Goal: Task Accomplishment & Management: Use online tool/utility

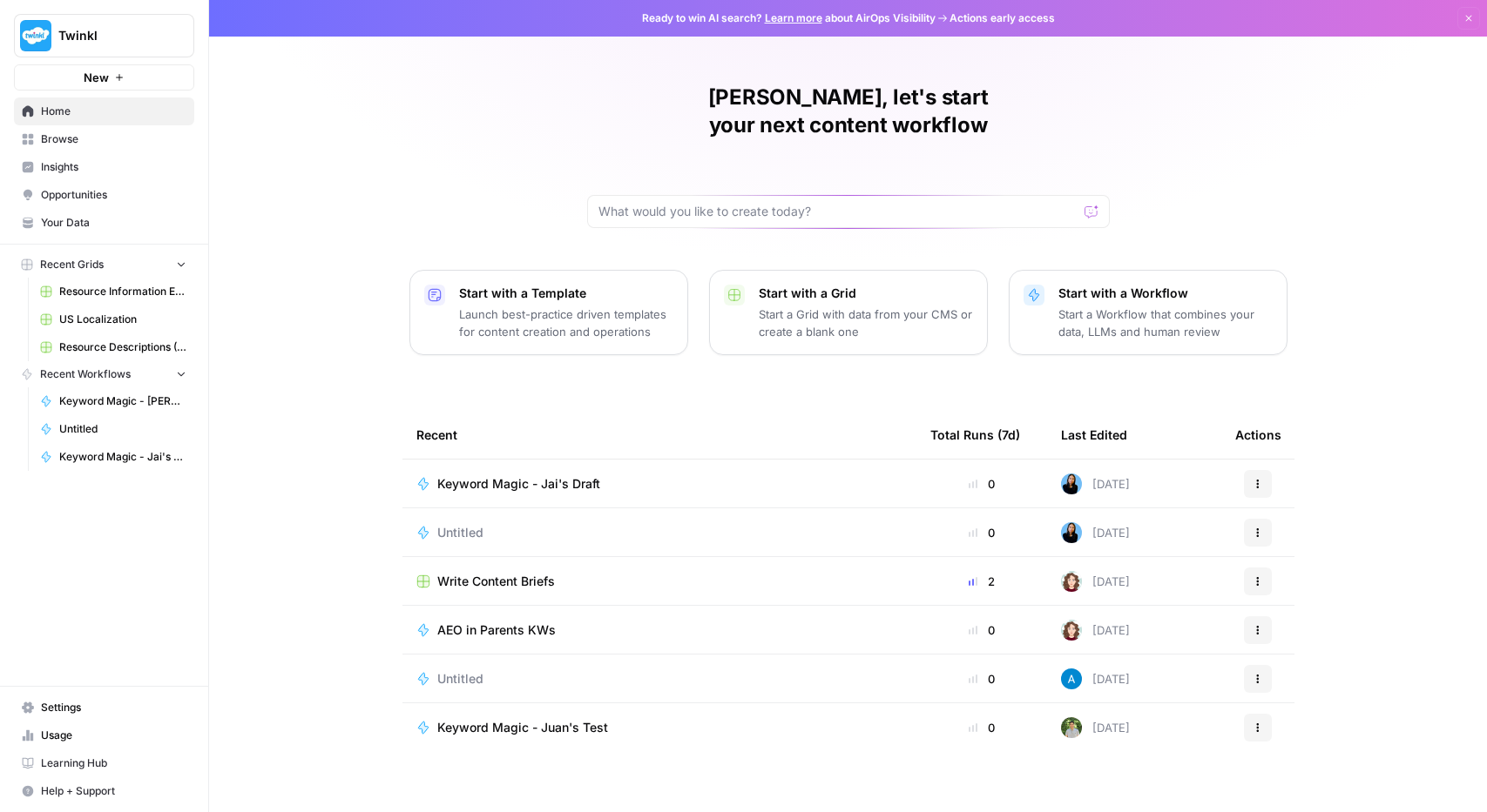
click at [75, 226] on span "Your Data" at bounding box center [114, 223] width 146 height 15
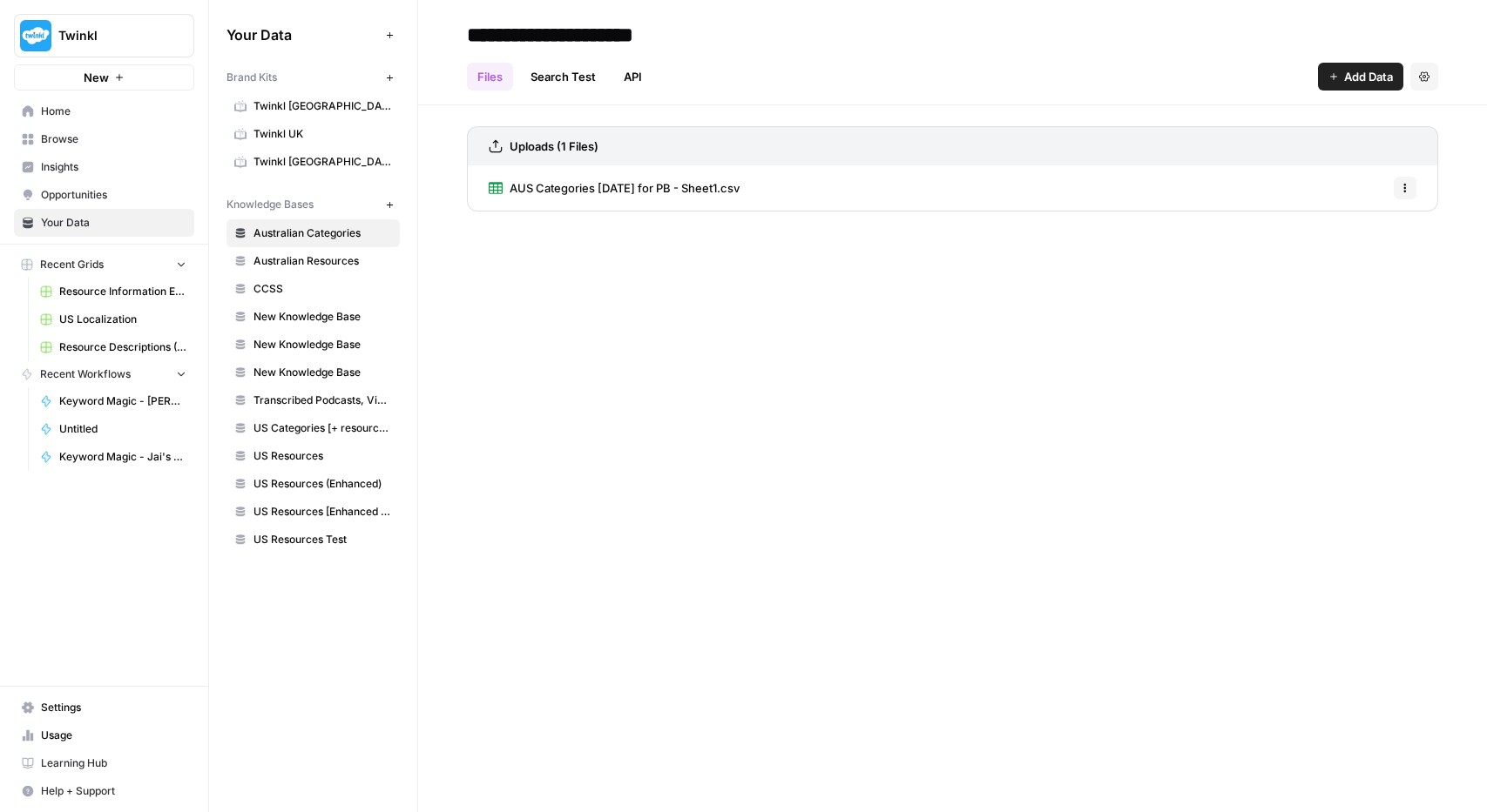
click at [245, 105] on icon at bounding box center [240, 108] width 12 height 9
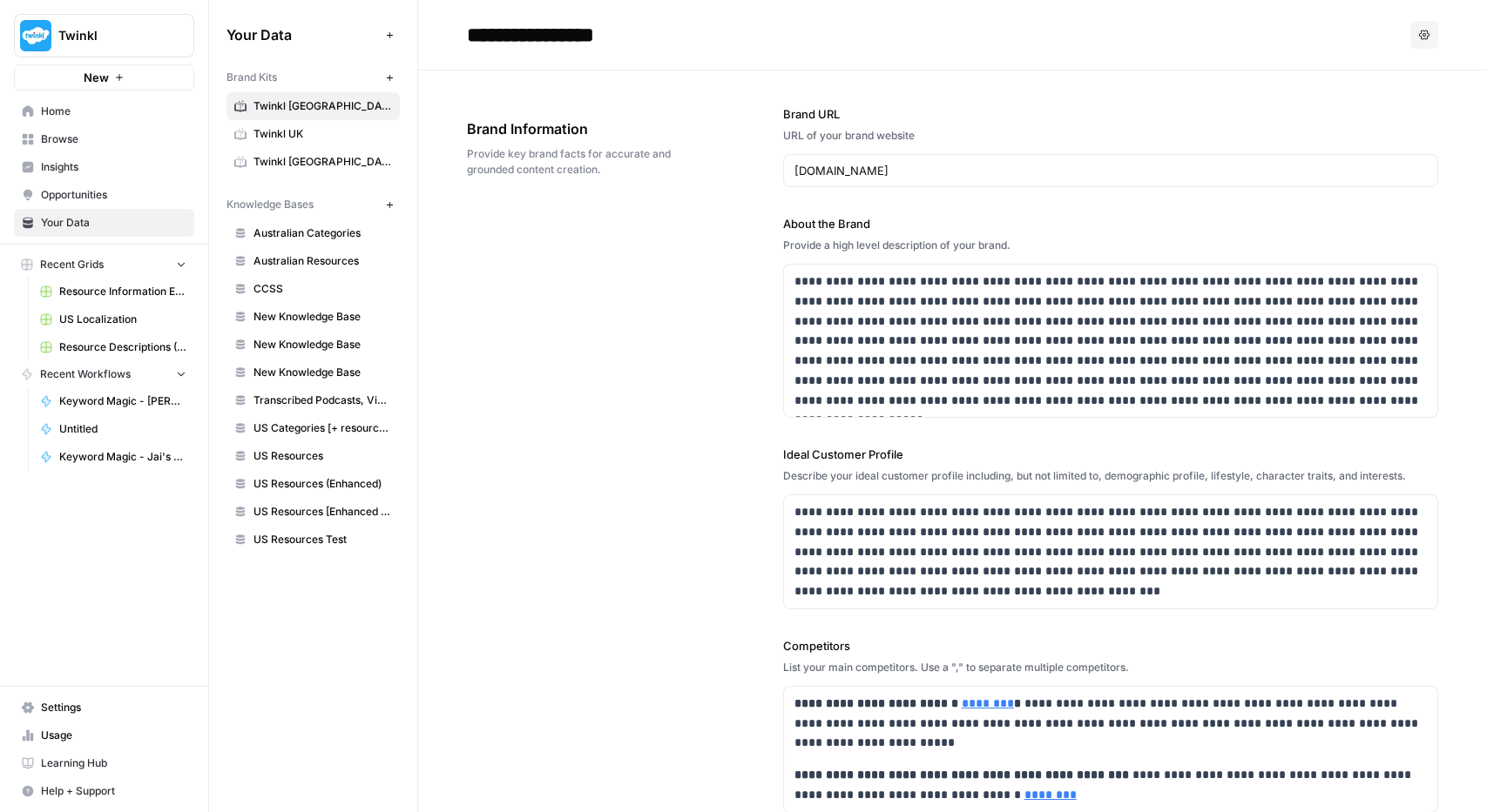
click at [307, 133] on span "Twinkl UK" at bounding box center [323, 134] width 138 height 15
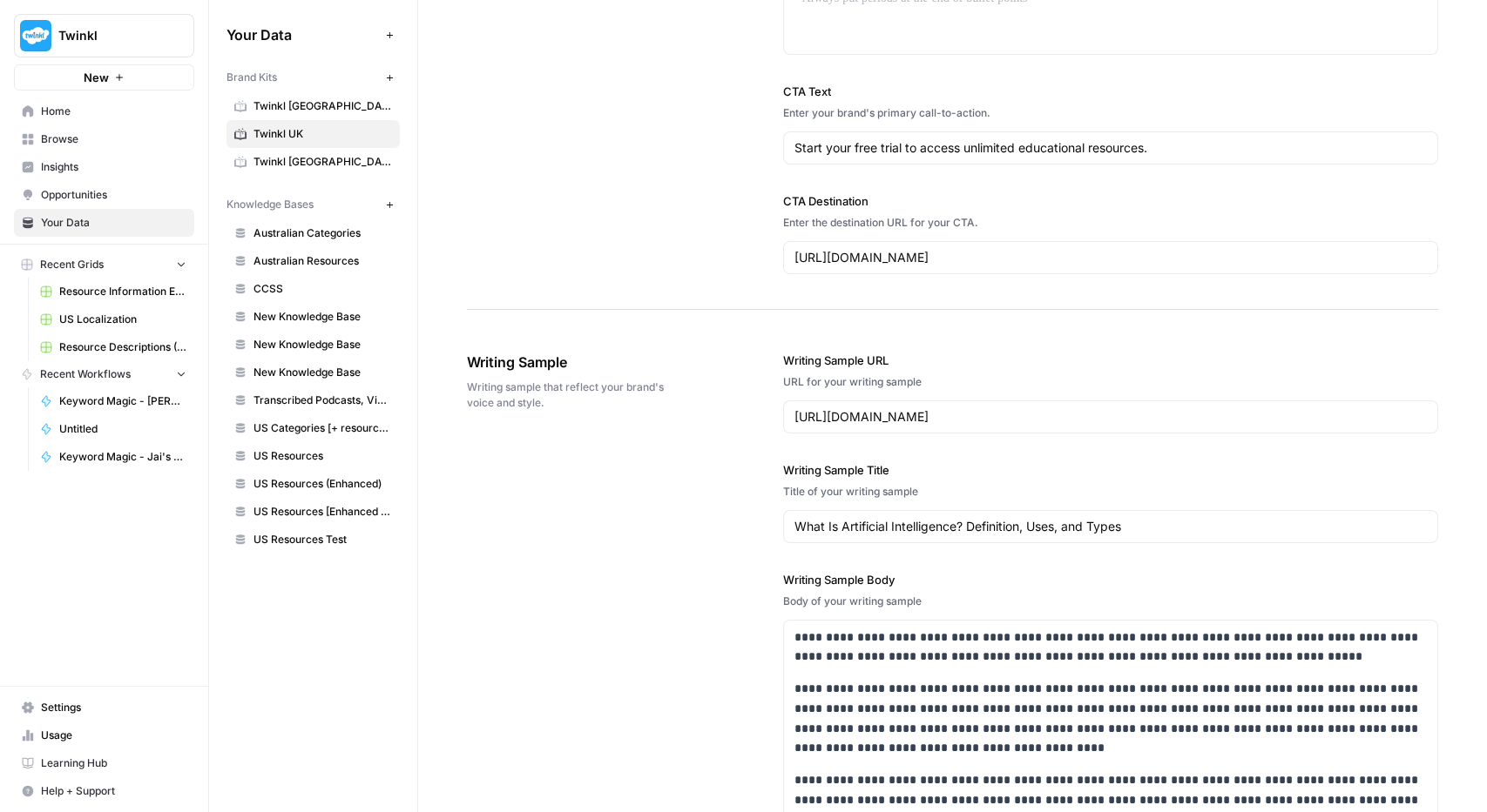
scroll to position [1390, 0]
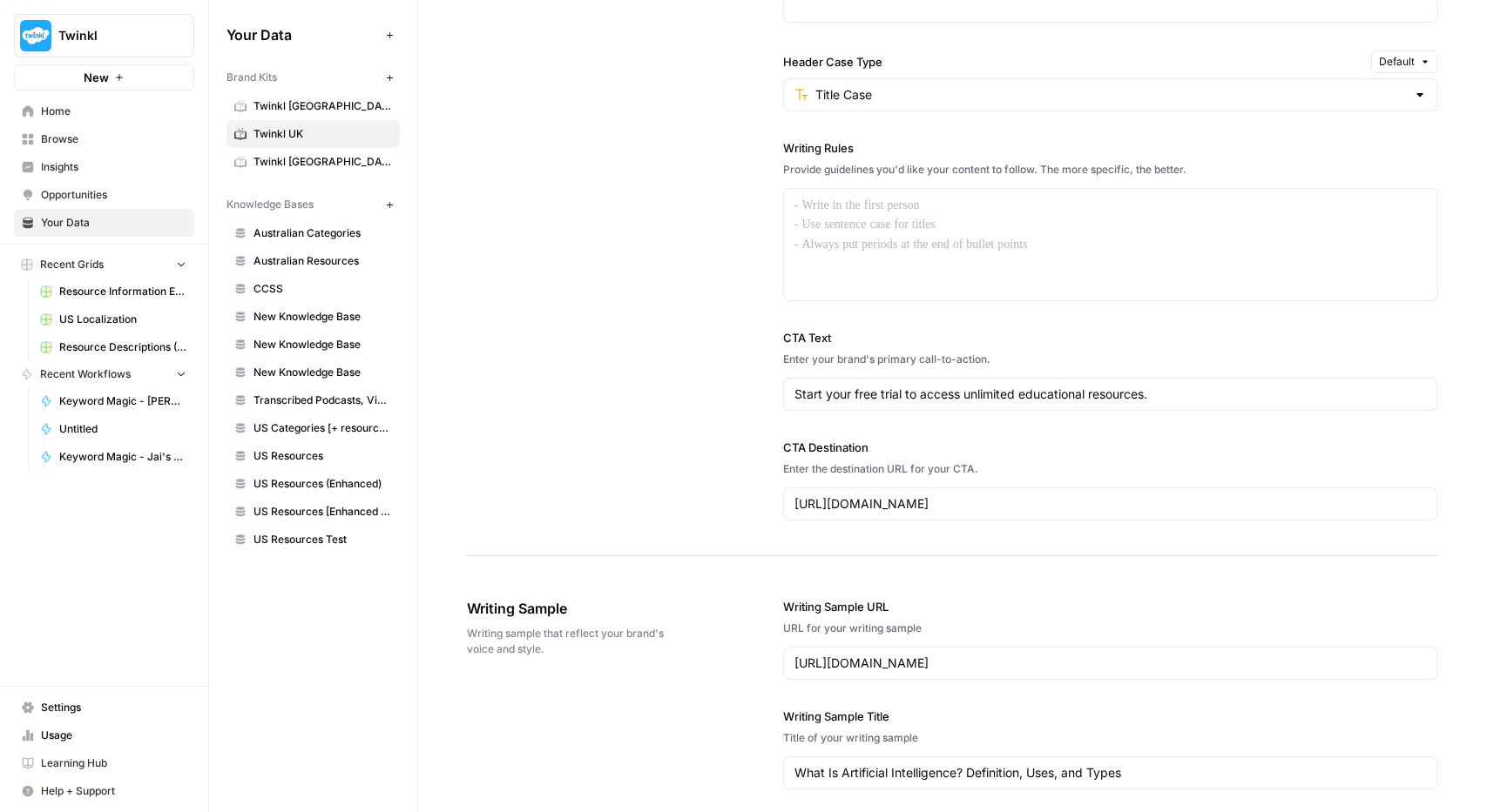
click at [396, 79] on button "New" at bounding box center [389, 77] width 21 height 21
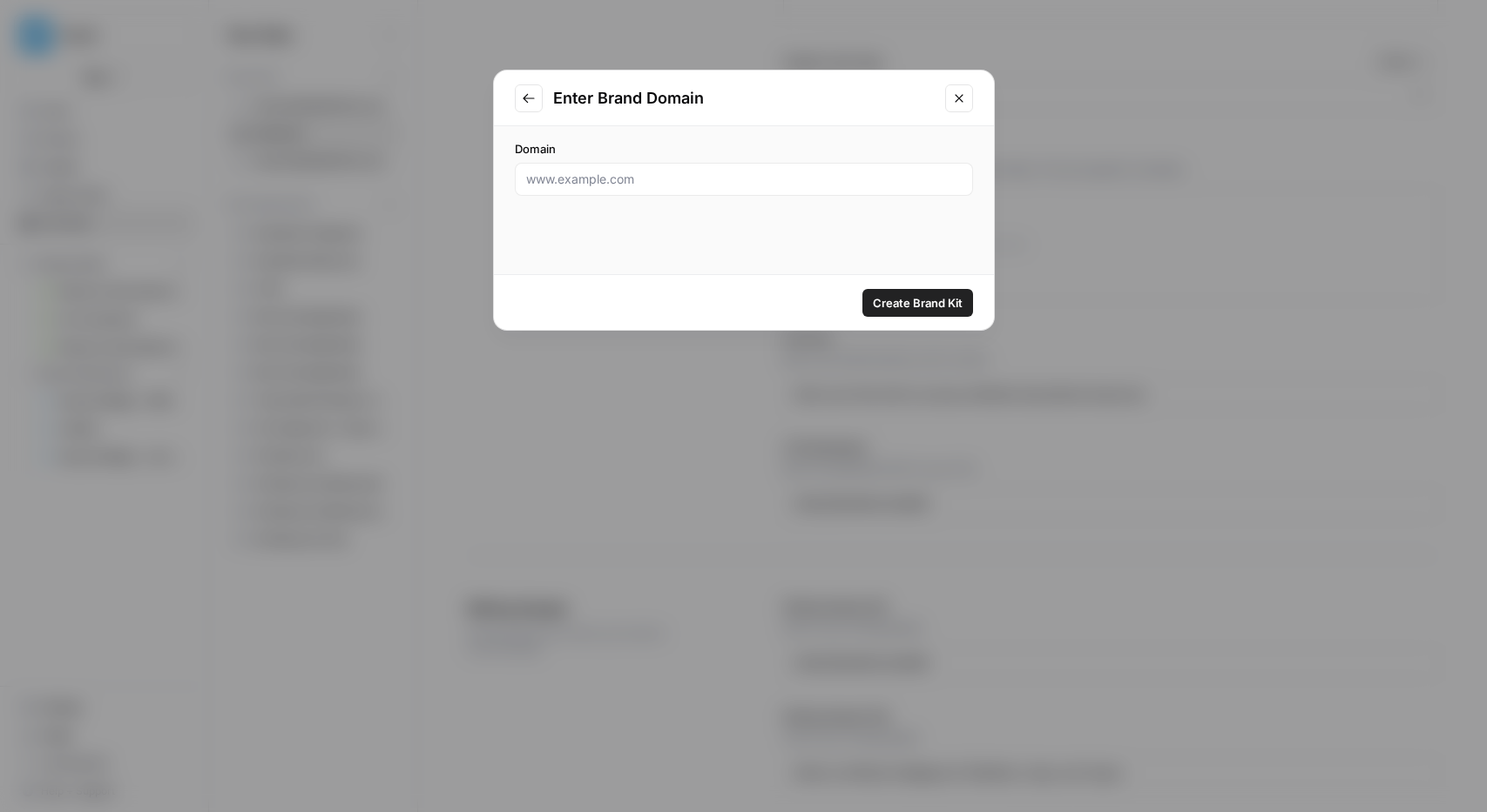
click at [962, 99] on icon "Close modal" at bounding box center [959, 98] width 14 height 14
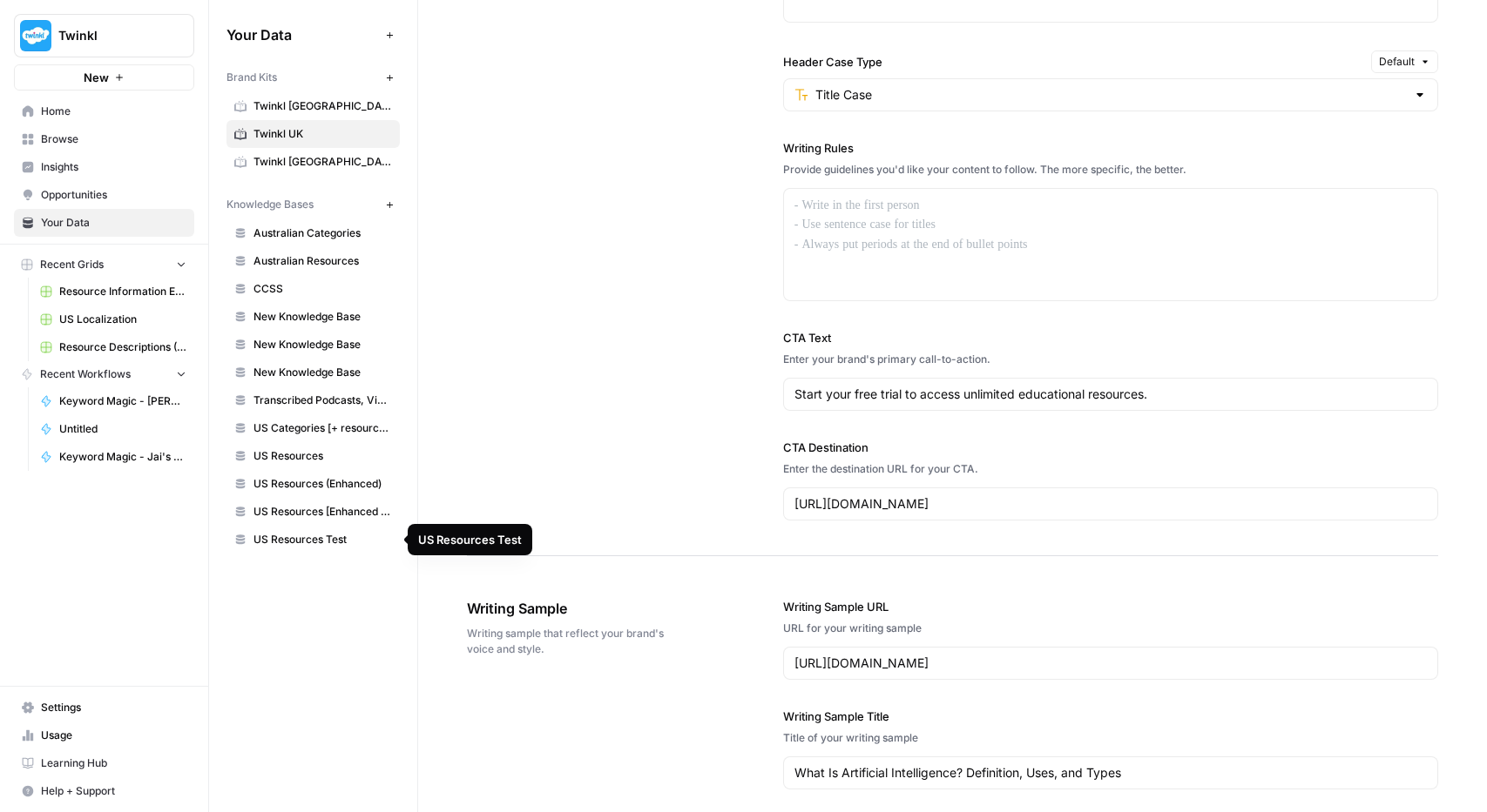
click at [310, 542] on span "US Resources Test" at bounding box center [323, 539] width 138 height 15
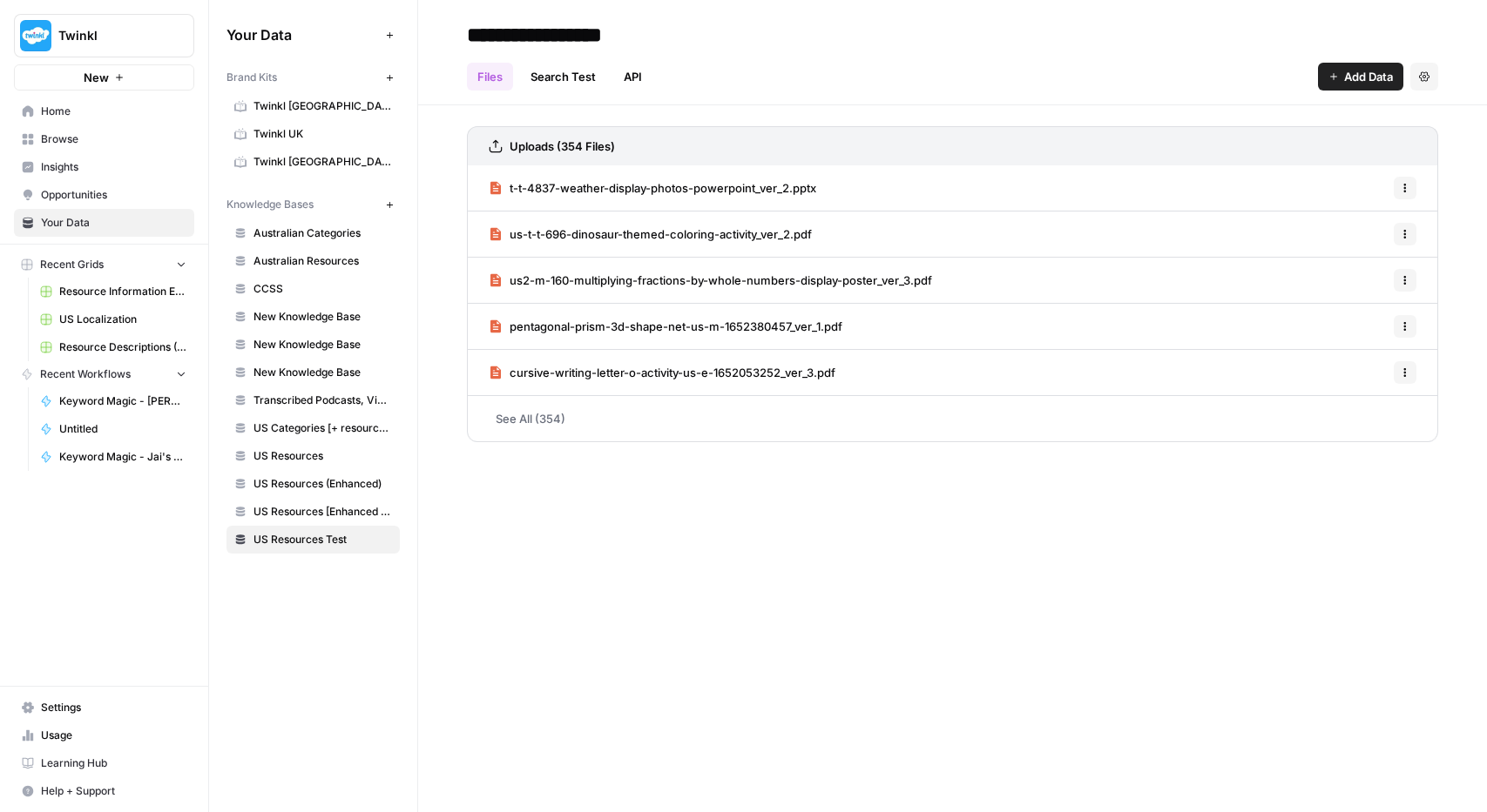
click at [106, 114] on span "Home" at bounding box center [114, 111] width 146 height 15
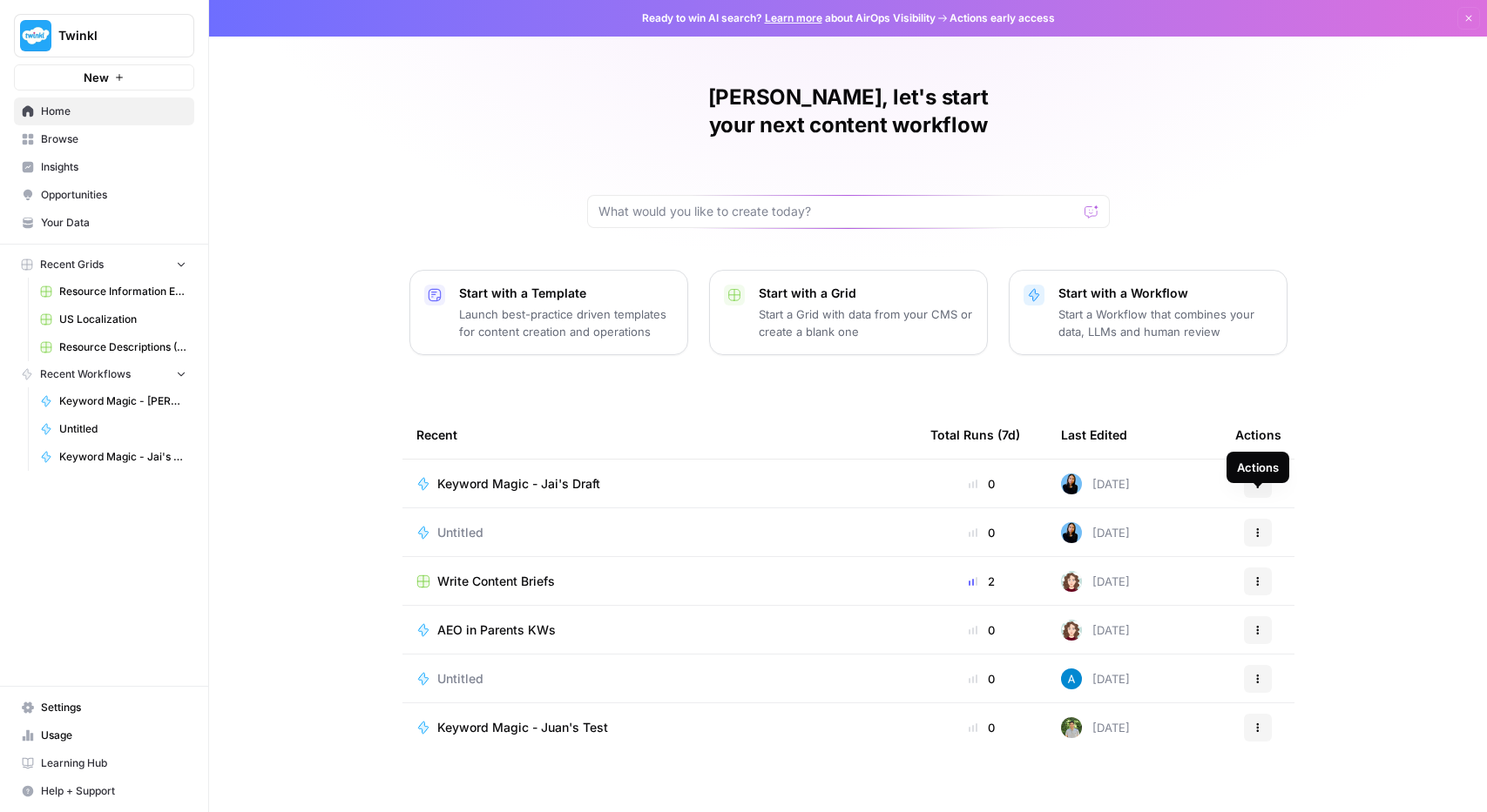
click at [1257, 527] on icon "button" at bounding box center [1257, 532] width 10 height 10
click at [1326, 596] on button "Delete" at bounding box center [1341, 585] width 179 height 25
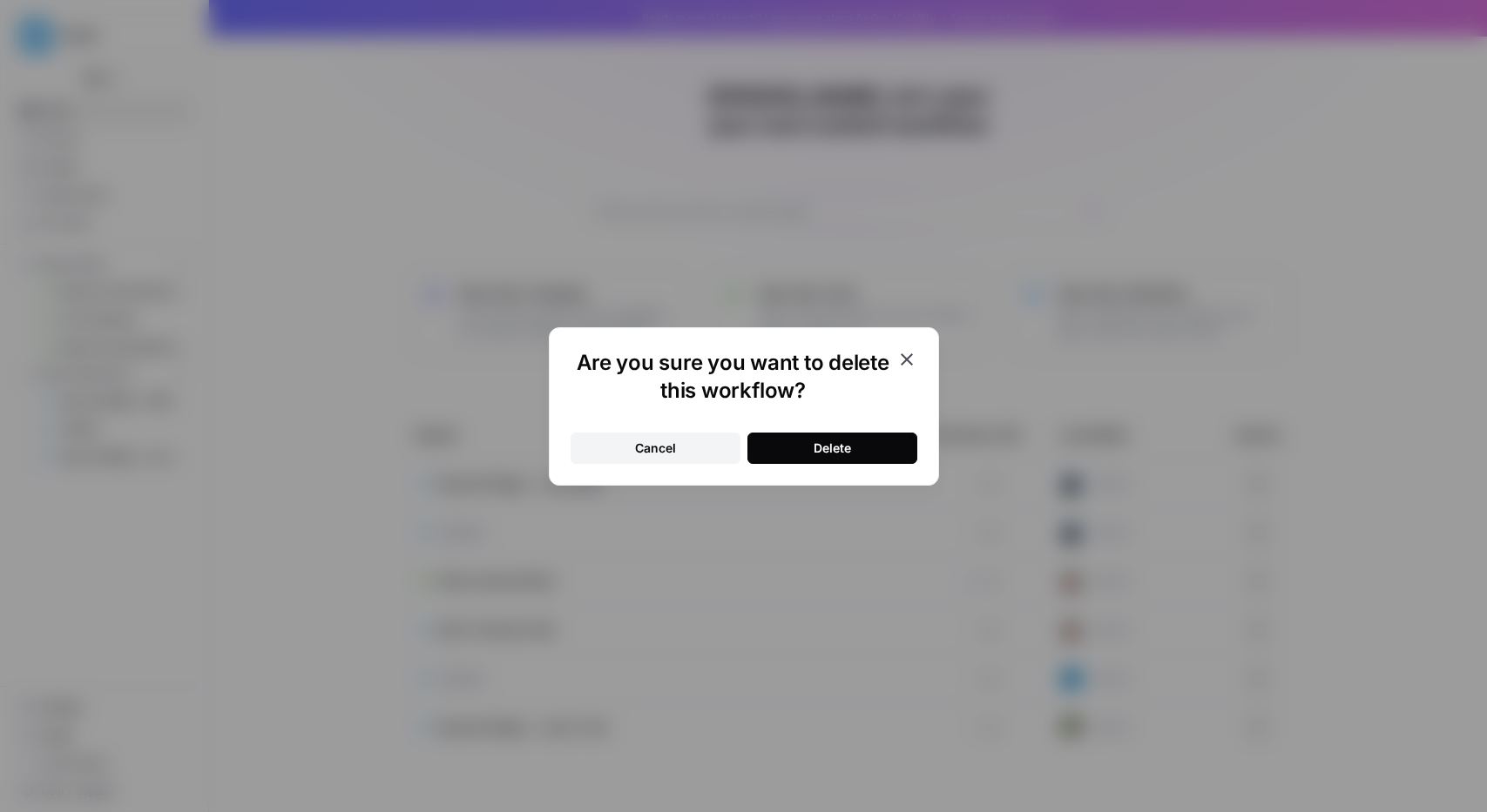
click at [870, 455] on button "Delete" at bounding box center [832, 448] width 170 height 31
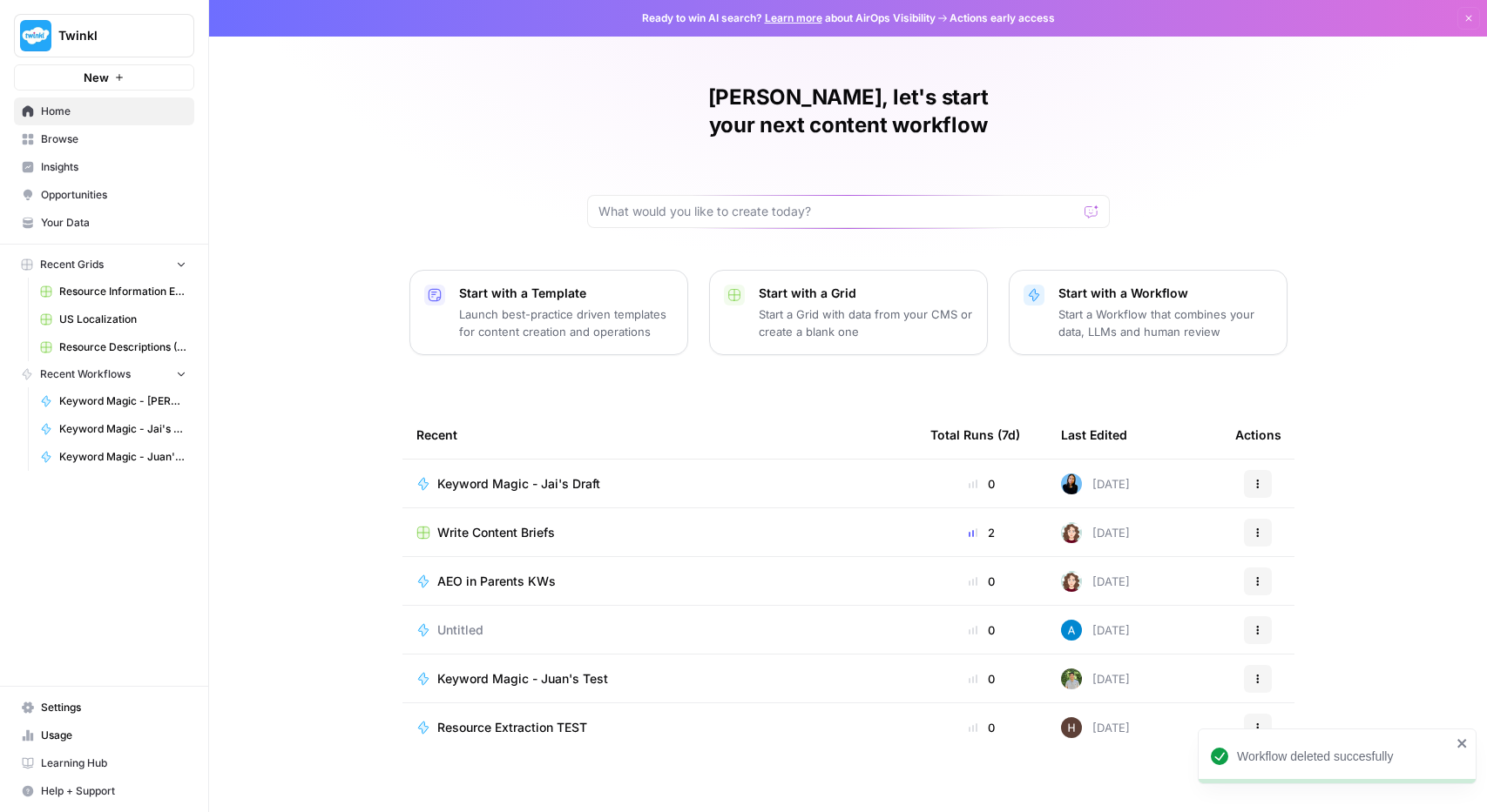
click at [1261, 479] on icon "button" at bounding box center [1257, 484] width 10 height 10
click at [1294, 536] on span "Delete" at bounding box center [1347, 536] width 139 height 17
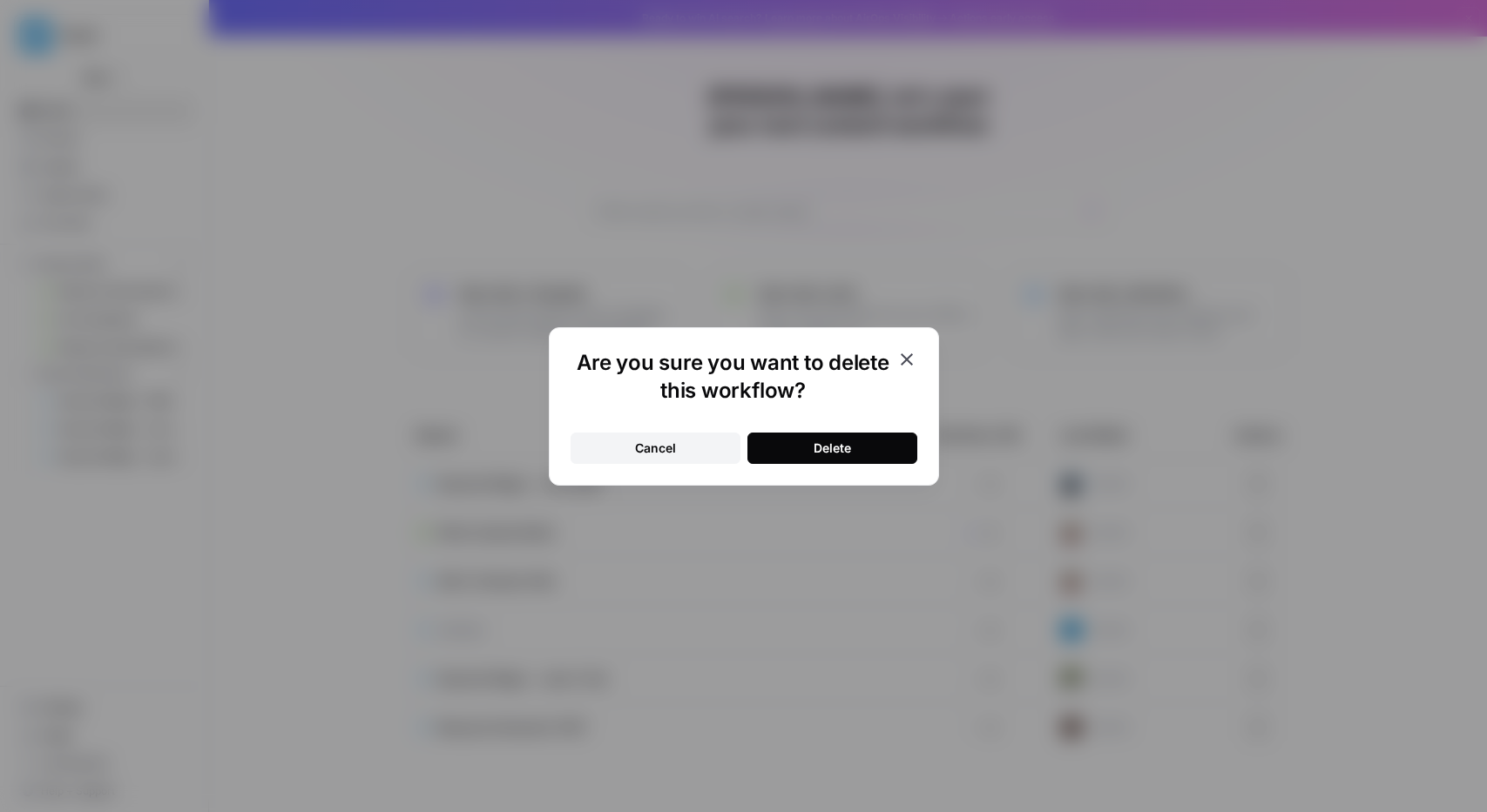
click at [856, 449] on button "Delete" at bounding box center [832, 448] width 170 height 31
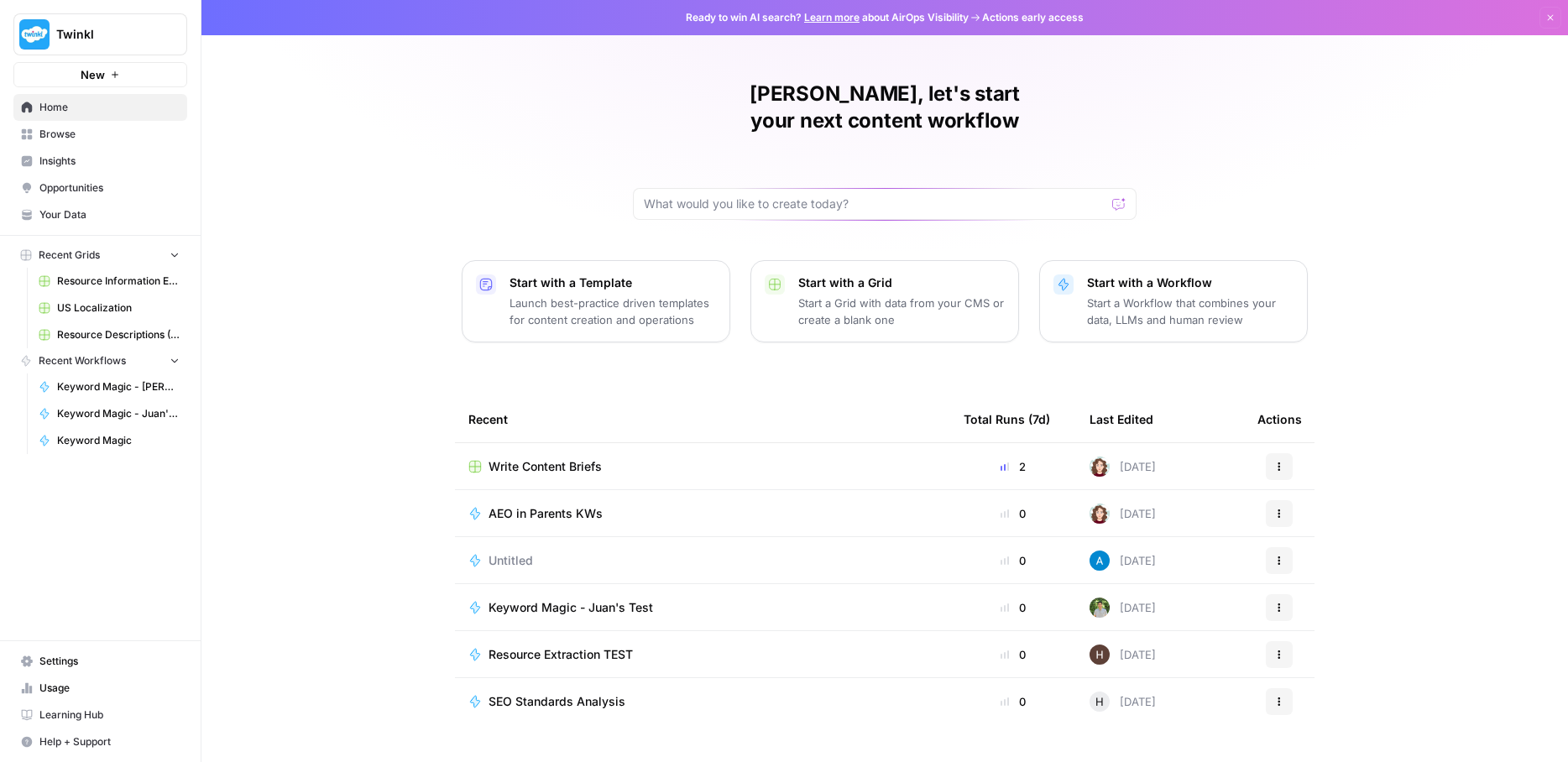
click at [174, 248] on icon "button" at bounding box center [174, 253] width 11 height 11
click at [67, 102] on span "Home" at bounding box center [110, 107] width 140 height 15
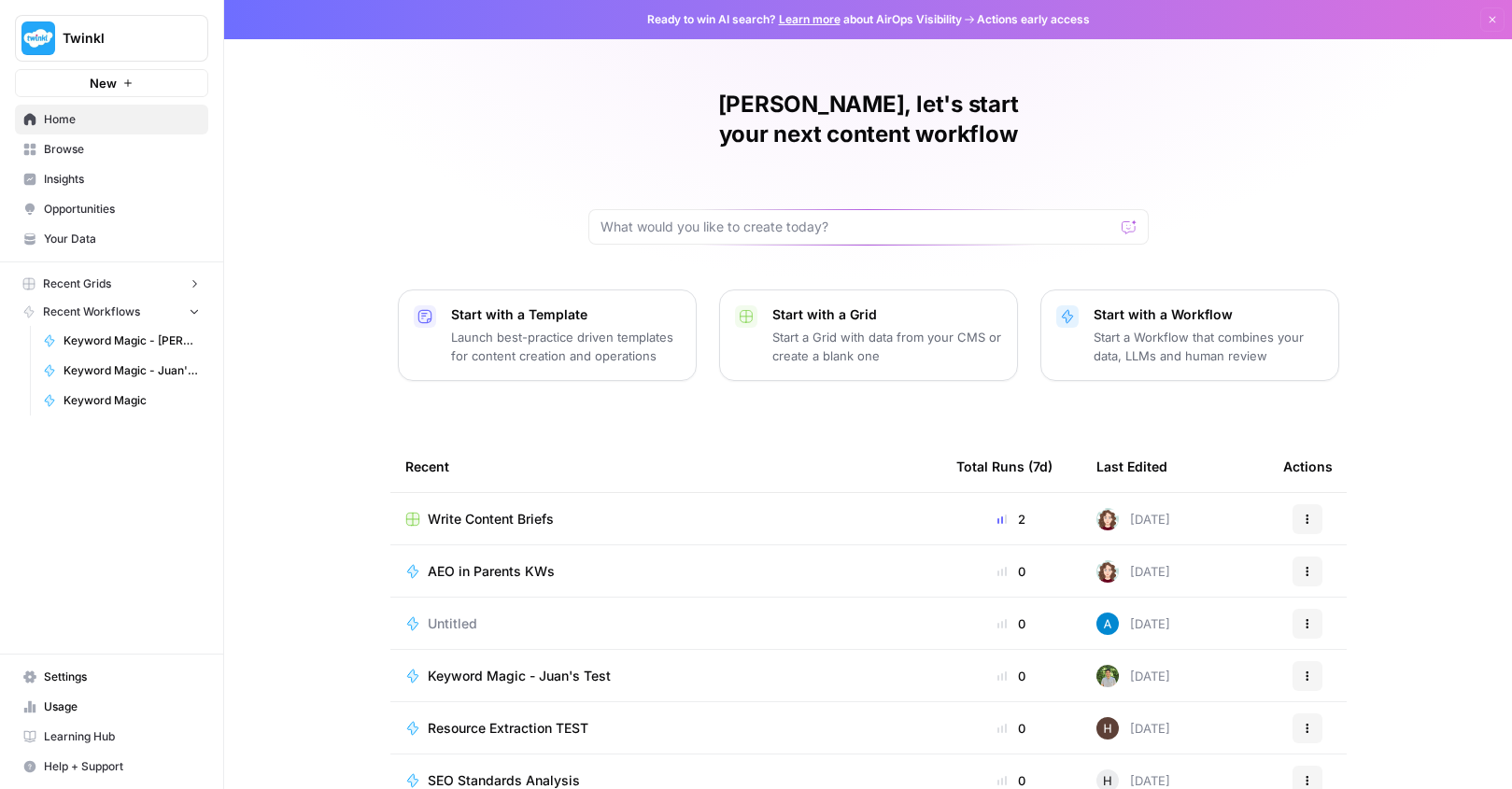
click at [148, 74] on button "New" at bounding box center [111, 83] width 193 height 28
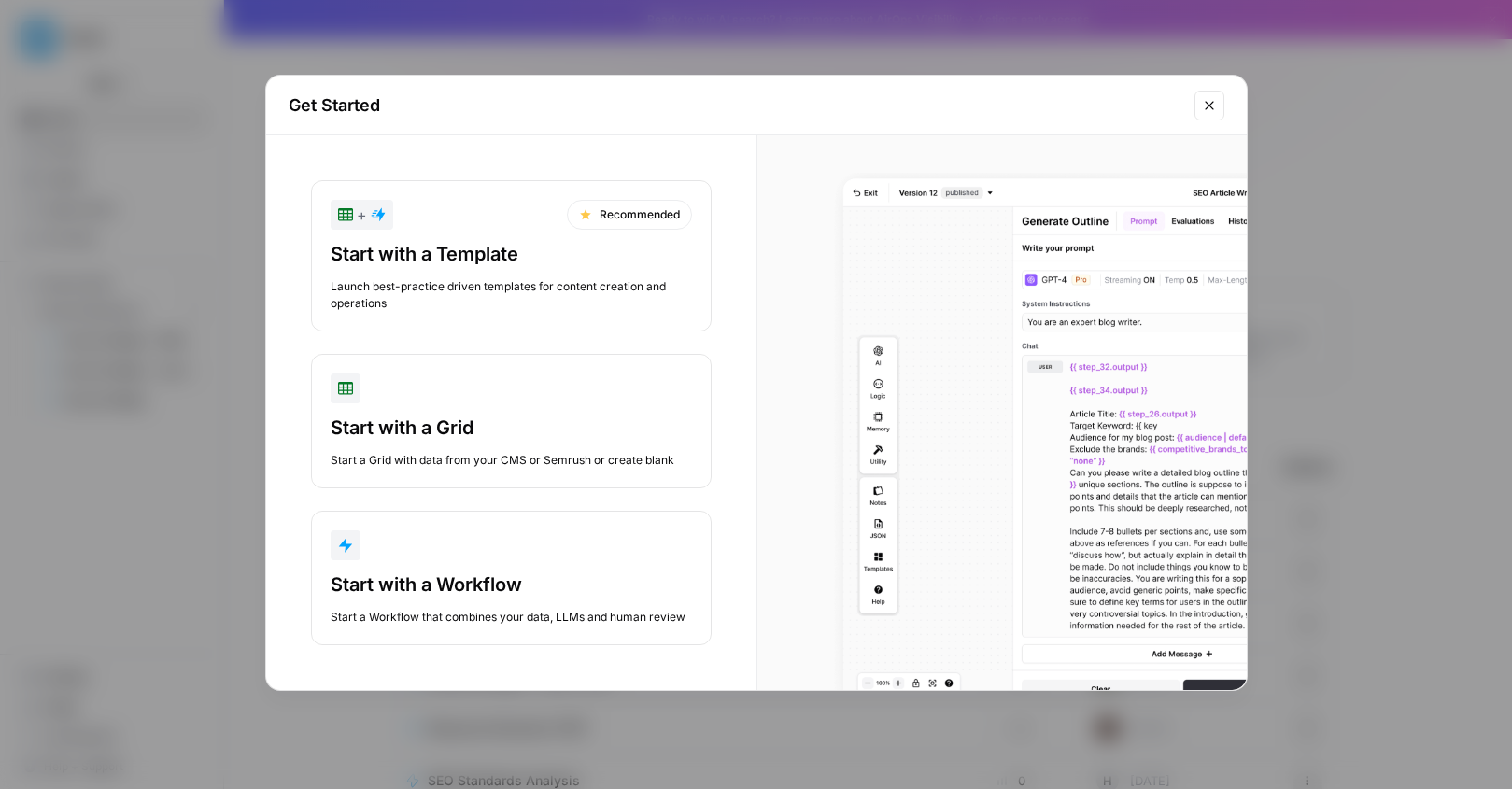
click at [541, 574] on div "Start with a Workflow" at bounding box center [511, 584] width 362 height 26
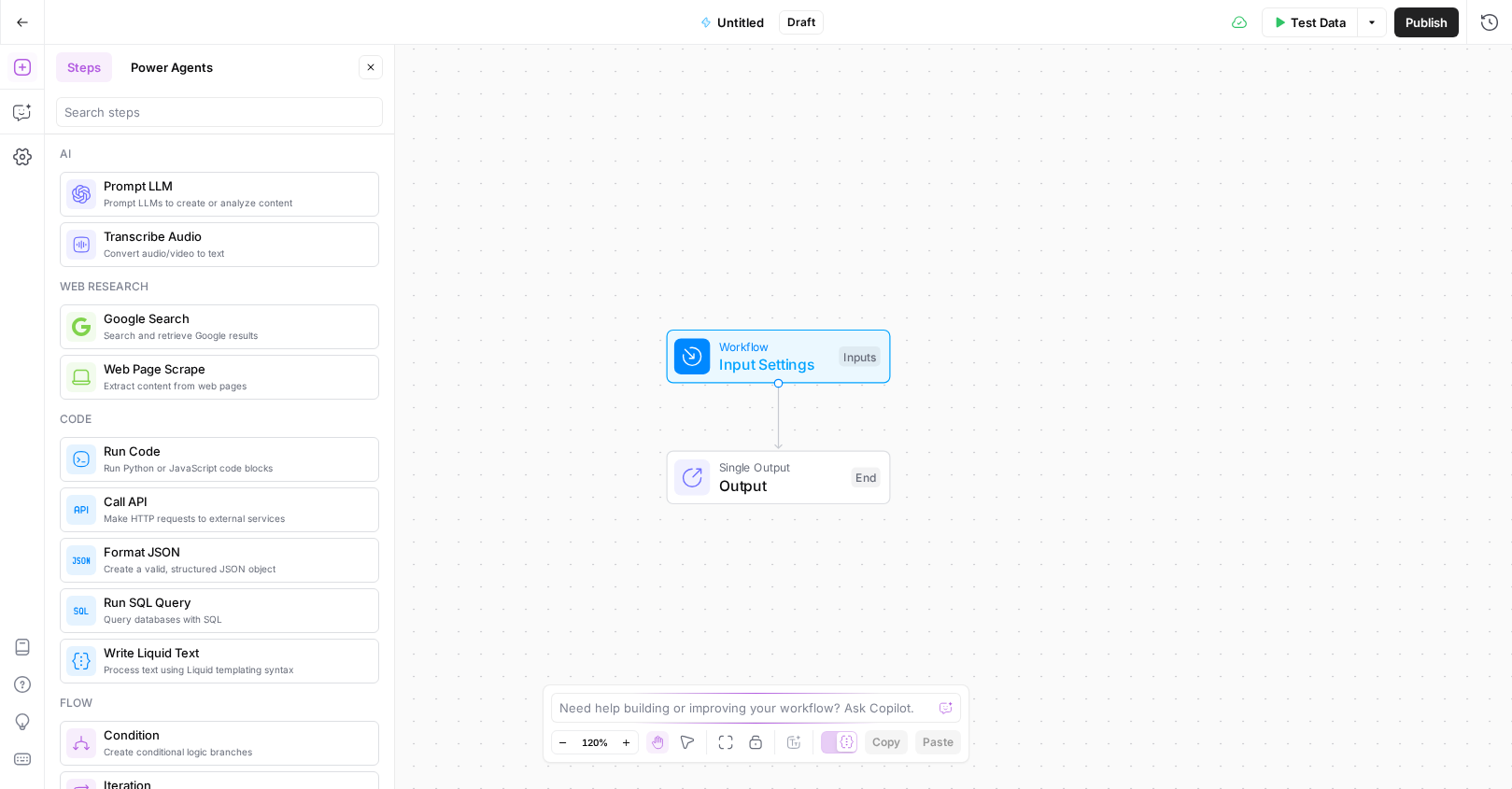
click at [736, 20] on span "Untitled" at bounding box center [740, 21] width 47 height 19
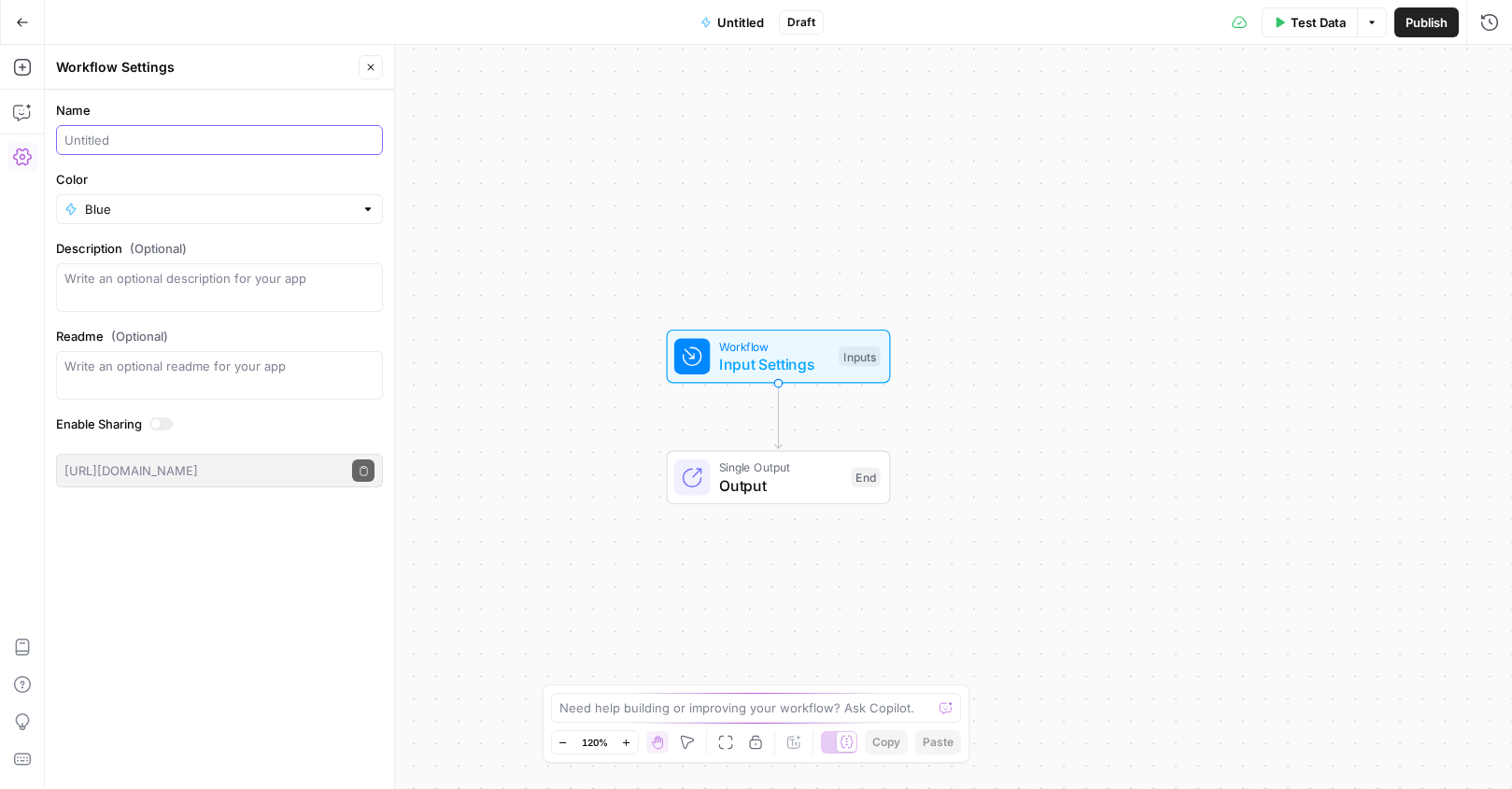
click at [145, 143] on input "Name" at bounding box center [219, 139] width 310 height 19
click at [783, 364] on span "Input Settings" at bounding box center [775, 364] width 111 height 22
click at [1284, 118] on span "Add Field" at bounding box center [1302, 127] width 55 height 19
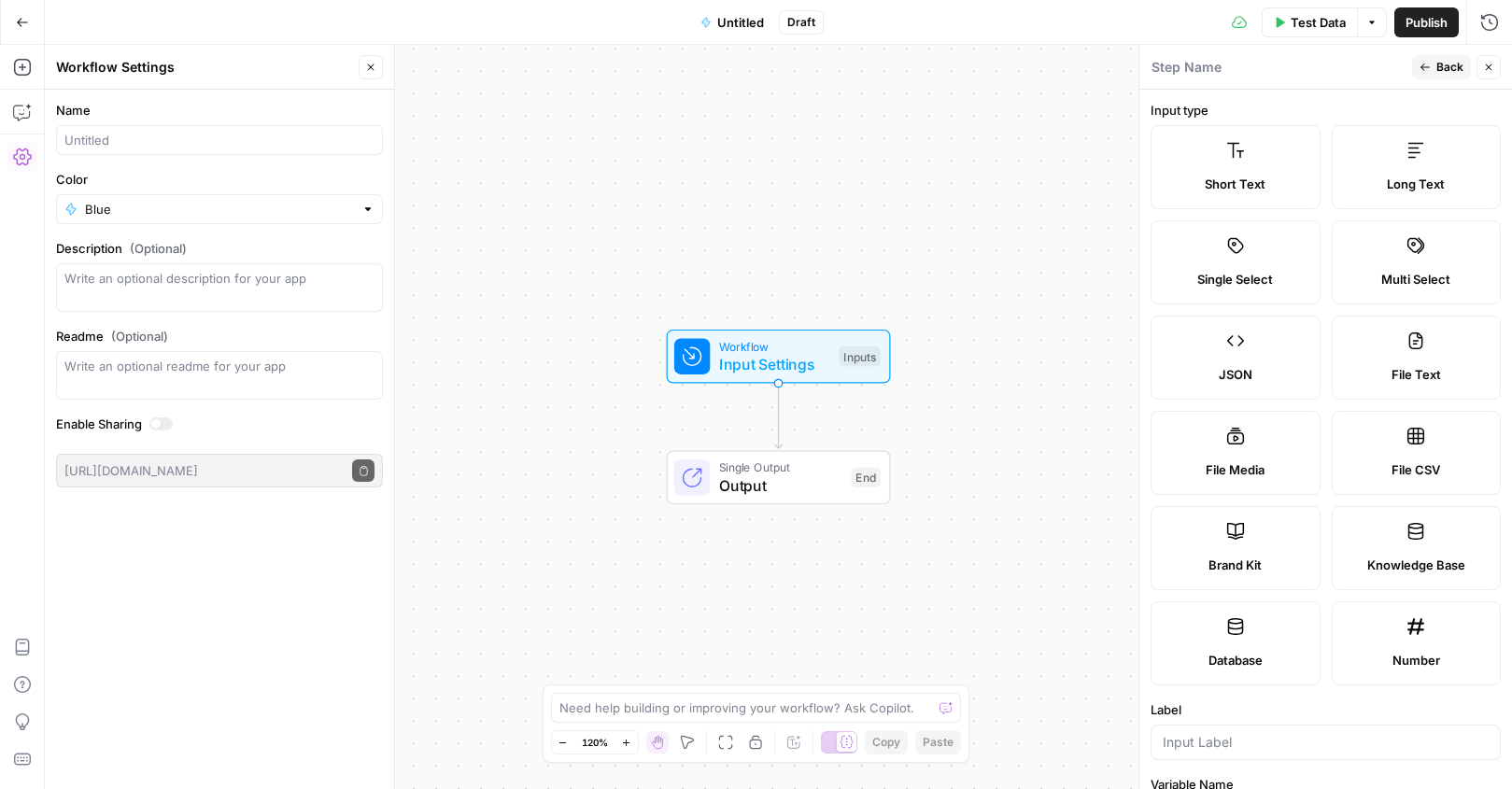
click at [1176, 71] on textarea at bounding box center [1187, 66] width 70 height 19
type textarea "Add URL"
click at [1256, 178] on span "Short Text" at bounding box center [1235, 183] width 60 height 19
click at [1258, 168] on label "Short Text" at bounding box center [1236, 167] width 170 height 84
drag, startPoint x: 1221, startPoint y: 63, endPoint x: 1155, endPoint y: 62, distance: 66.0
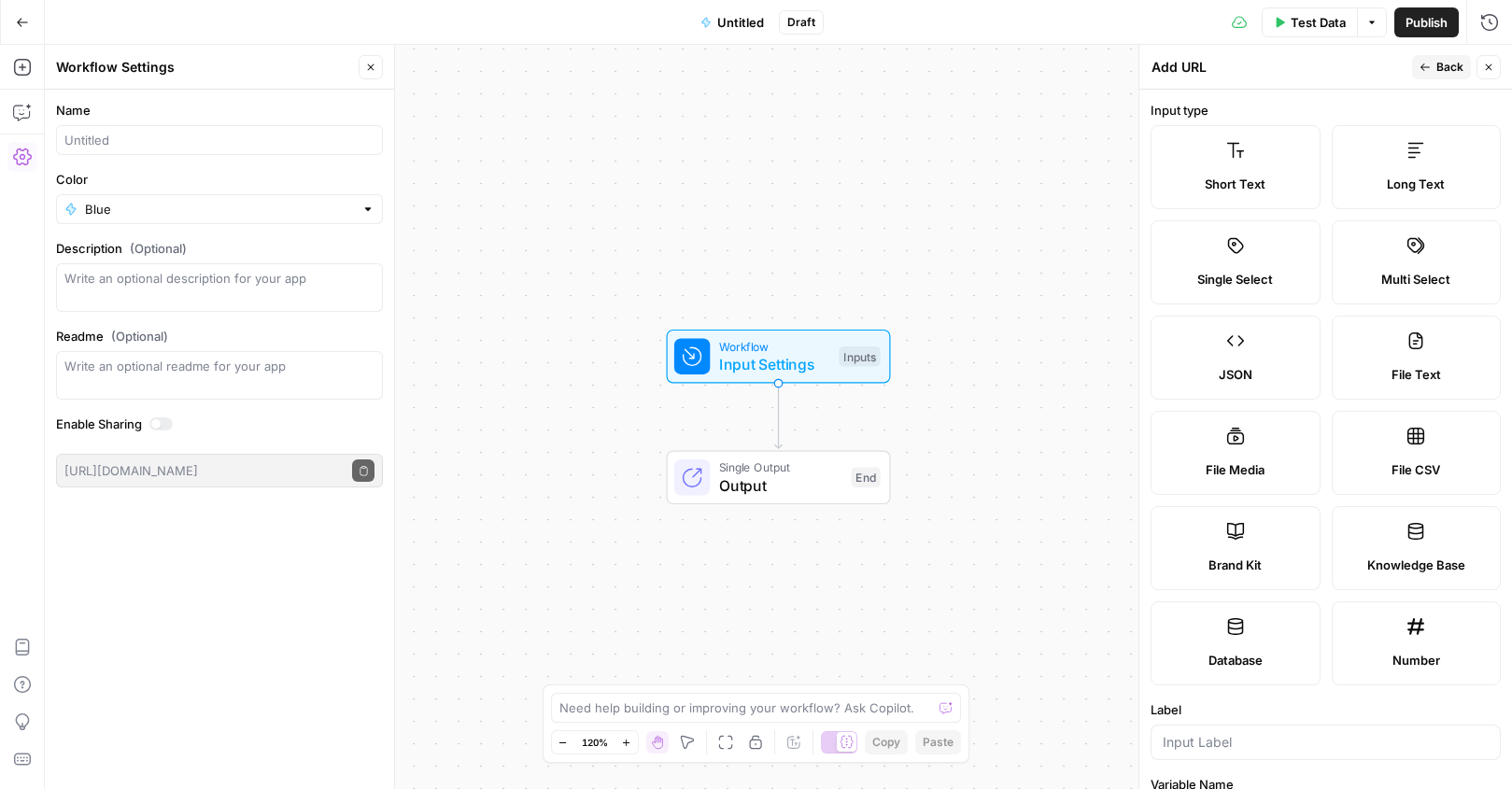
click at [1155, 62] on div "Add URL Add URL" at bounding box center [1279, 66] width 256 height 20
click at [1229, 71] on div "Add URL Add URL" at bounding box center [1279, 66] width 256 height 20
click at [1494, 69] on button "Close" at bounding box center [1489, 66] width 24 height 24
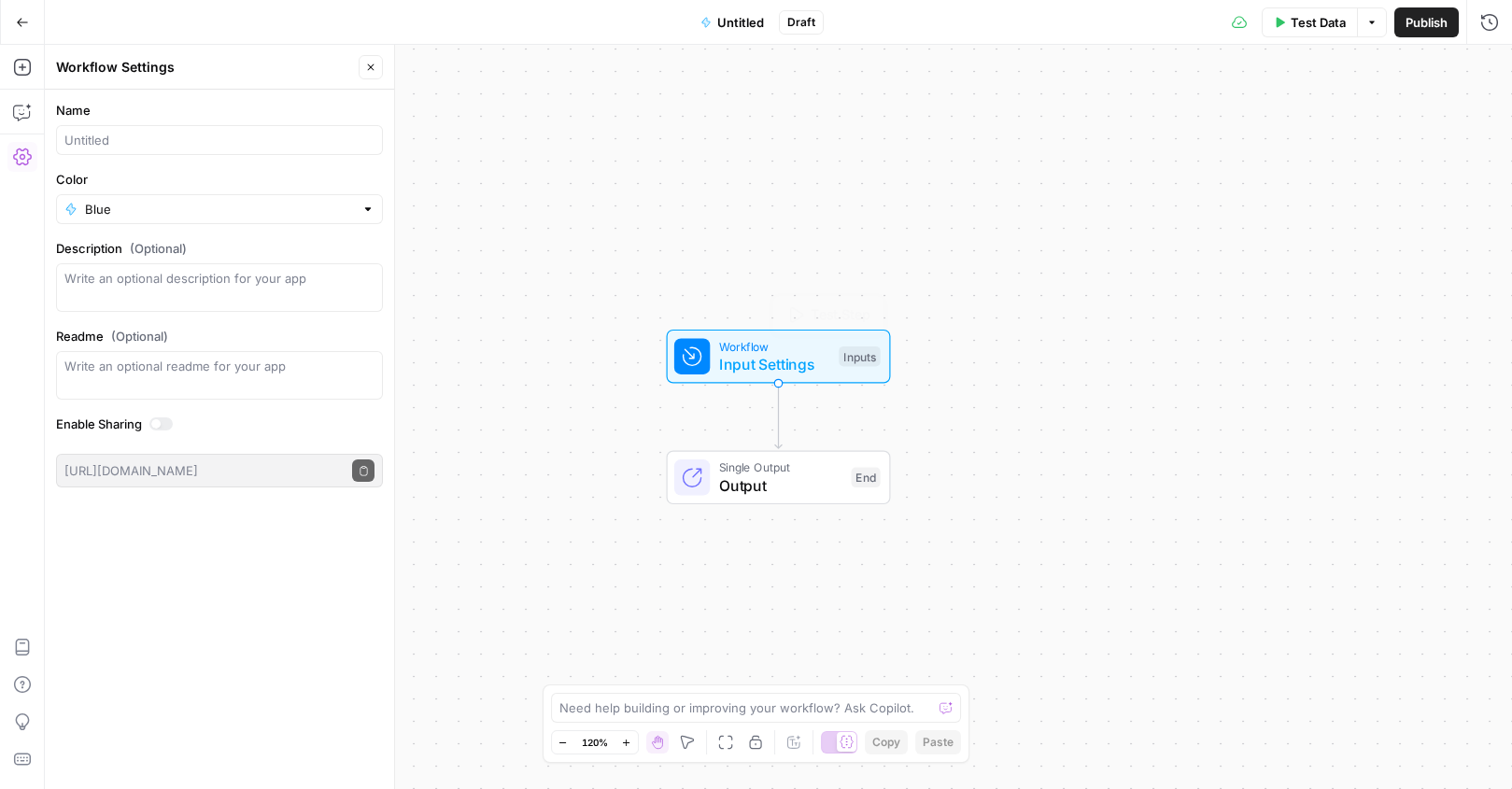
click at [767, 368] on span "Input Settings" at bounding box center [775, 364] width 111 height 22
click at [1319, 126] on span "Add Field" at bounding box center [1302, 127] width 55 height 19
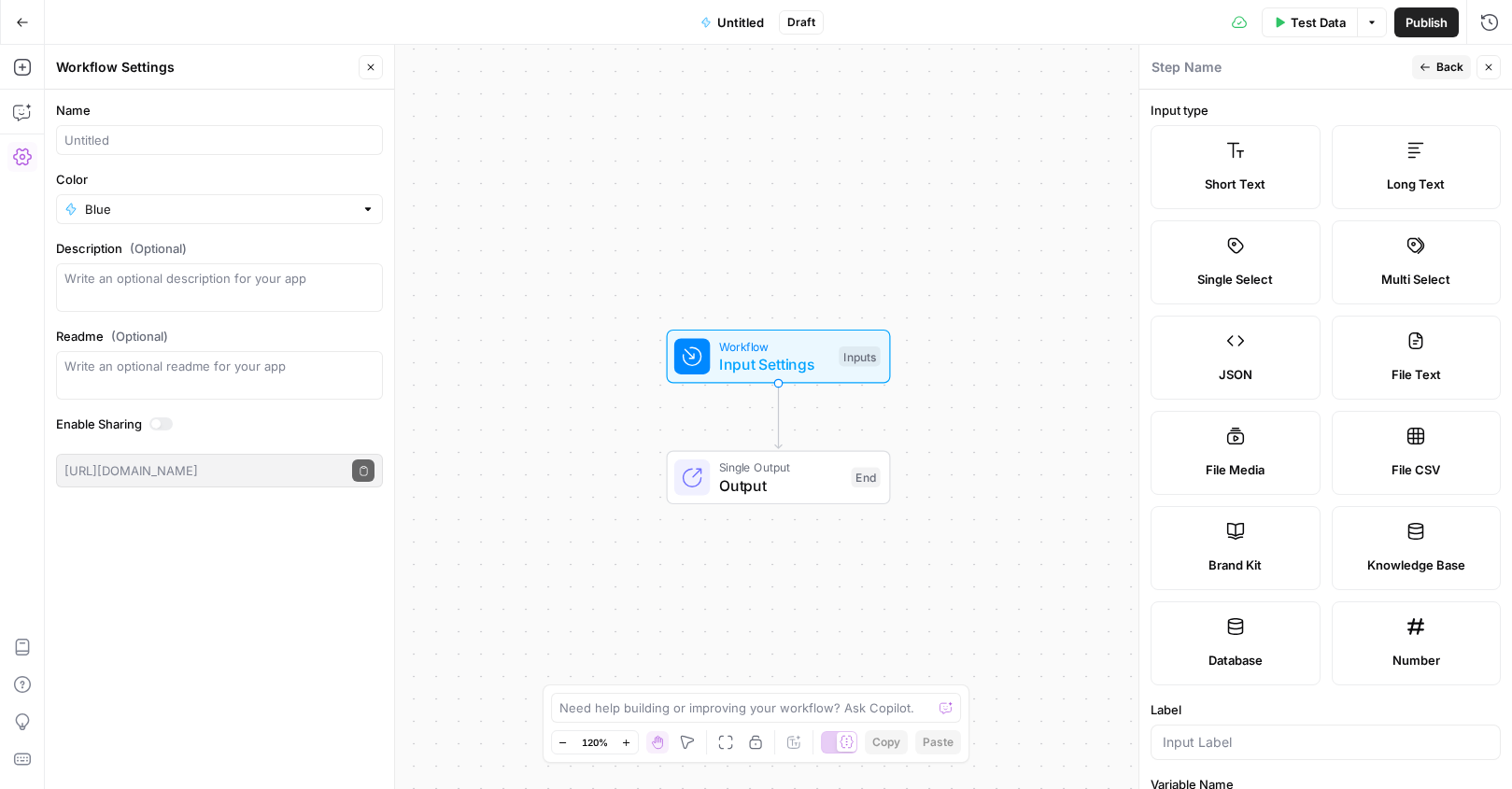
click at [1258, 184] on span "Short Text" at bounding box center [1235, 183] width 60 height 19
click at [1224, 730] on div at bounding box center [1326, 742] width 350 height 35
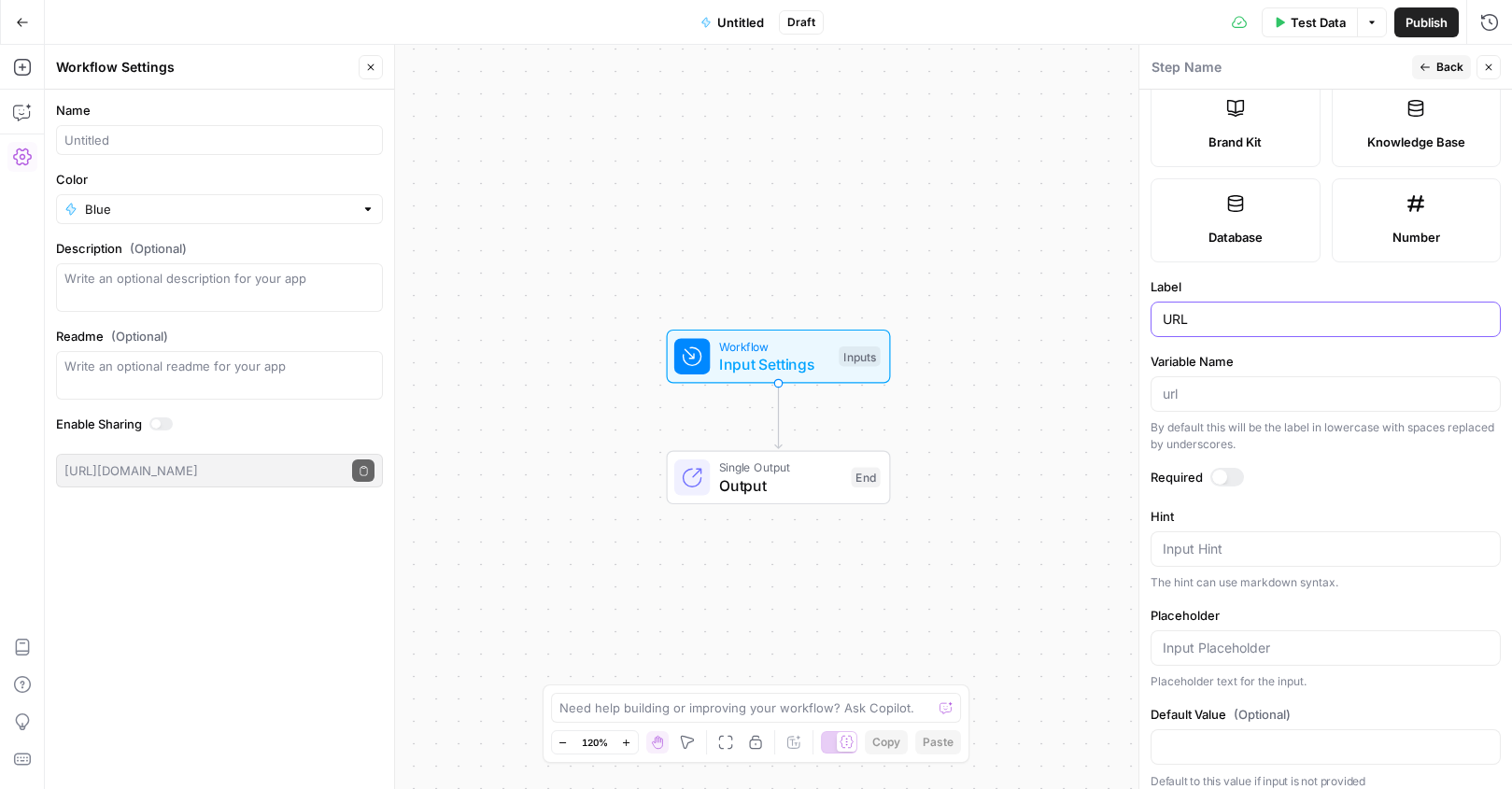
scroll to position [435, 0]
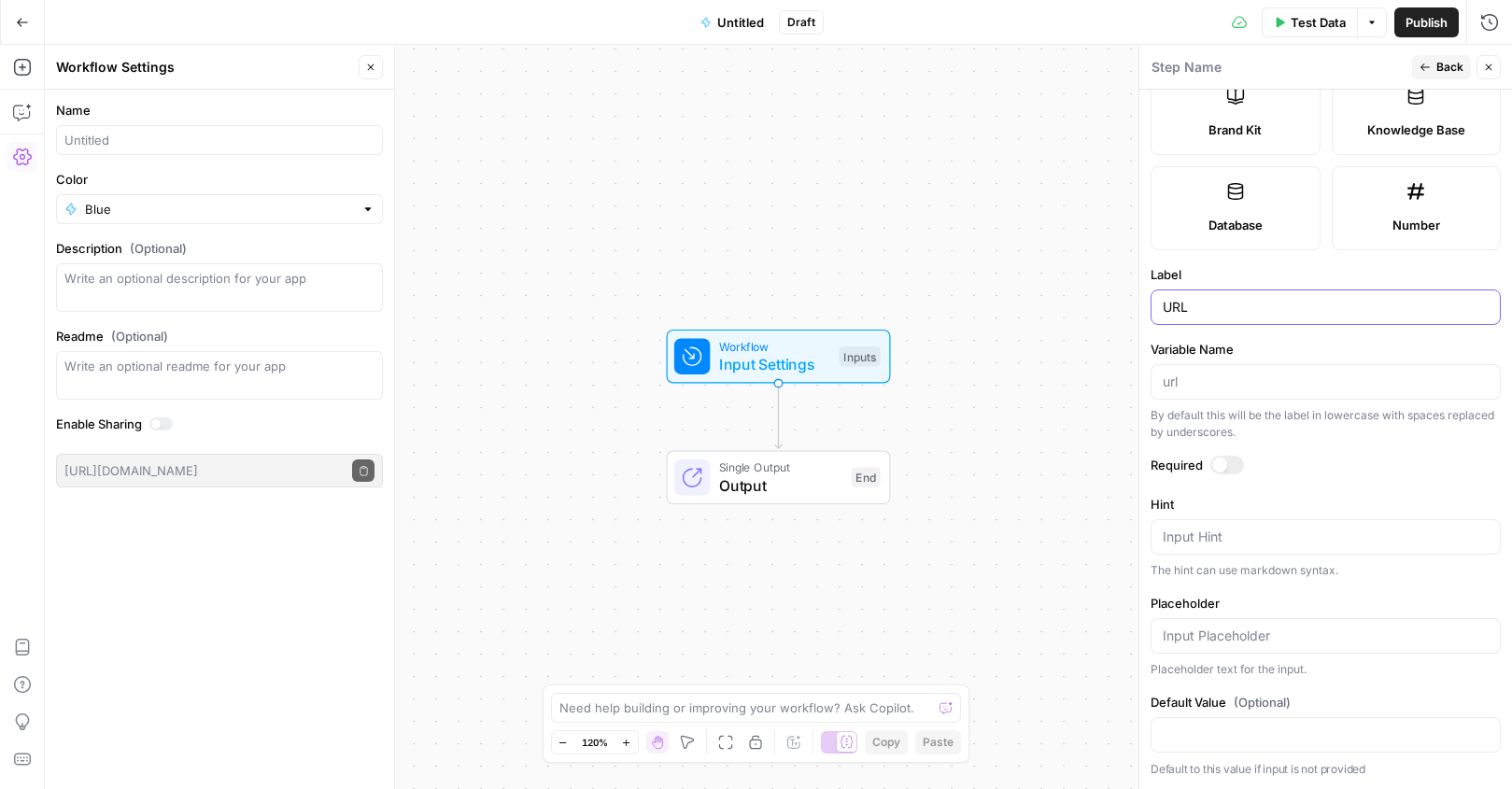
type input "URL"
click at [1221, 461] on div at bounding box center [1219, 464] width 15 height 15
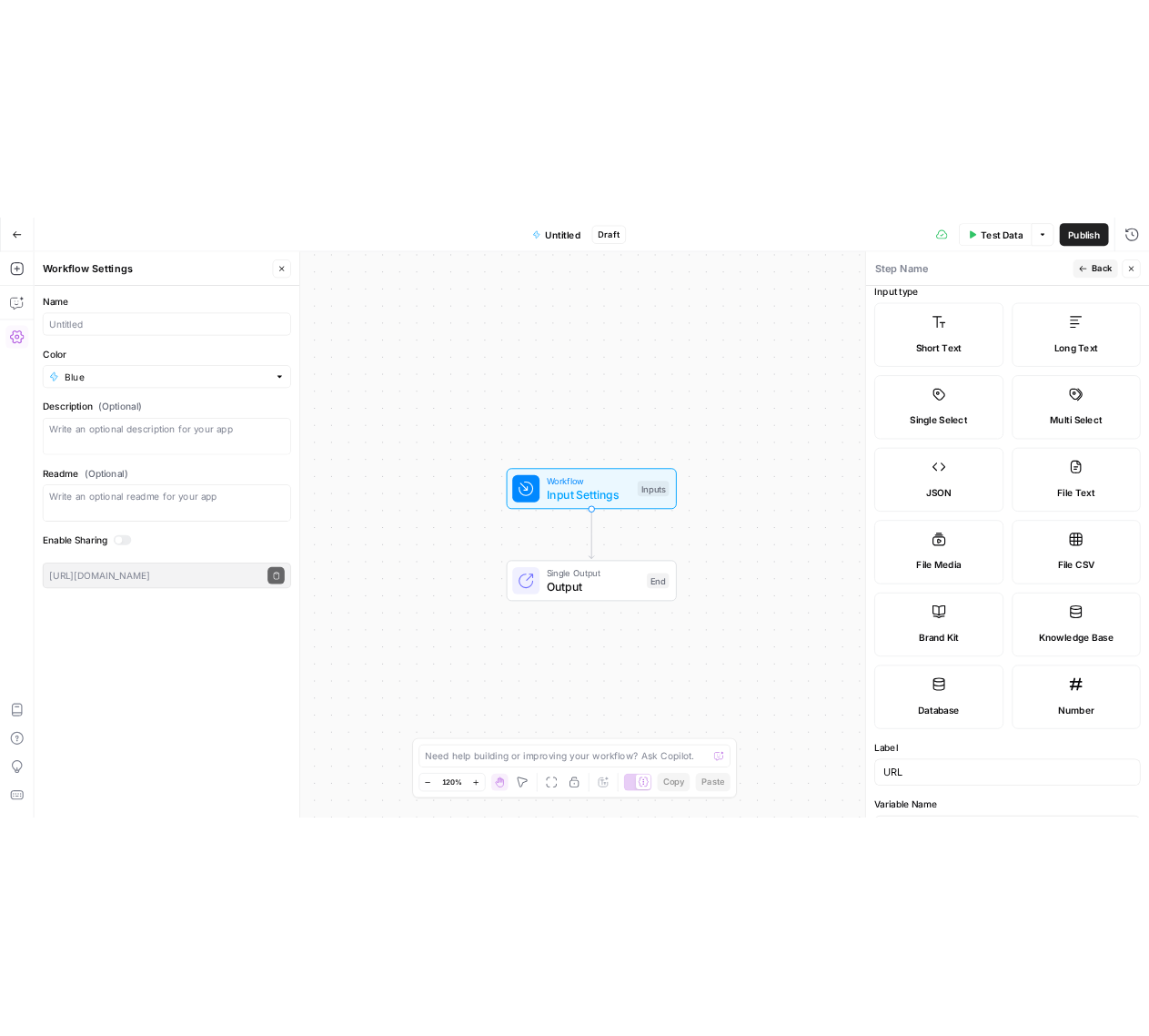
scroll to position [0, 0]
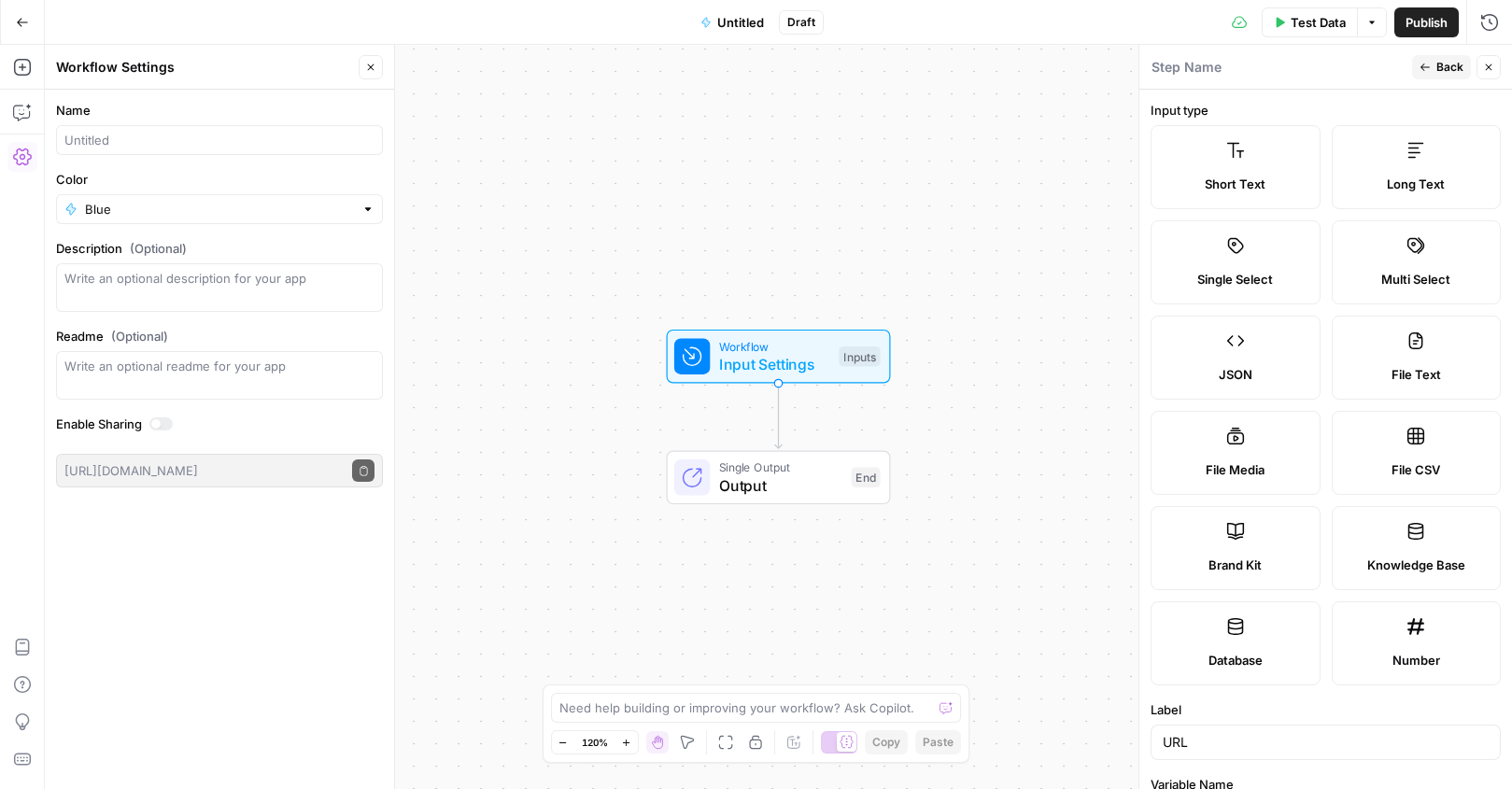
click at [1230, 66] on div "Step Name" at bounding box center [1279, 66] width 256 height 20
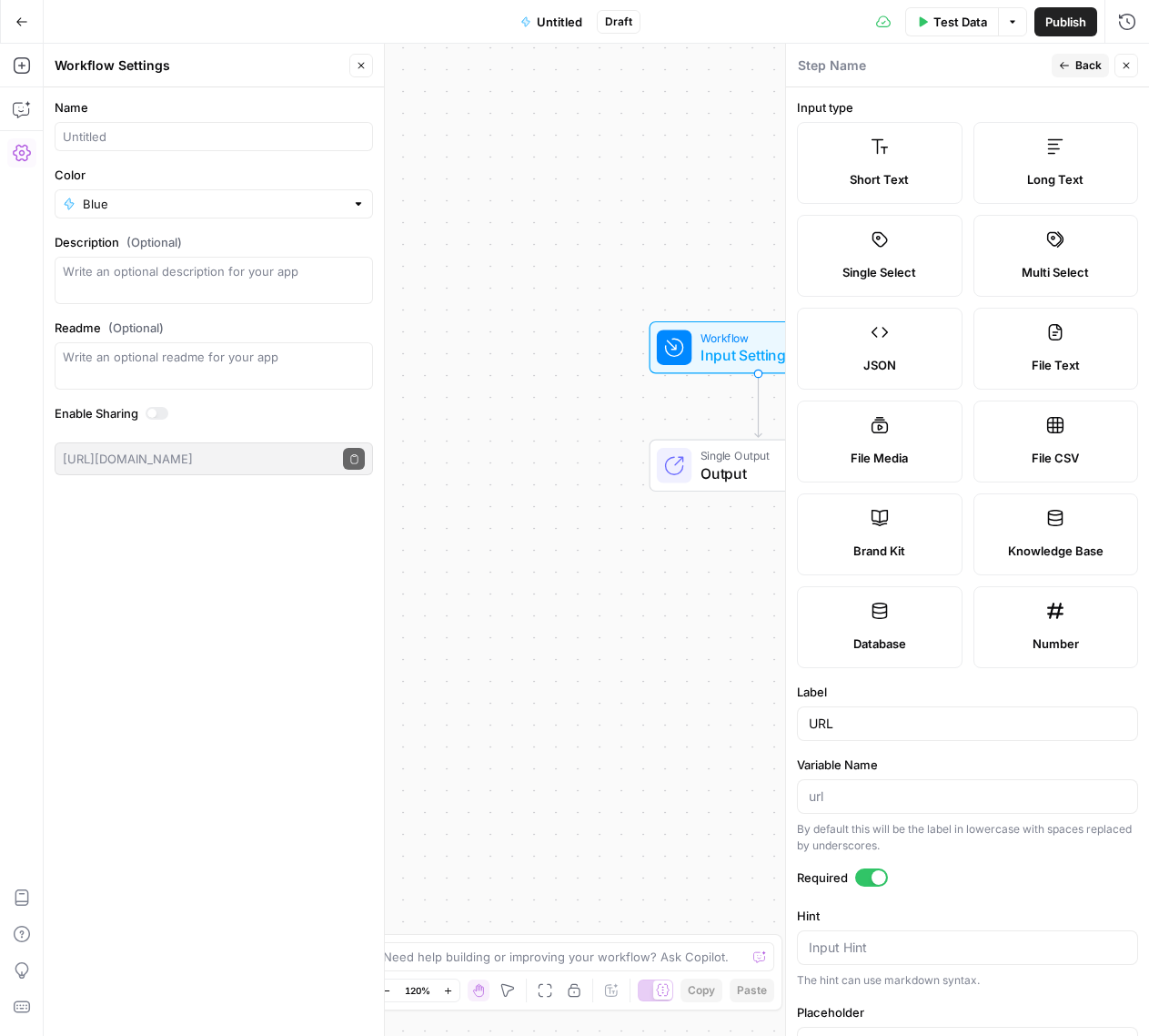
click at [824, 68] on textarea at bounding box center [833, 65] width 68 height 18
type textarea "Inputs"
click at [906, 164] on label "Short Text" at bounding box center [880, 163] width 165 height 82
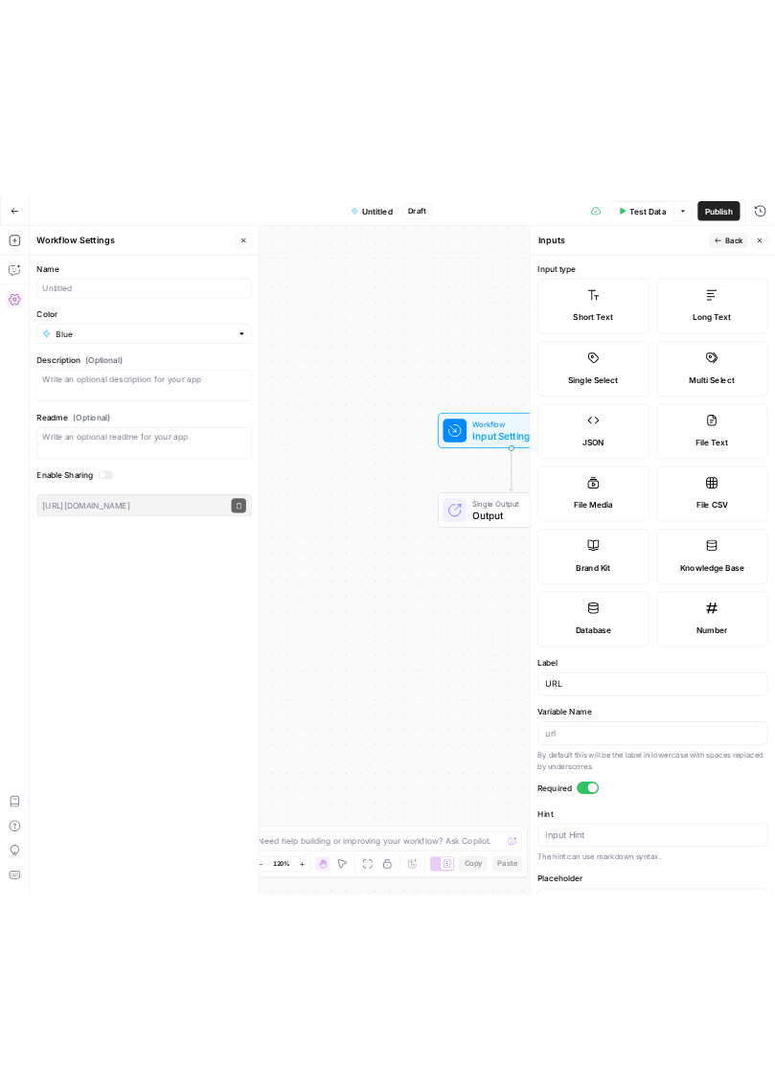
scroll to position [166, 0]
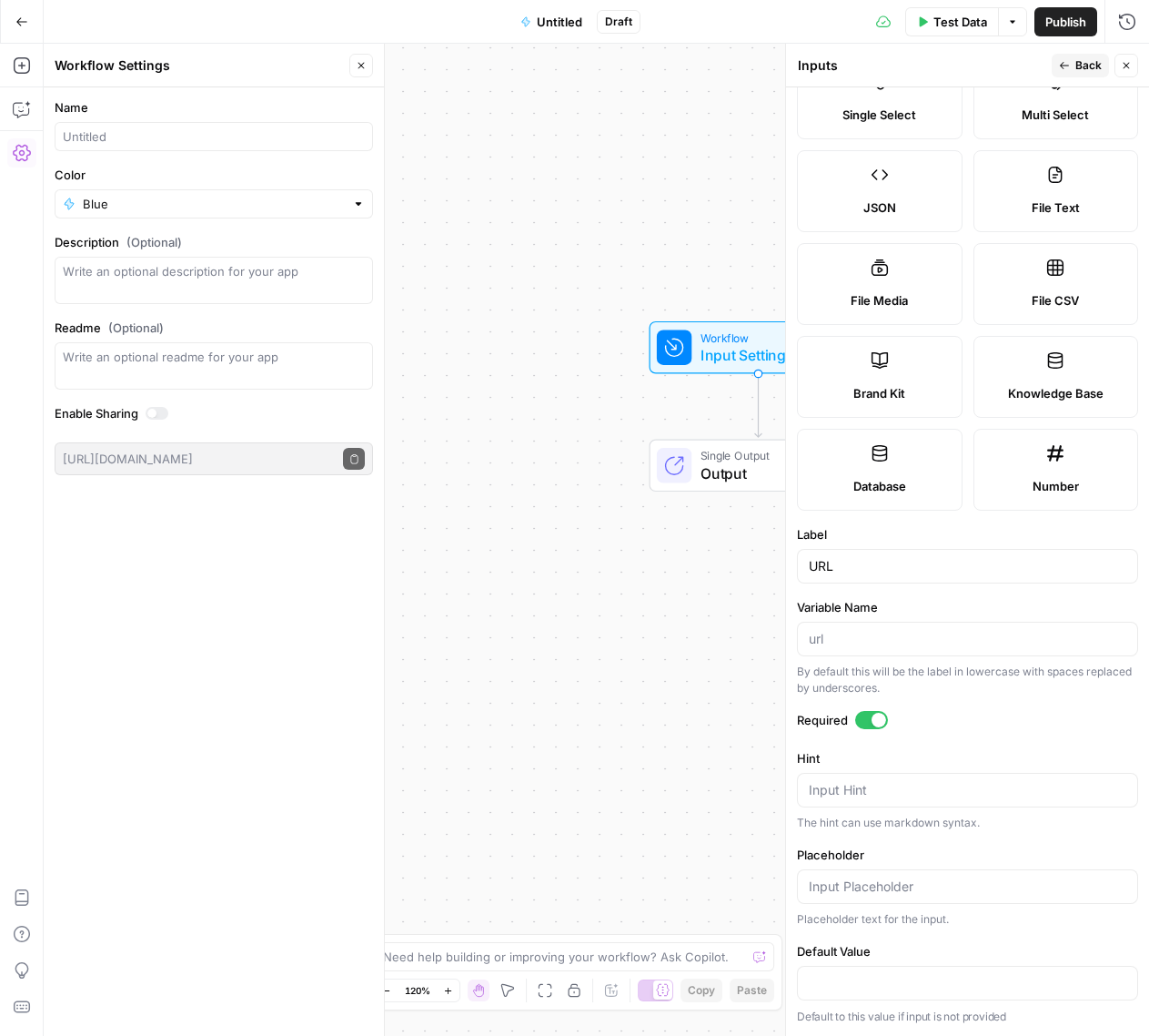
click at [1119, 60] on button "Close" at bounding box center [1126, 65] width 24 height 24
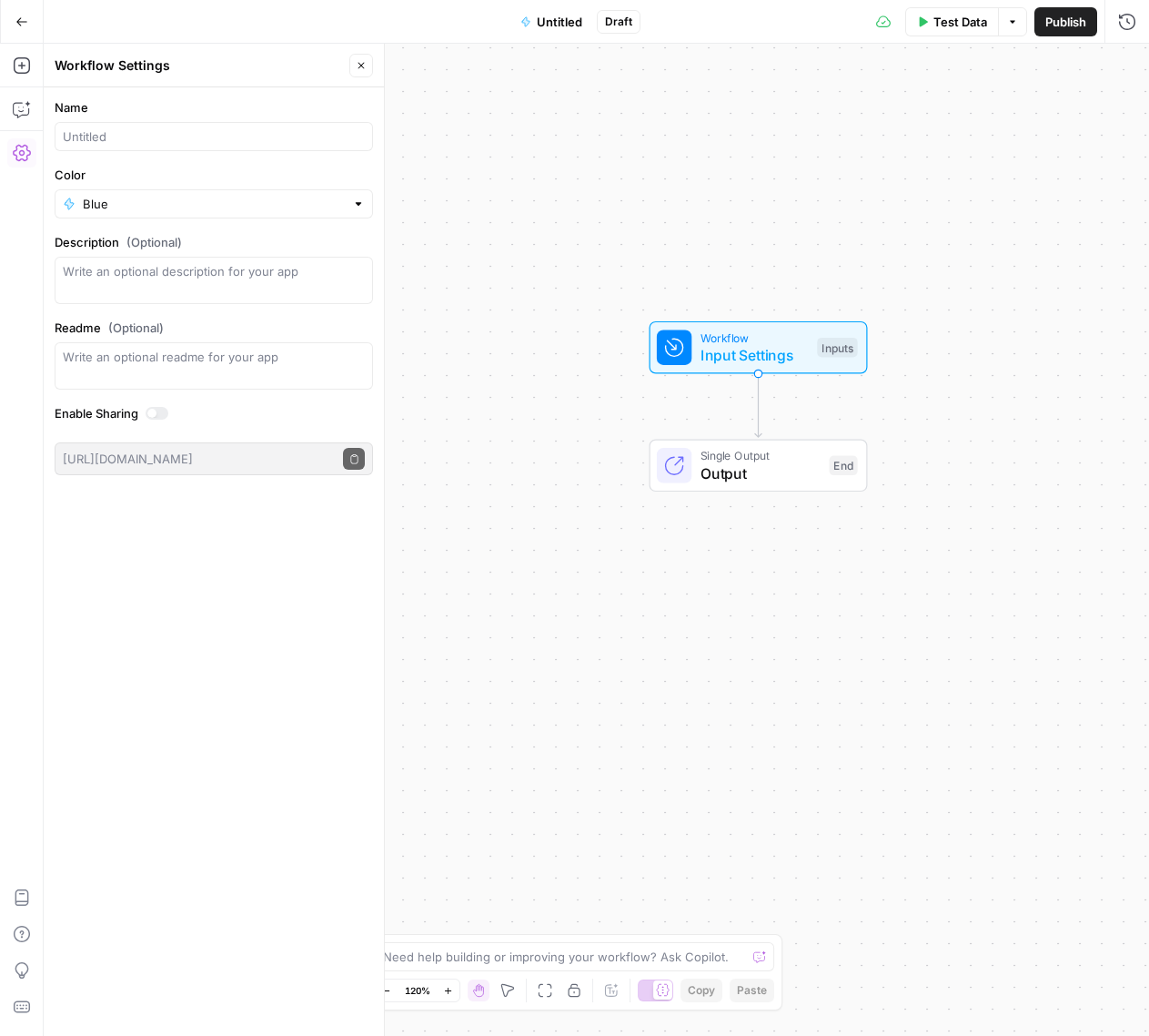
click at [782, 354] on span "Input Settings" at bounding box center [755, 355] width 108 height 22
click at [902, 200] on button "Add Field" at bounding box center [952, 203] width 303 height 29
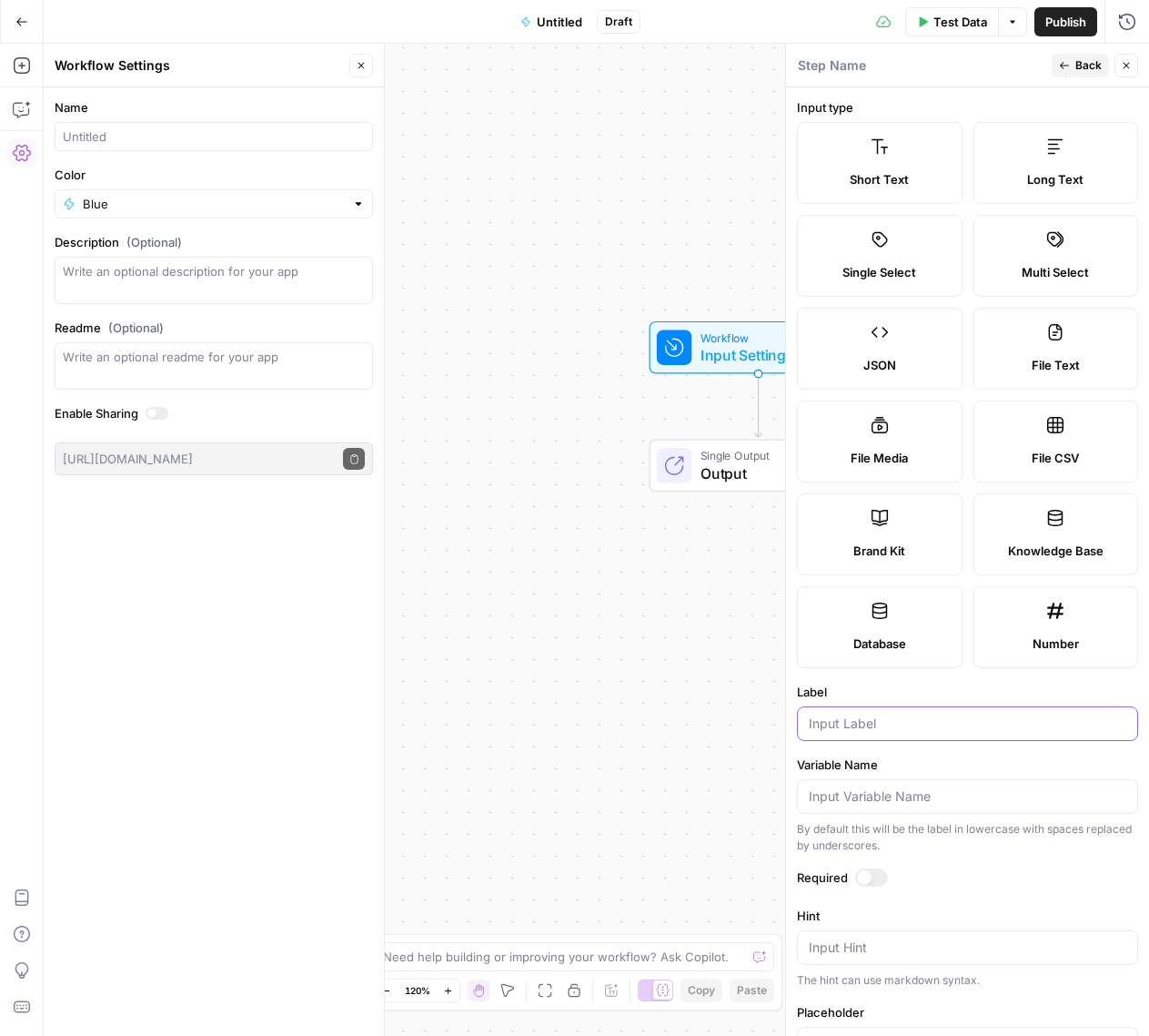
click at [871, 726] on input "Label" at bounding box center [967, 723] width 317 height 18
type input "Keyword"
click at [872, 848] on div at bounding box center [871, 876] width 32 height 18
click at [913, 157] on label "Short Text" at bounding box center [880, 163] width 165 height 82
click at [1131, 66] on span "Close" at bounding box center [1131, 66] width 1 height 1
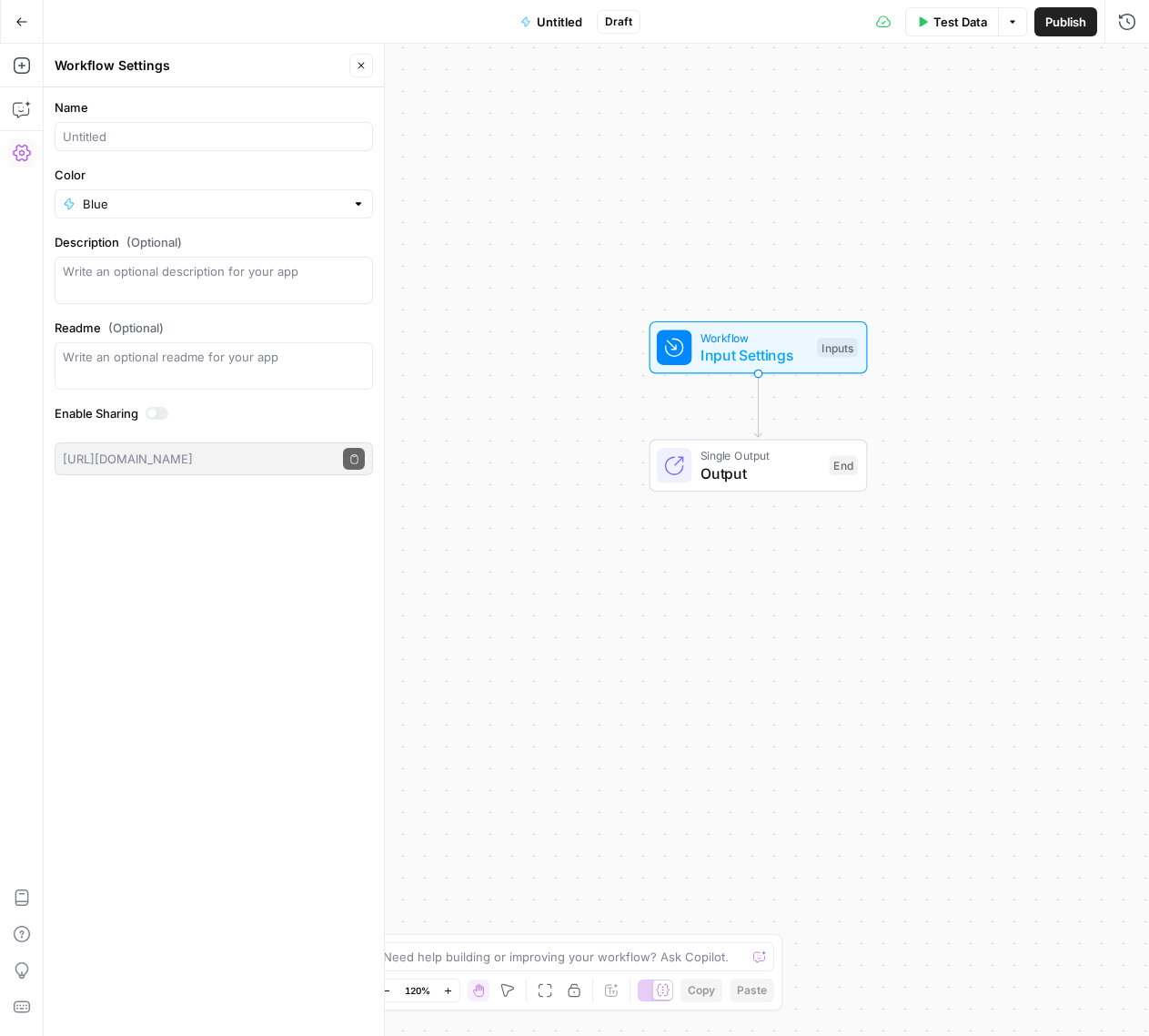
click at [799, 354] on span "Input Settings" at bounding box center [755, 355] width 108 height 22
click at [800, 351] on span "Input Settings" at bounding box center [754, 355] width 108 height 22
click at [1124, 66] on icon "button" at bounding box center [1126, 65] width 10 height 10
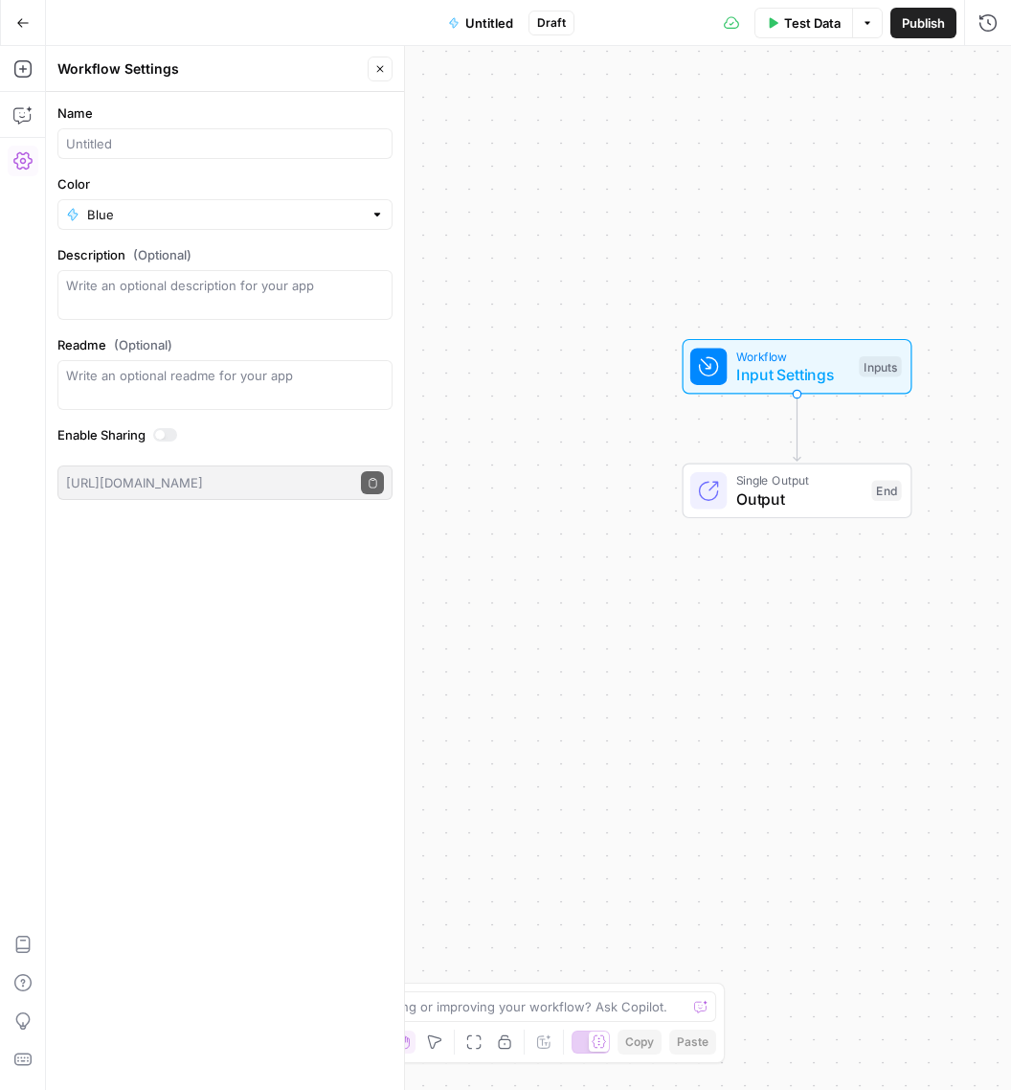
click at [374, 64] on icon "button" at bounding box center [379, 68] width 11 height 11
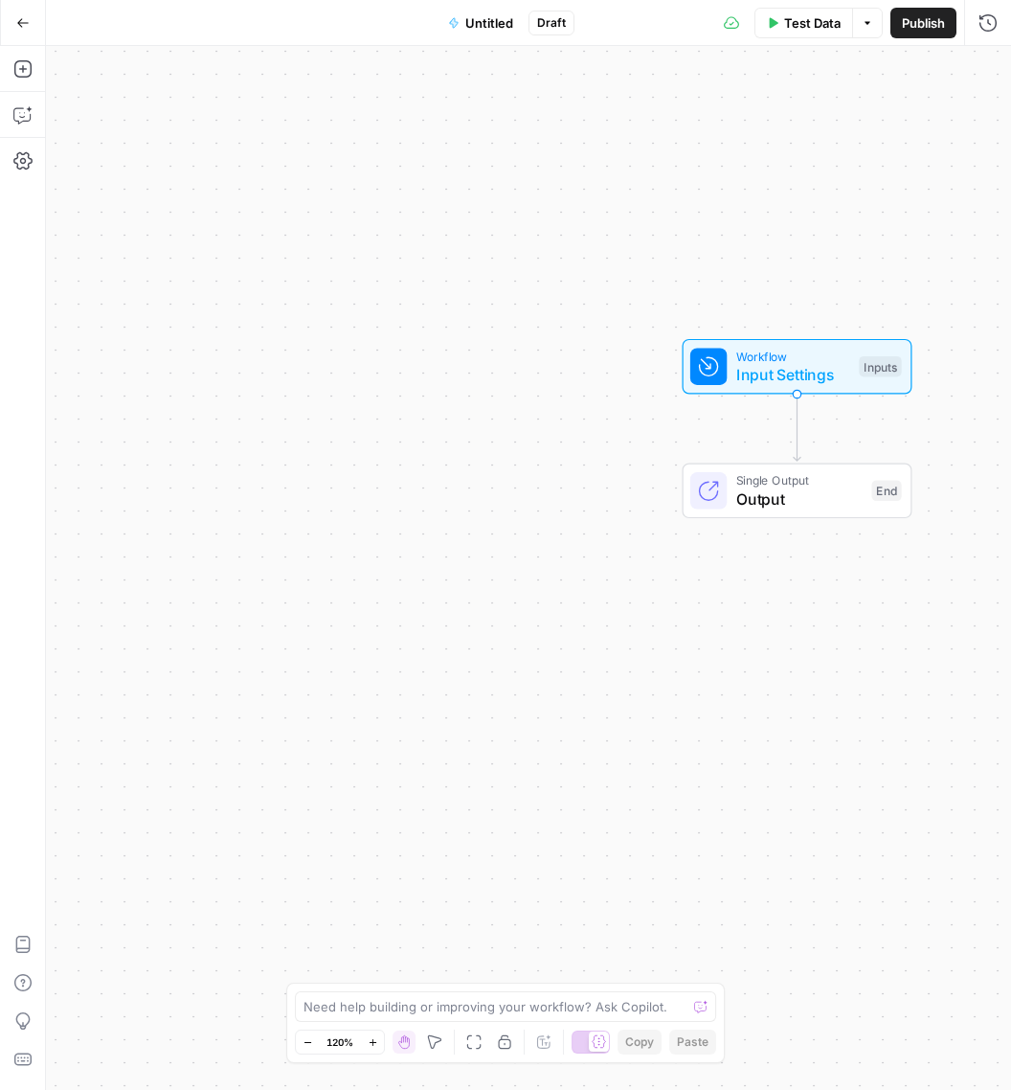
click at [32, 25] on button "Go Back" at bounding box center [23, 23] width 34 height 34
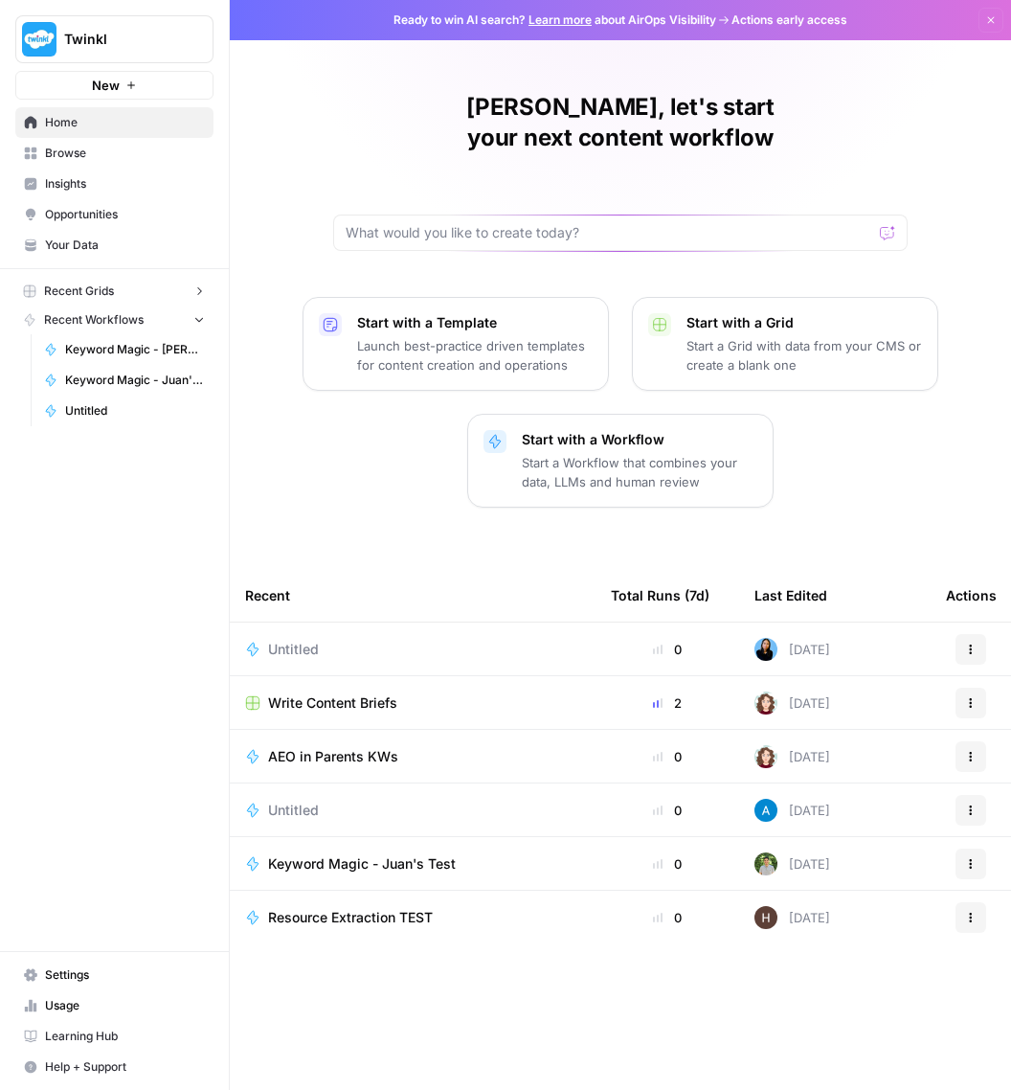
click at [289, 640] on span "Untitled" at bounding box center [293, 649] width 51 height 19
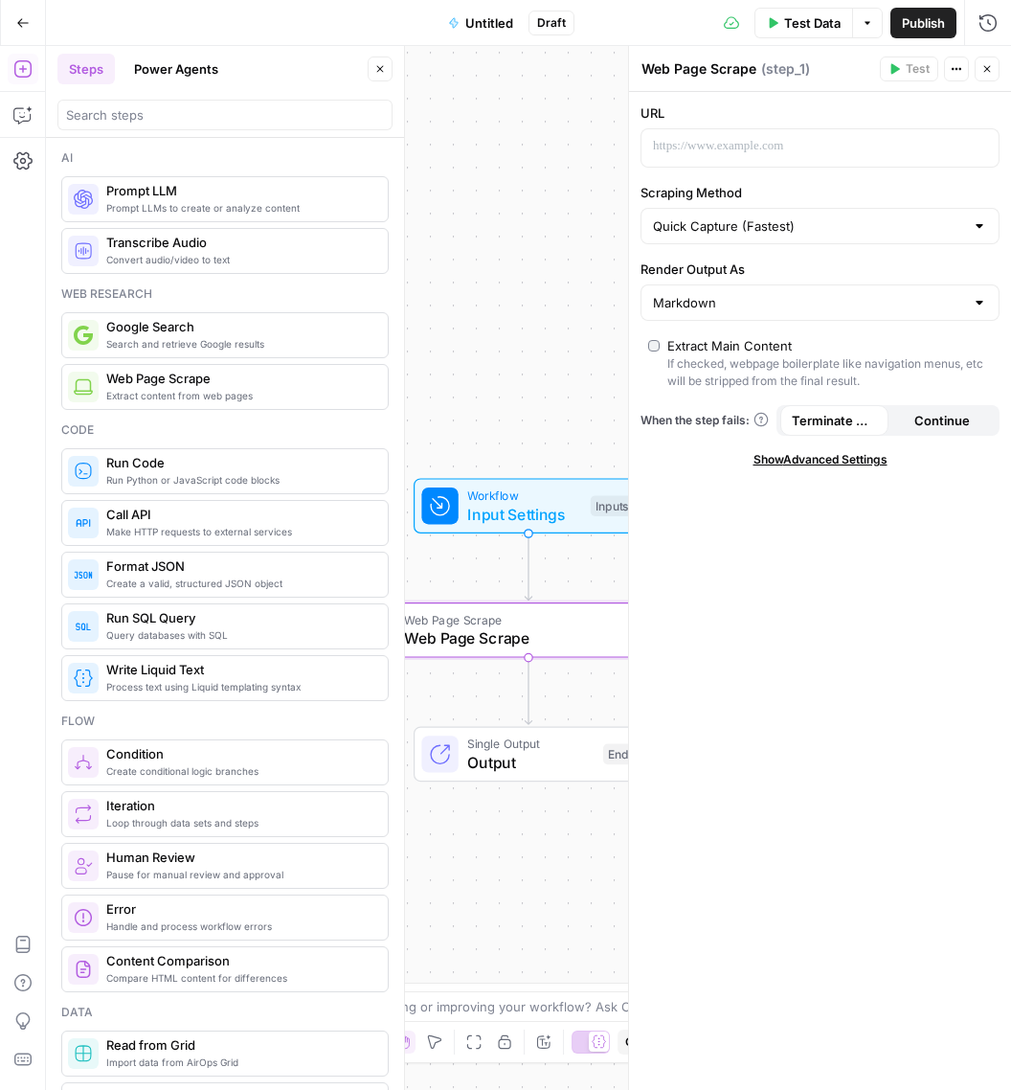
drag, startPoint x: 182, startPoint y: 392, endPoint x: 66, endPoint y: 306, distance: 143.8
click at [712, 146] on p at bounding box center [805, 146] width 304 height 19
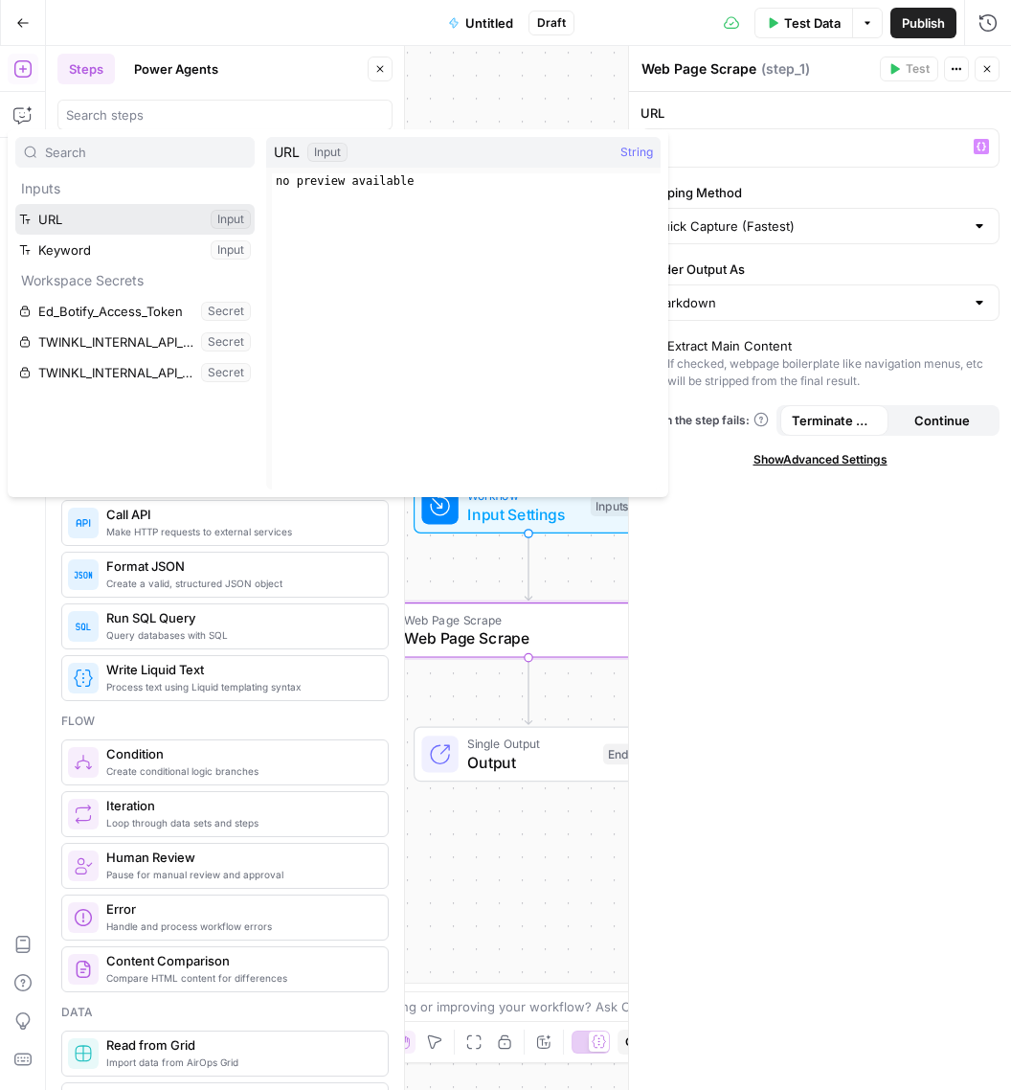
click at [155, 222] on button "Select variable URL" at bounding box center [134, 219] width 239 height 31
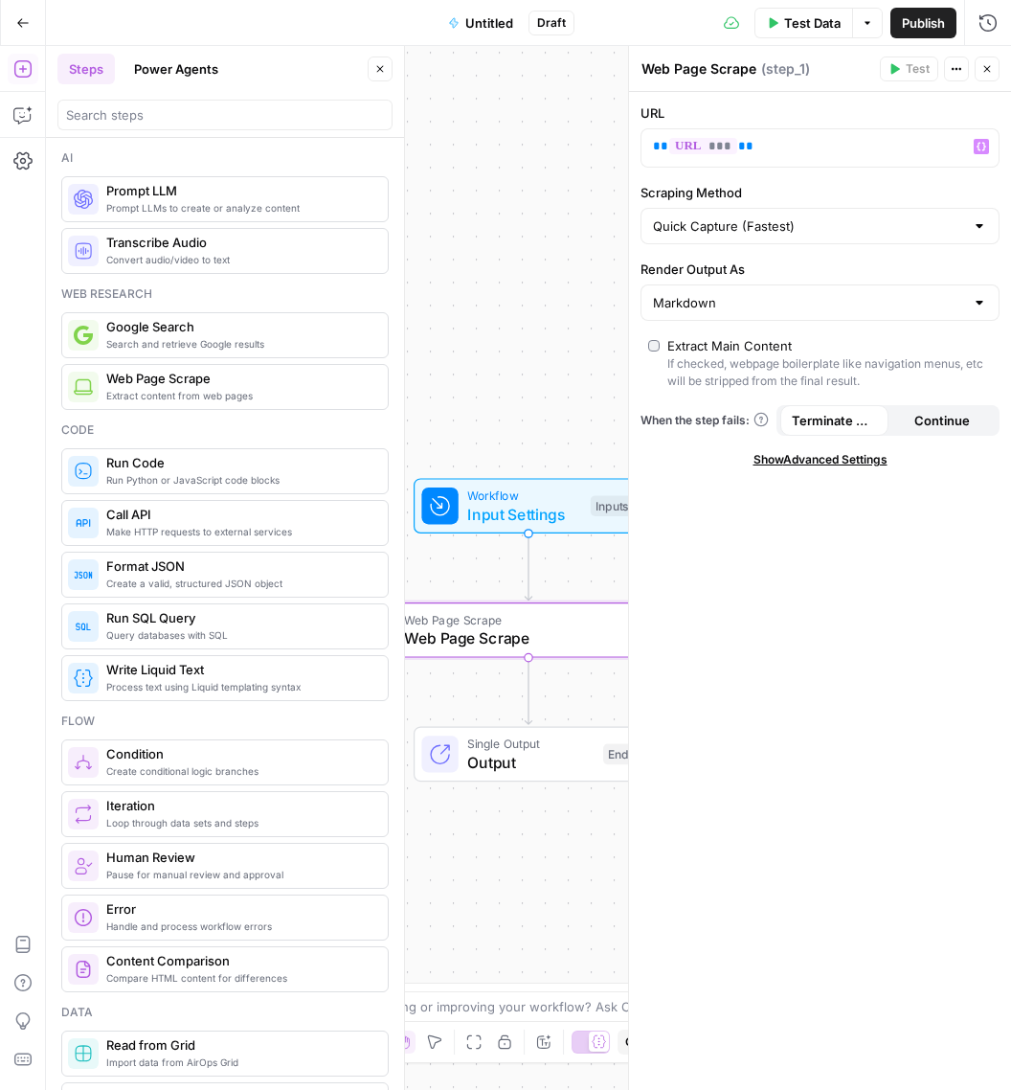
click at [525, 421] on div "Workflow Input Settings Inputs Web Page Scrape Web Page Scrape Step 1 Single Ou…" at bounding box center [528, 568] width 965 height 1044
click at [378, 77] on button "Close" at bounding box center [380, 68] width 25 height 25
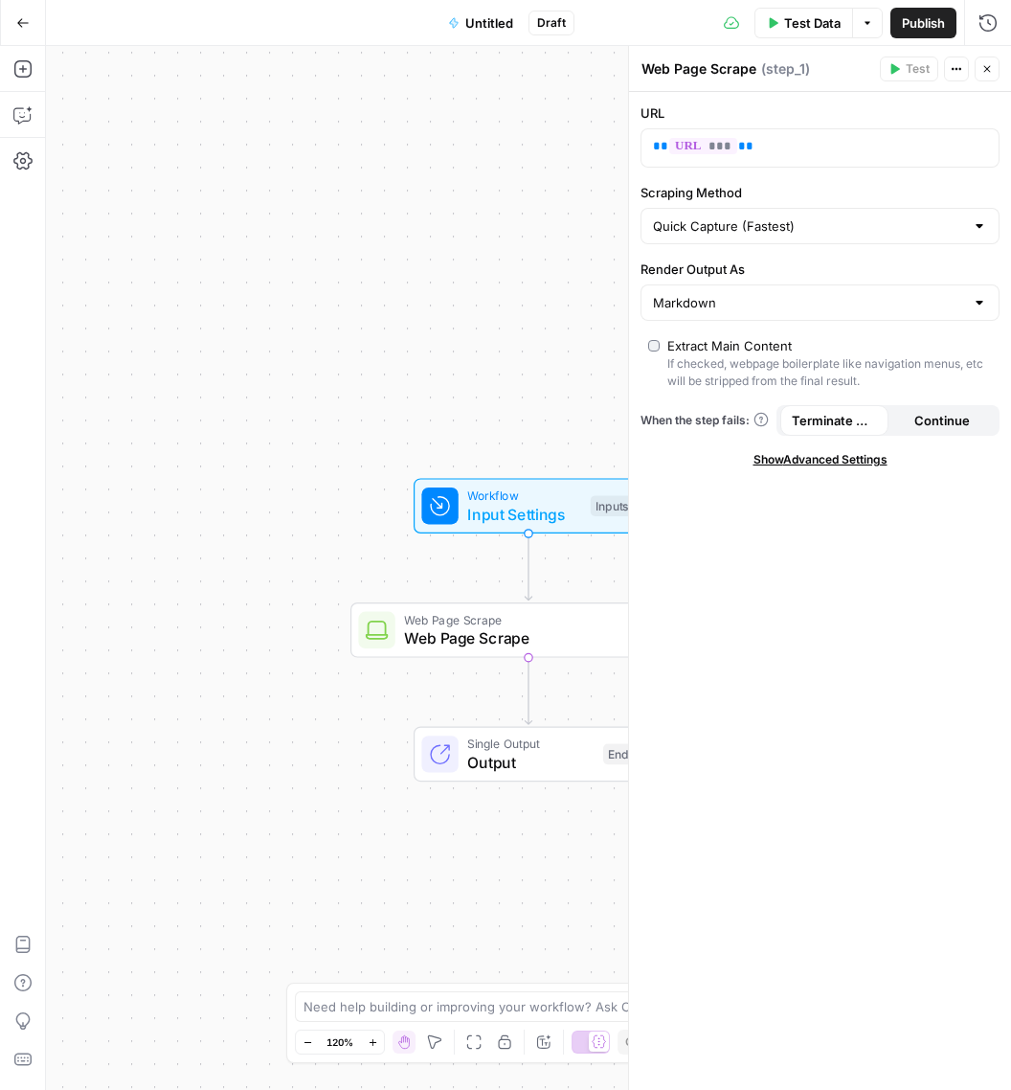
click at [992, 71] on icon "button" at bounding box center [986, 68] width 11 height 11
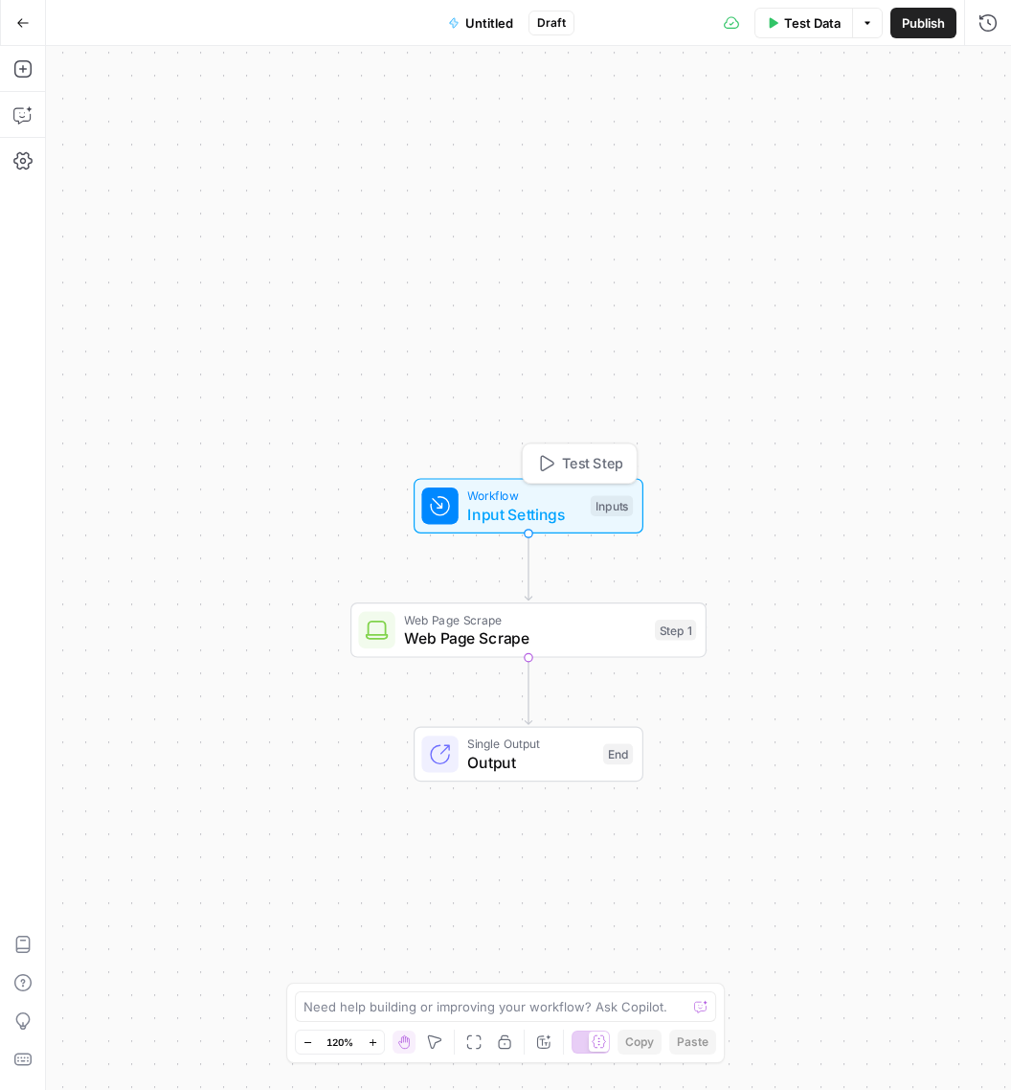
click at [595, 462] on span "Test Step" at bounding box center [592, 463] width 61 height 21
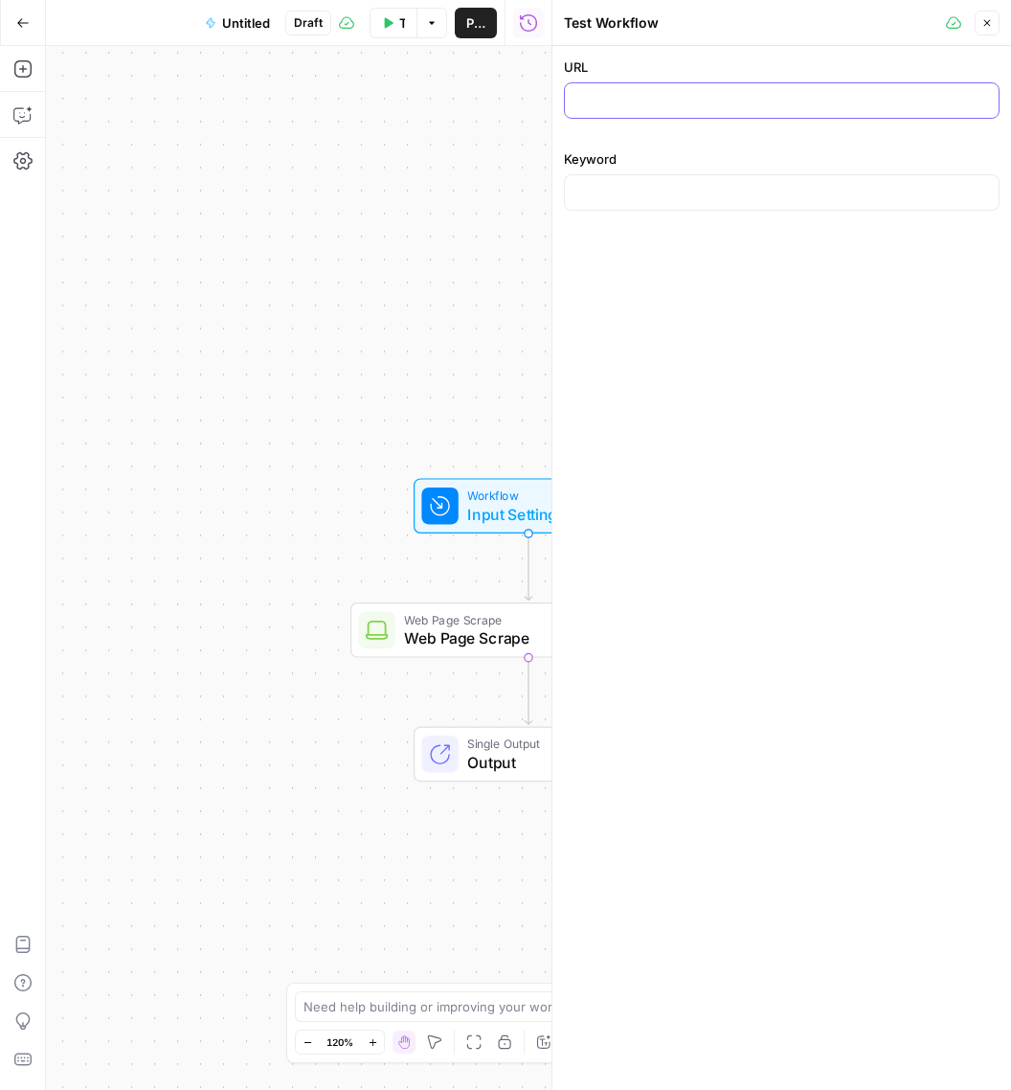
click at [665, 100] on input "URL" at bounding box center [781, 100] width 411 height 19
paste input "https://www.twinkl.co.th/blog/author/kik"
drag, startPoint x: 845, startPoint y: 95, endPoint x: 462, endPoint y: 71, distance: 383.8
click at [462, 70] on body "Twinkl New Home Browse Insights Opportunities Your Data Recent Grids Resource I…" at bounding box center [505, 545] width 1011 height 1090
paste input "halloween-animations-for-kids"
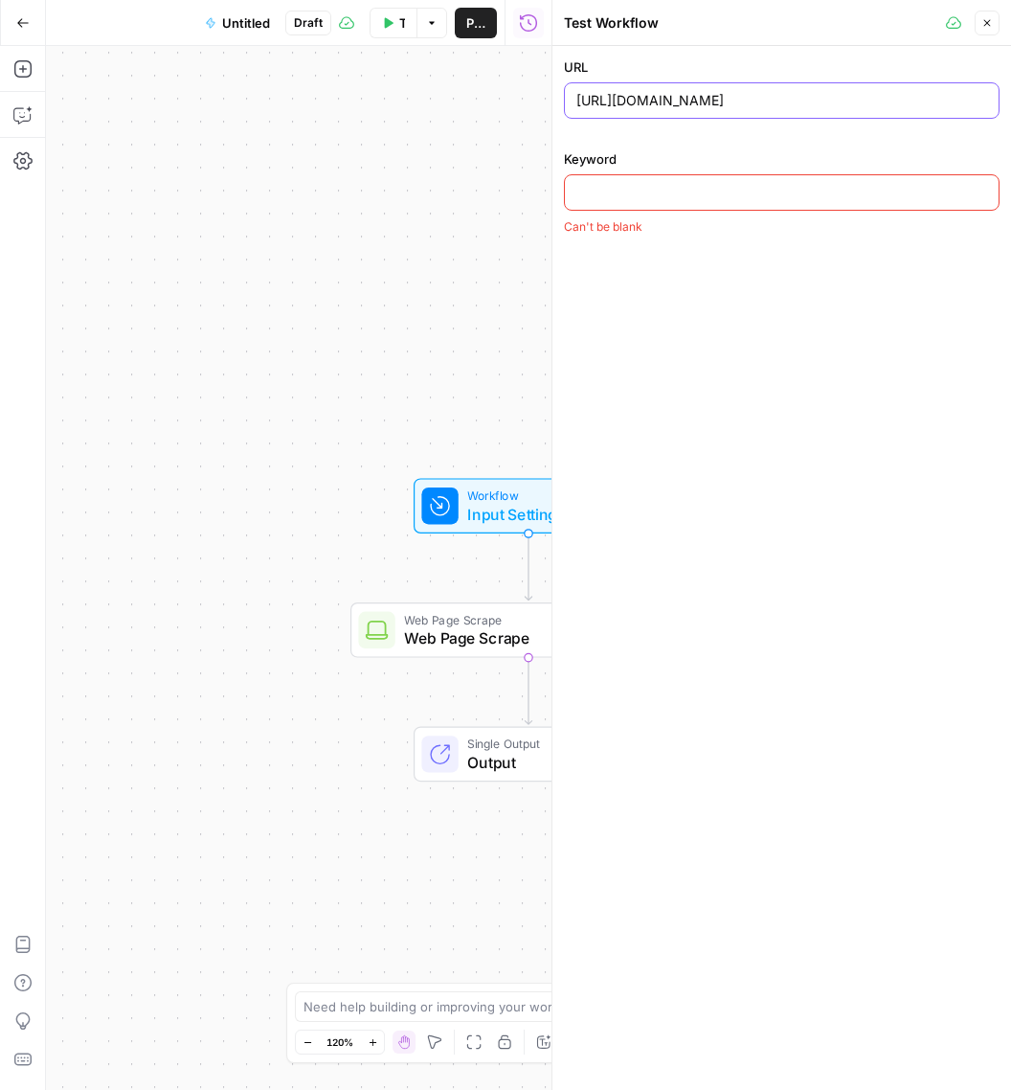
type input "https://www.twinkl.co.th/blog/halloween-animations-for-kids"
click at [684, 195] on input "Keyword" at bounding box center [781, 192] width 411 height 19
type input "d"
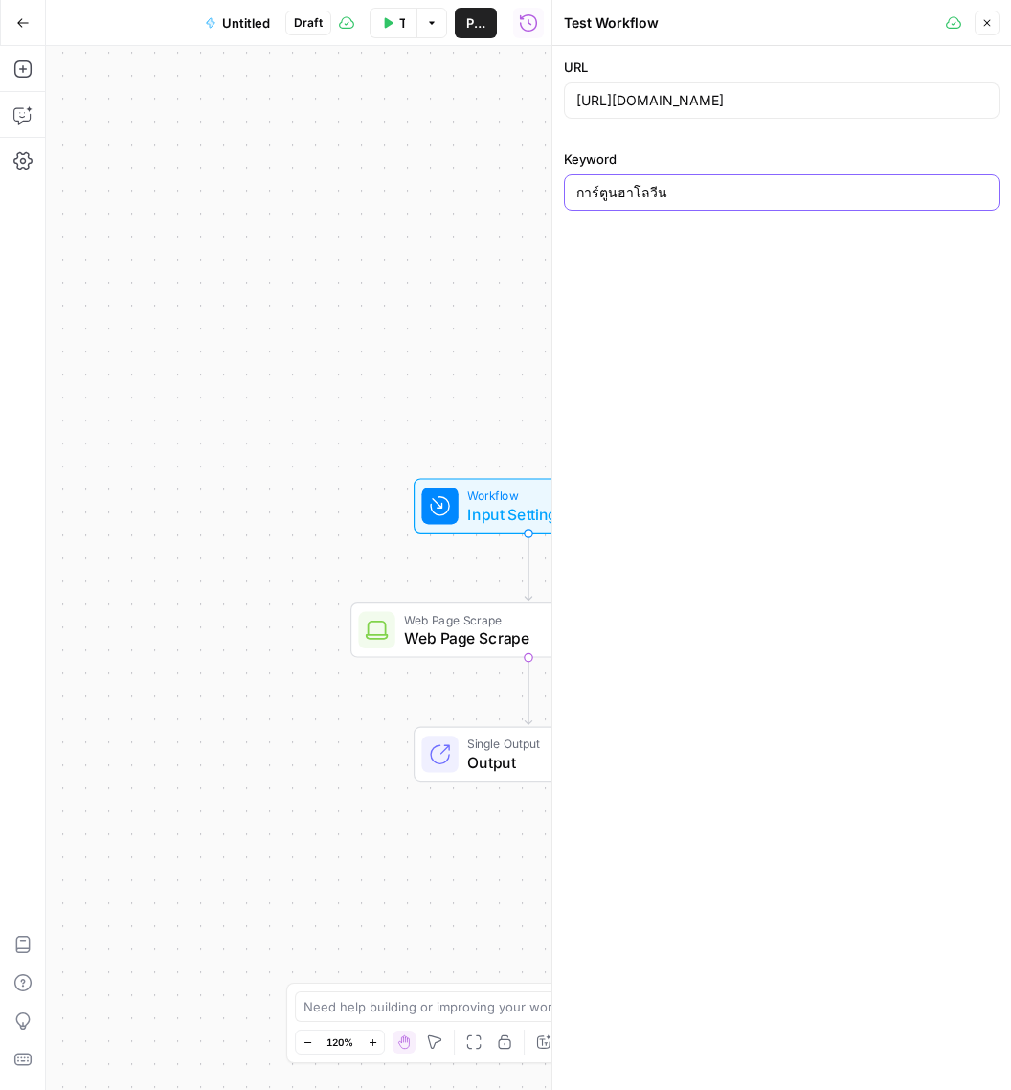
type input "การ์ตูนฮาโลวีน"
click at [979, 27] on button "Close" at bounding box center [987, 23] width 25 height 25
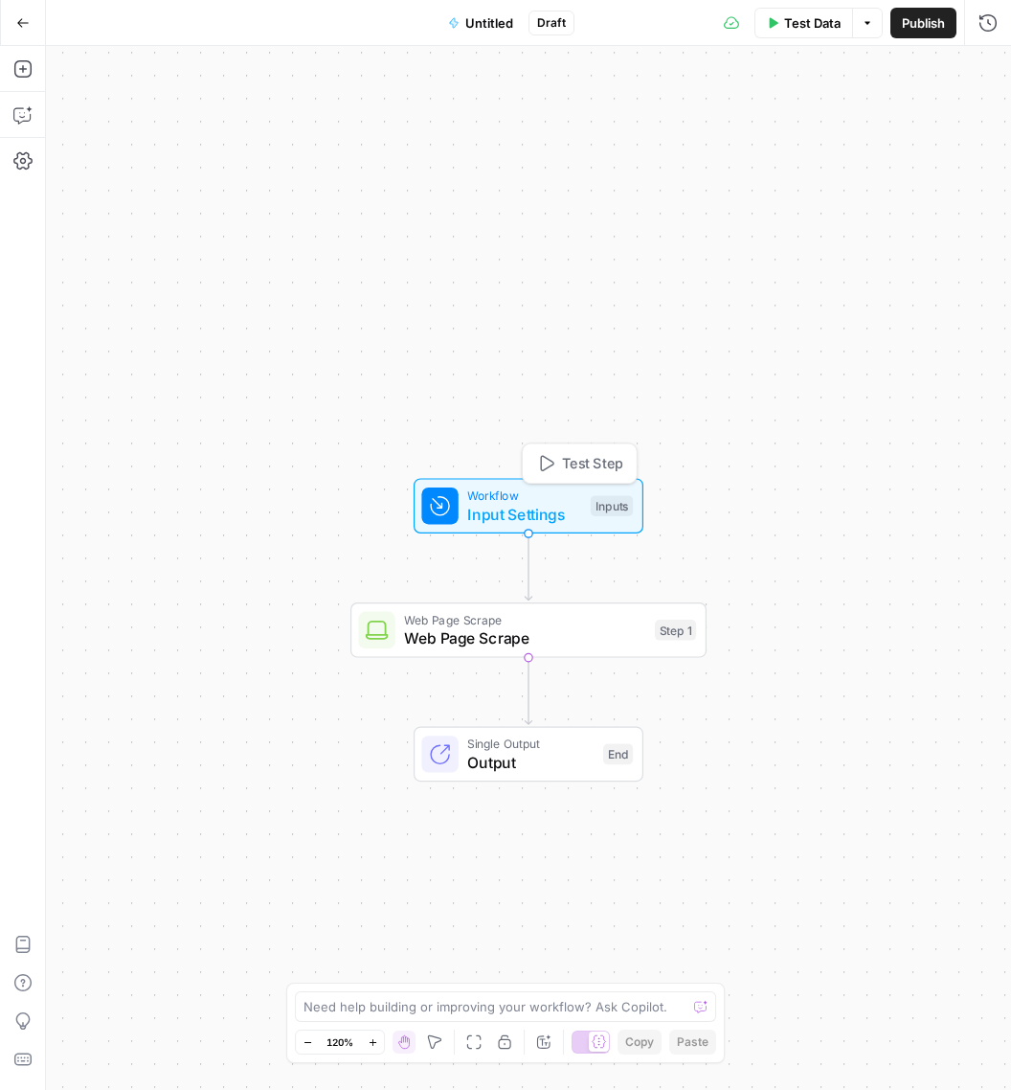
click at [596, 504] on div "Inputs" at bounding box center [612, 505] width 42 height 21
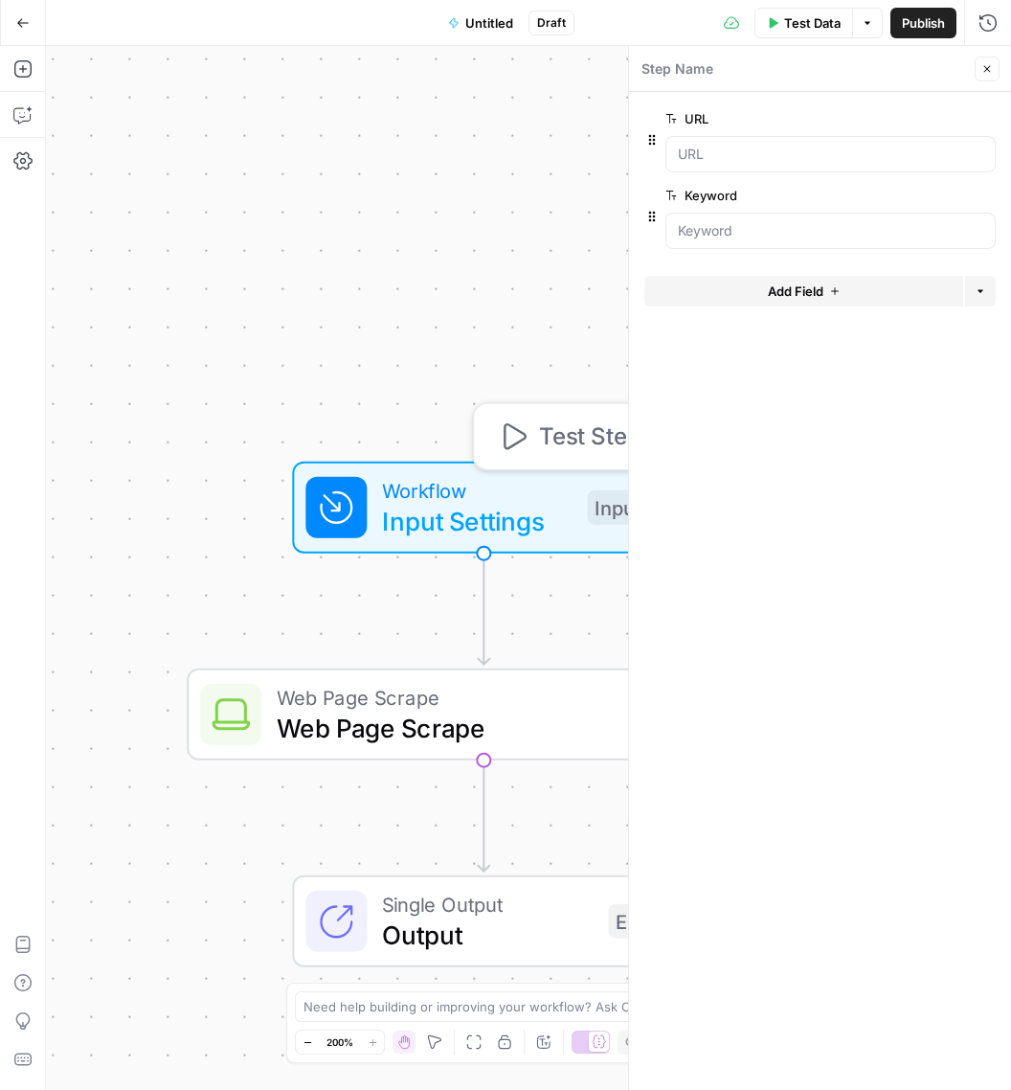
click at [581, 445] on span "Test Step" at bounding box center [589, 436] width 101 height 34
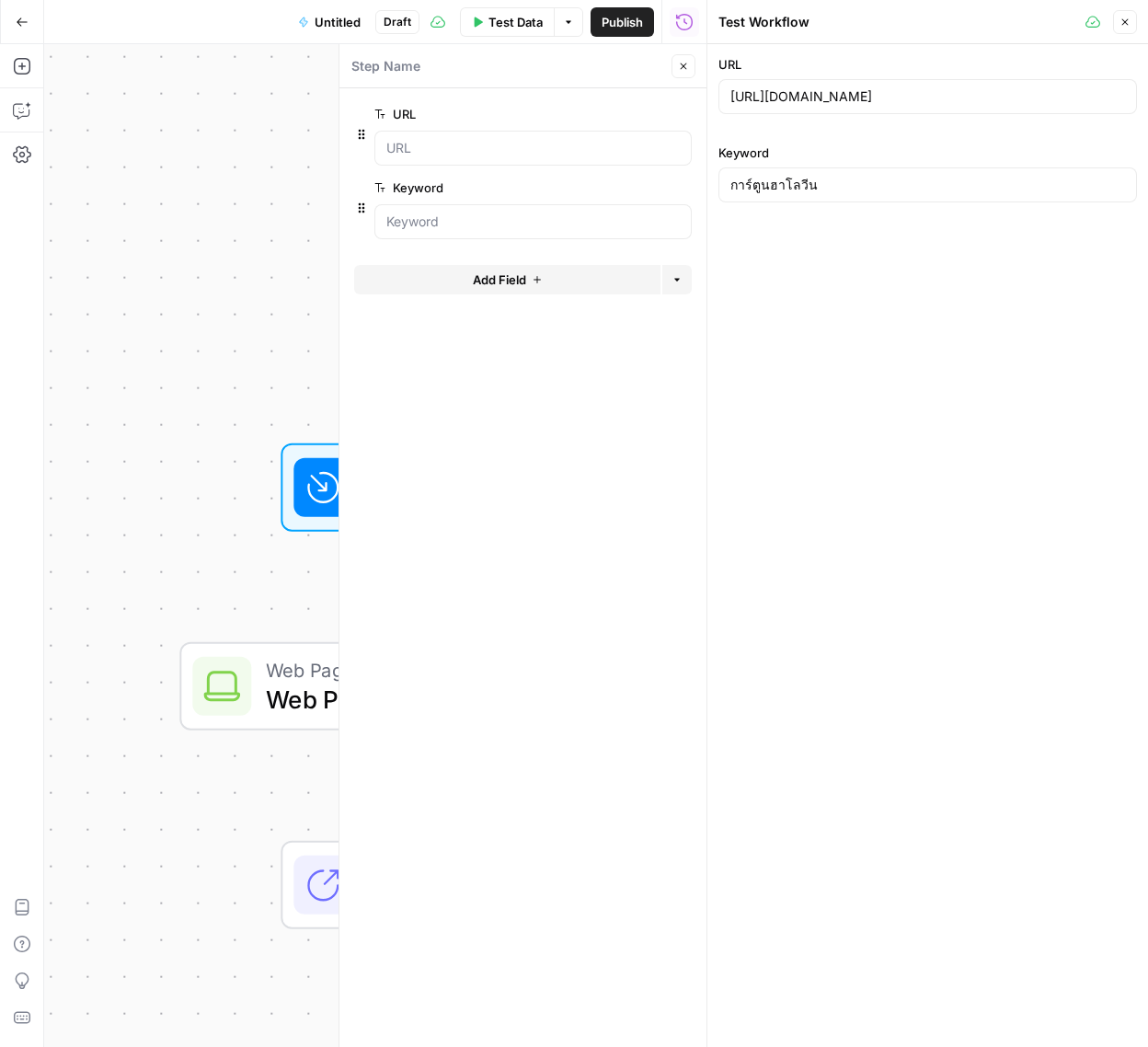
click at [1120, 23] on icon "button" at bounding box center [1124, 21] width 11 height 11
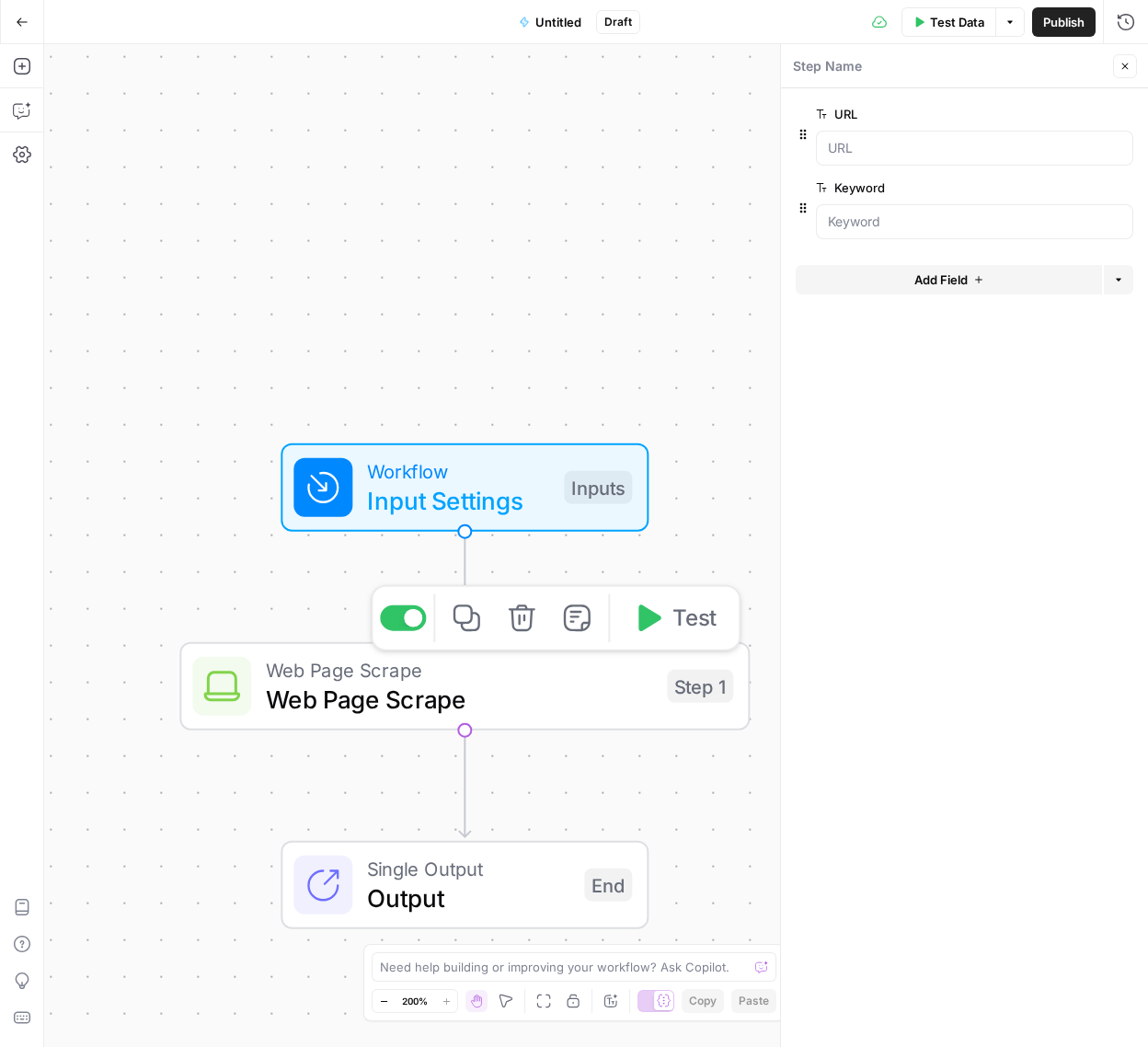
click at [523, 704] on span "Web Page Scrape" at bounding box center [459, 699] width 386 height 37
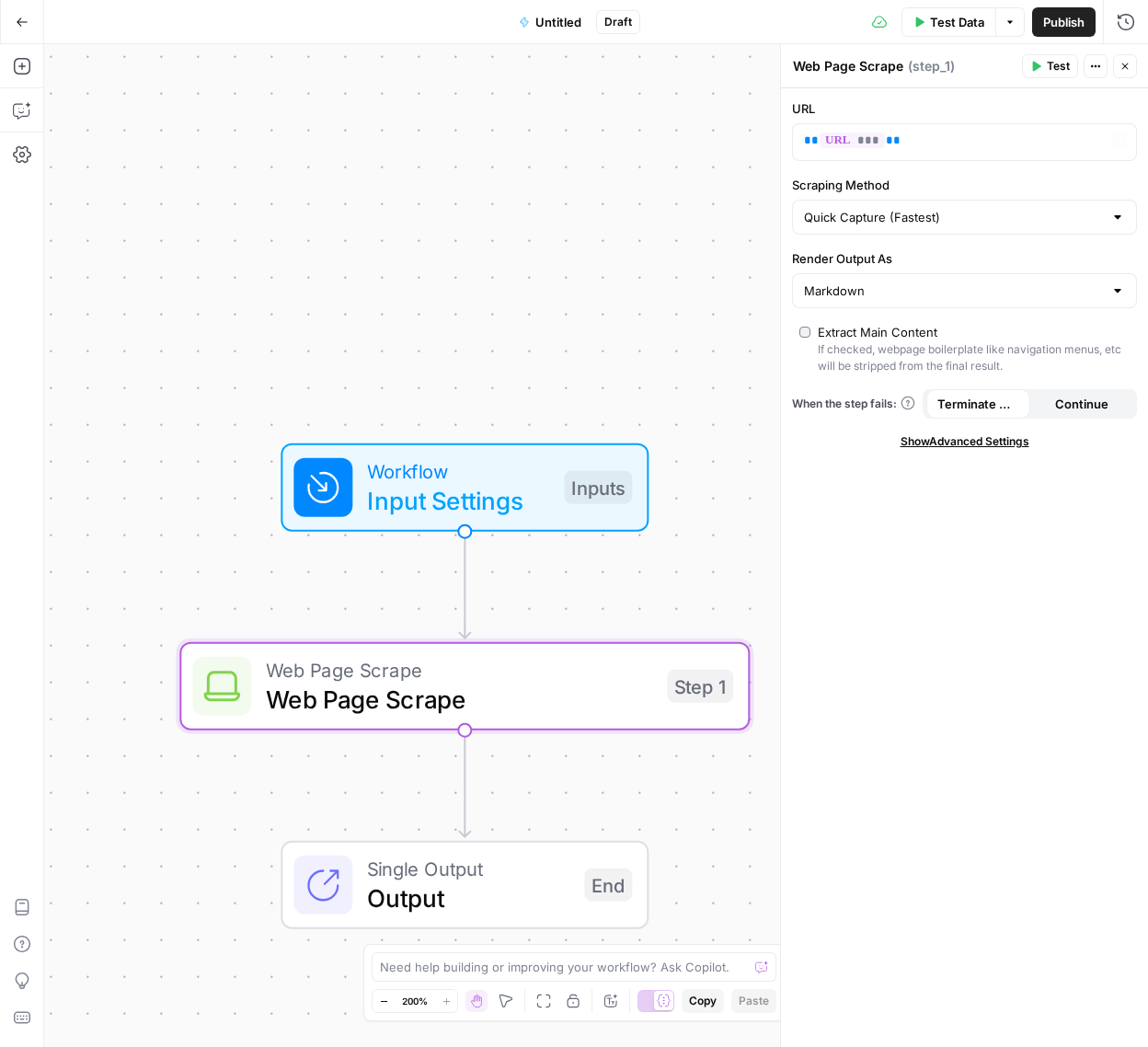
click at [955, 21] on span "Test Data" at bounding box center [957, 21] width 54 height 18
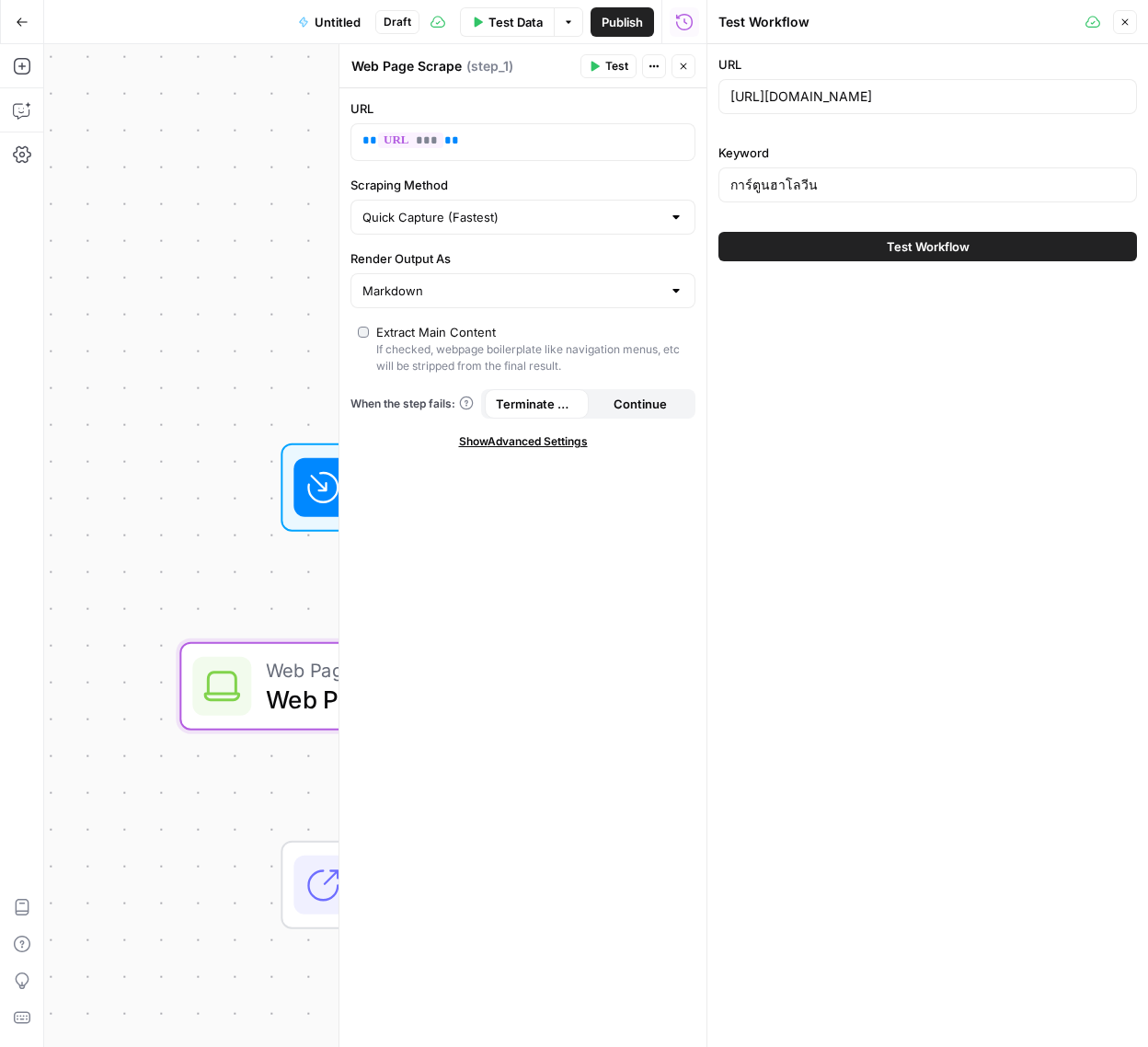
click at [878, 246] on button "Test Workflow" at bounding box center [928, 246] width 419 height 30
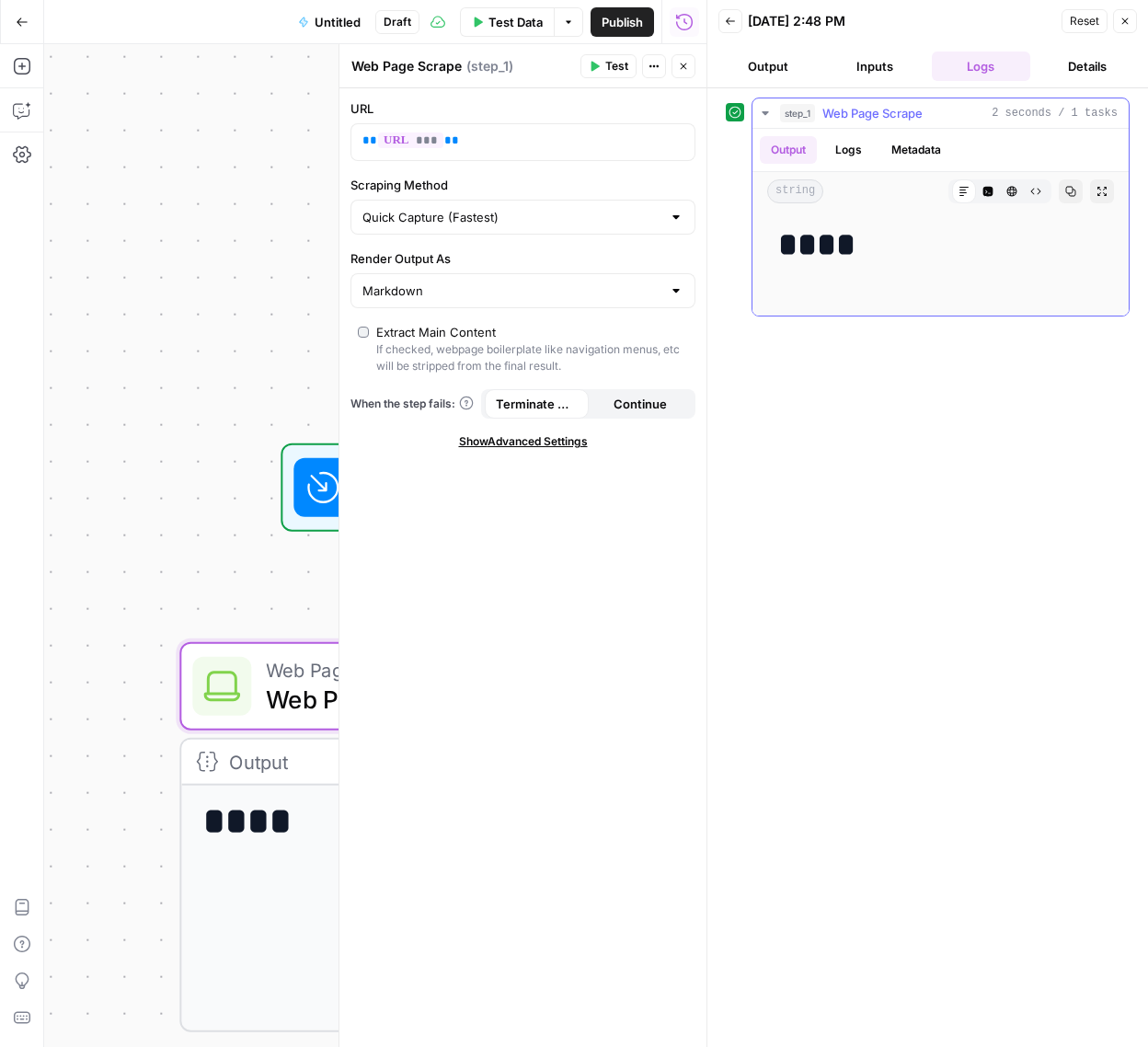
click at [835, 158] on button "Logs" at bounding box center [848, 150] width 49 height 28
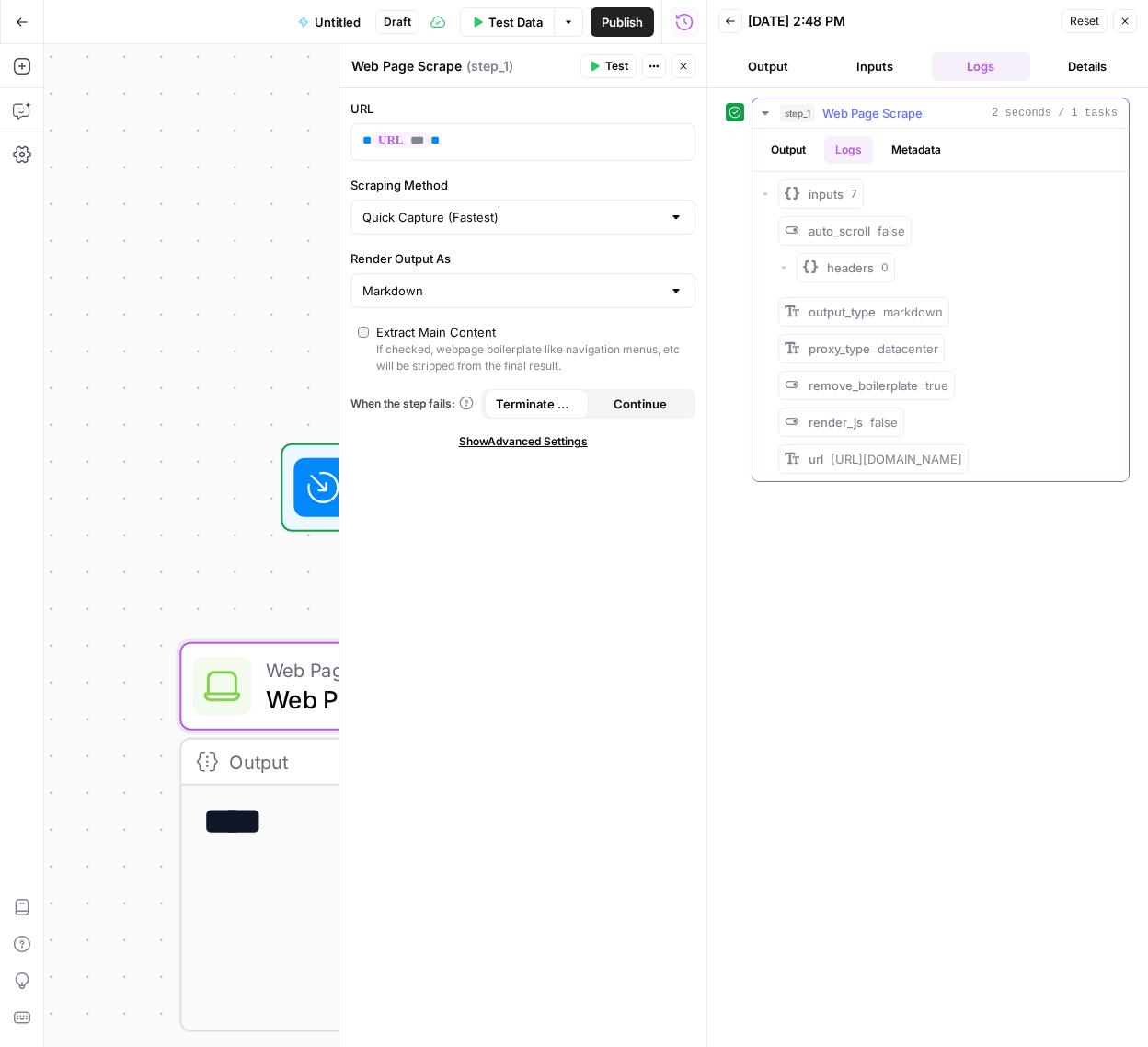
click at [898, 153] on button "Metadata" at bounding box center [916, 150] width 72 height 28
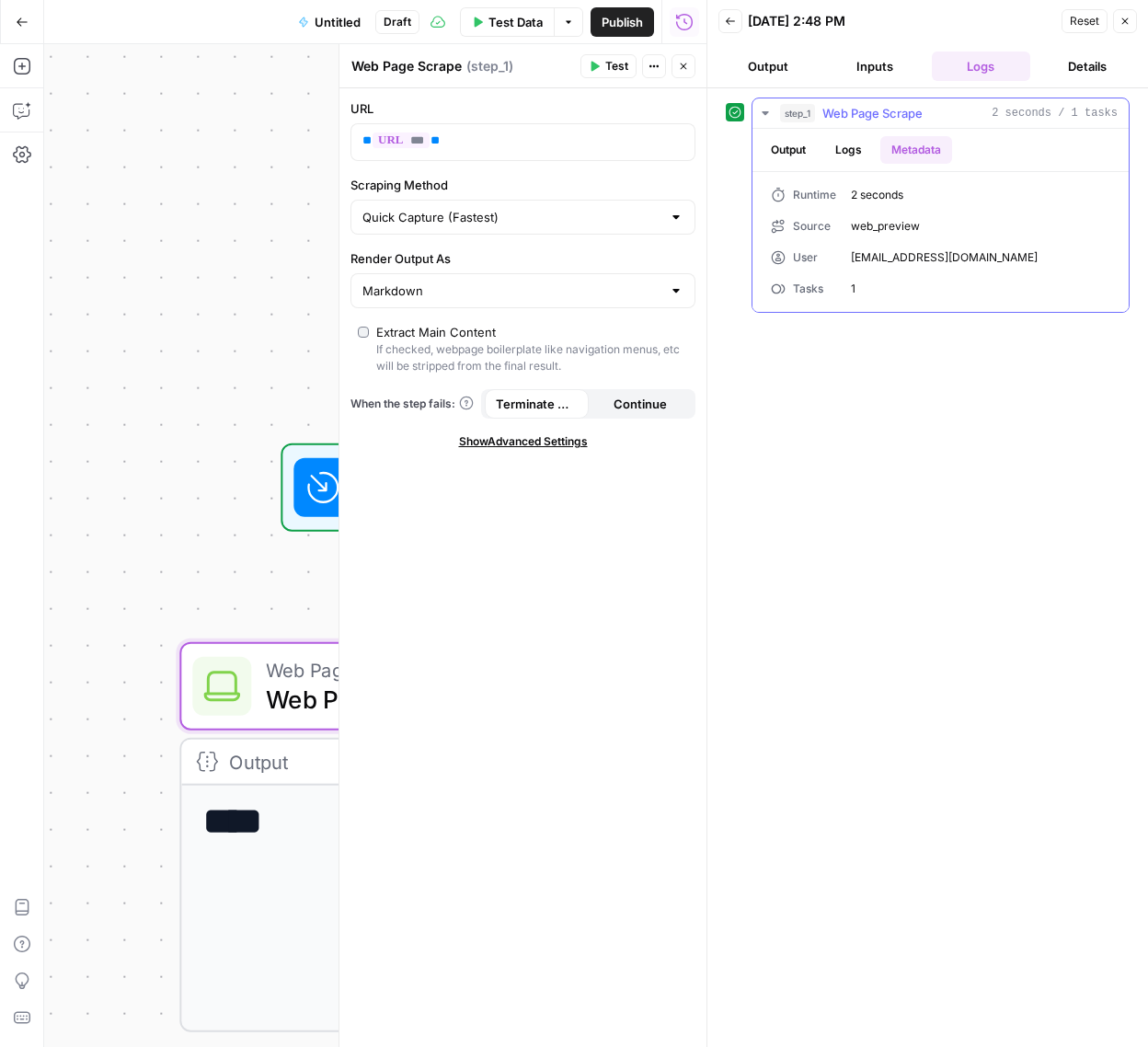
click at [856, 149] on button "Logs" at bounding box center [848, 150] width 49 height 28
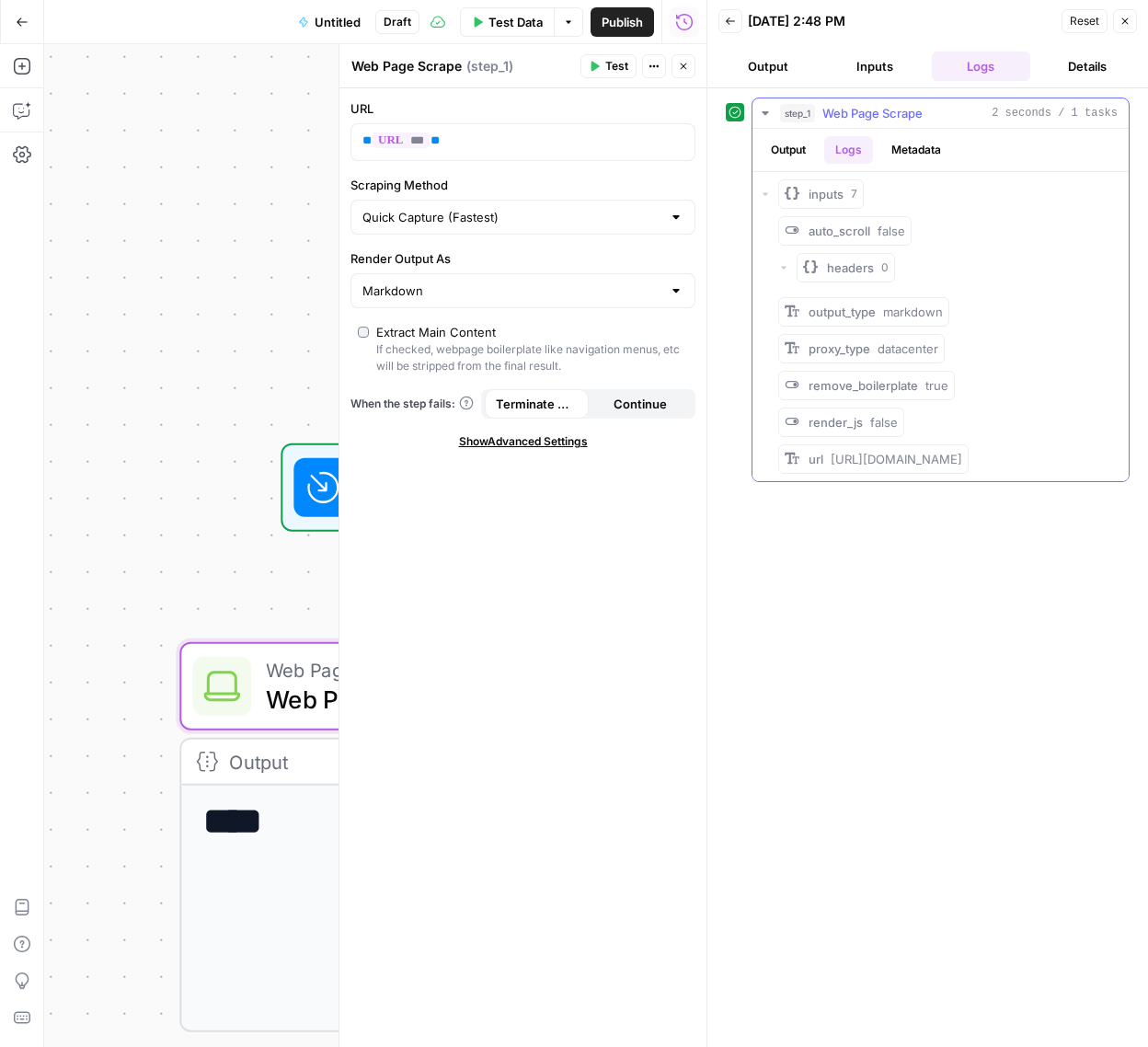
click at [780, 142] on button "Output" at bounding box center [788, 150] width 57 height 28
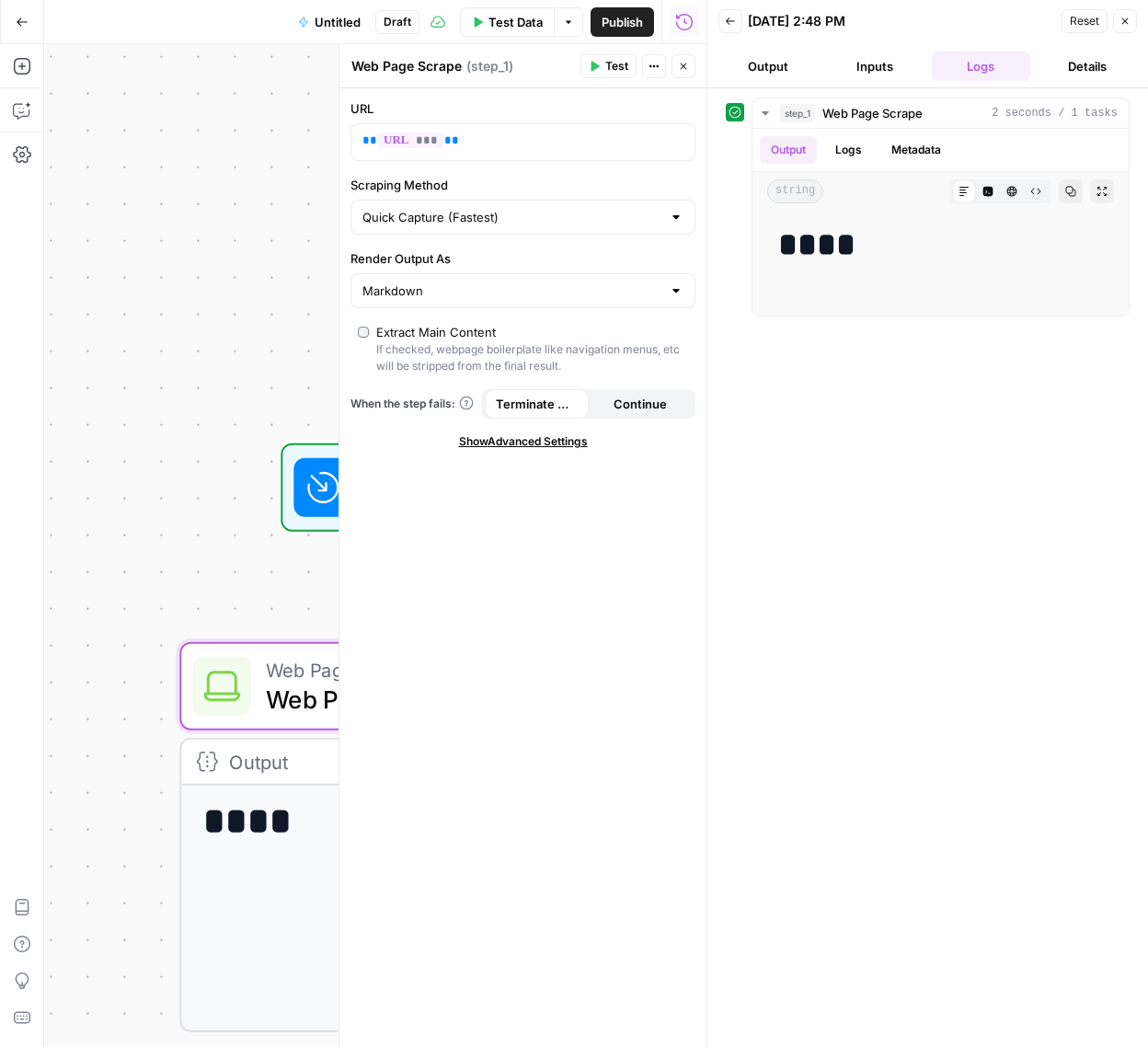
click at [857, 62] on button "Inputs" at bounding box center [874, 66] width 99 height 30
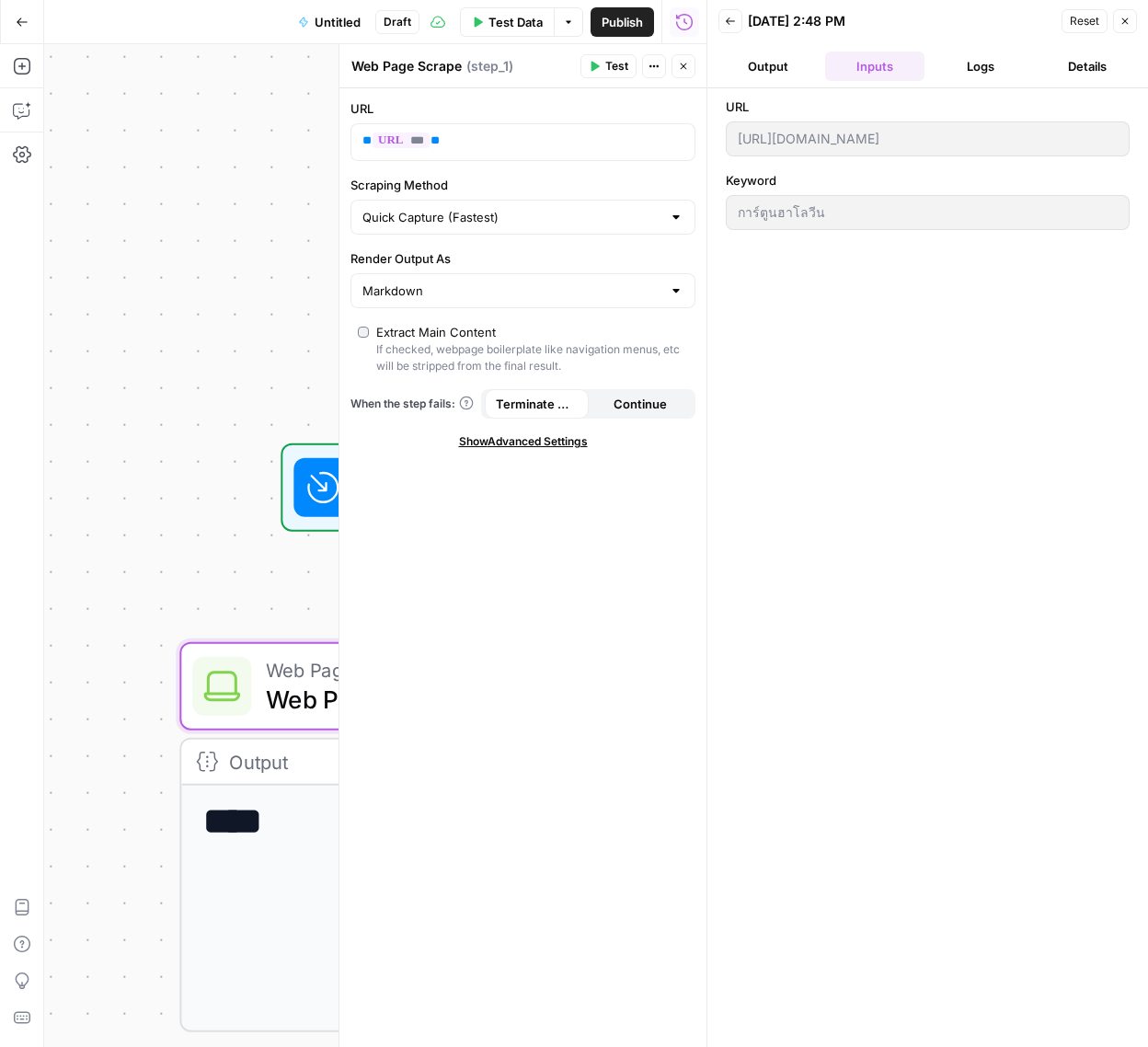
click at [772, 70] on button "Output" at bounding box center [768, 66] width 99 height 30
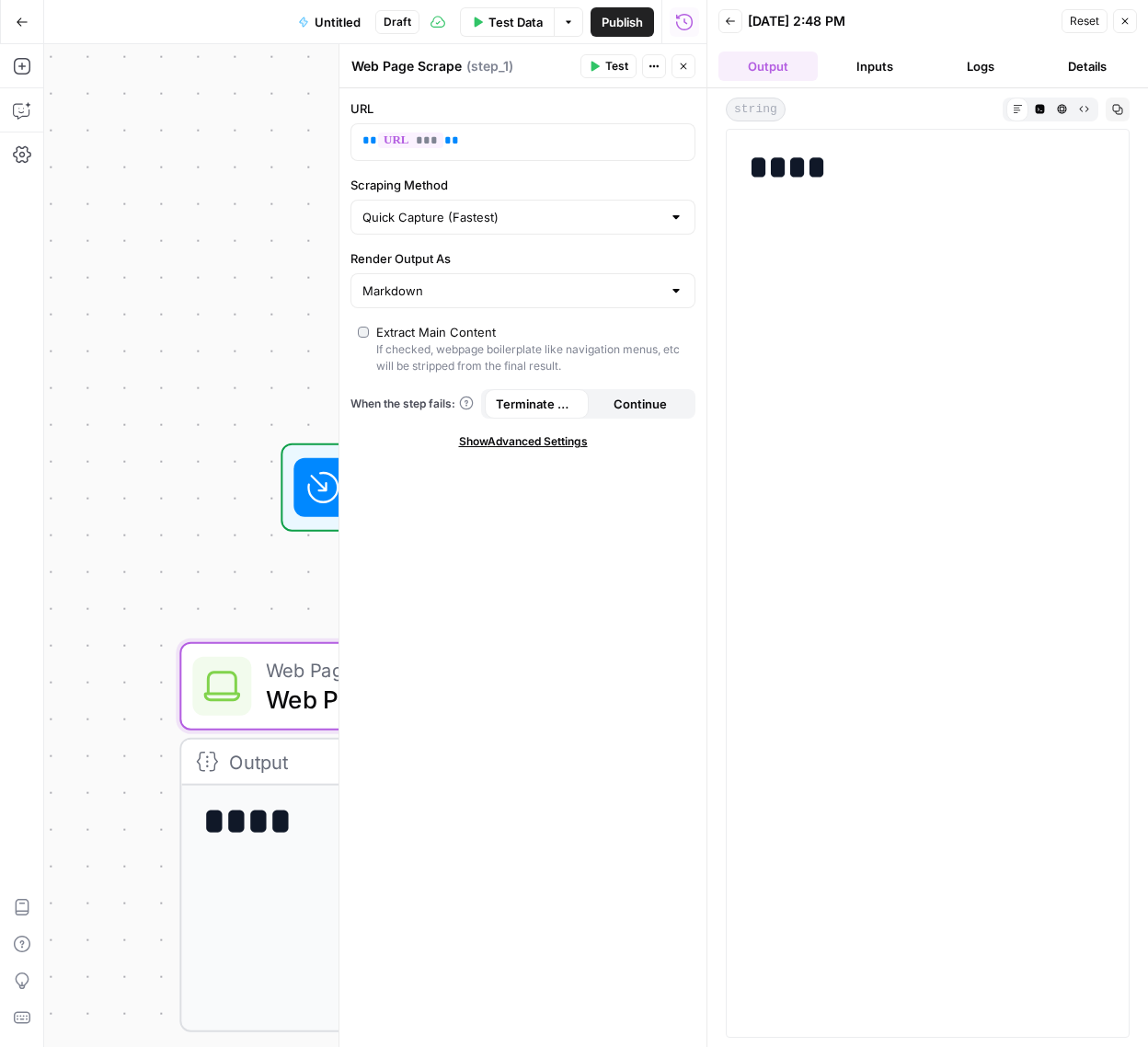
click at [874, 70] on button "Inputs" at bounding box center [874, 66] width 99 height 30
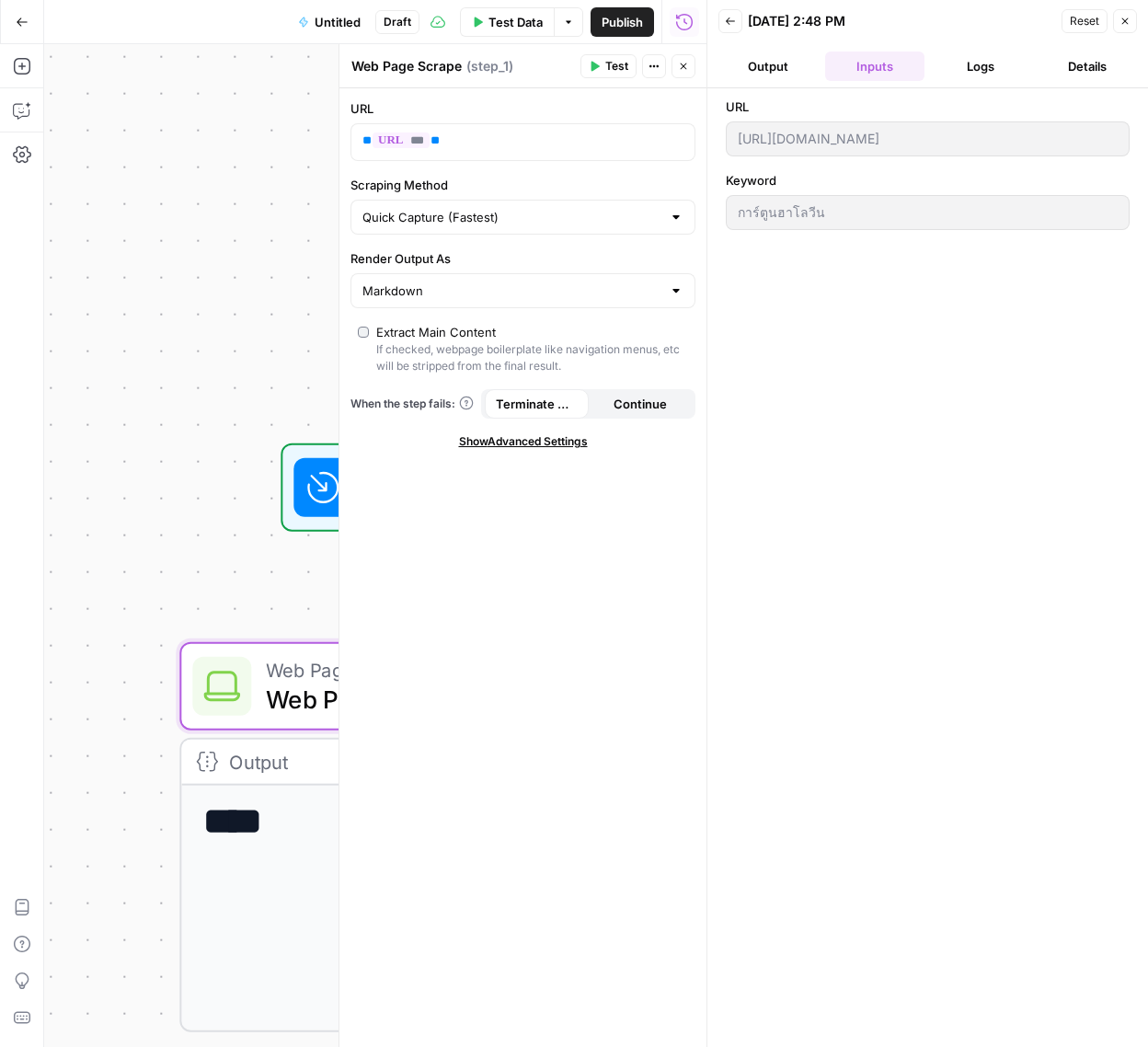
click at [211, 521] on div "Workflow Input Settings Inputs" at bounding box center [465, 488] width 571 height 88
click at [1132, 20] on button "Close" at bounding box center [1125, 21] width 24 height 24
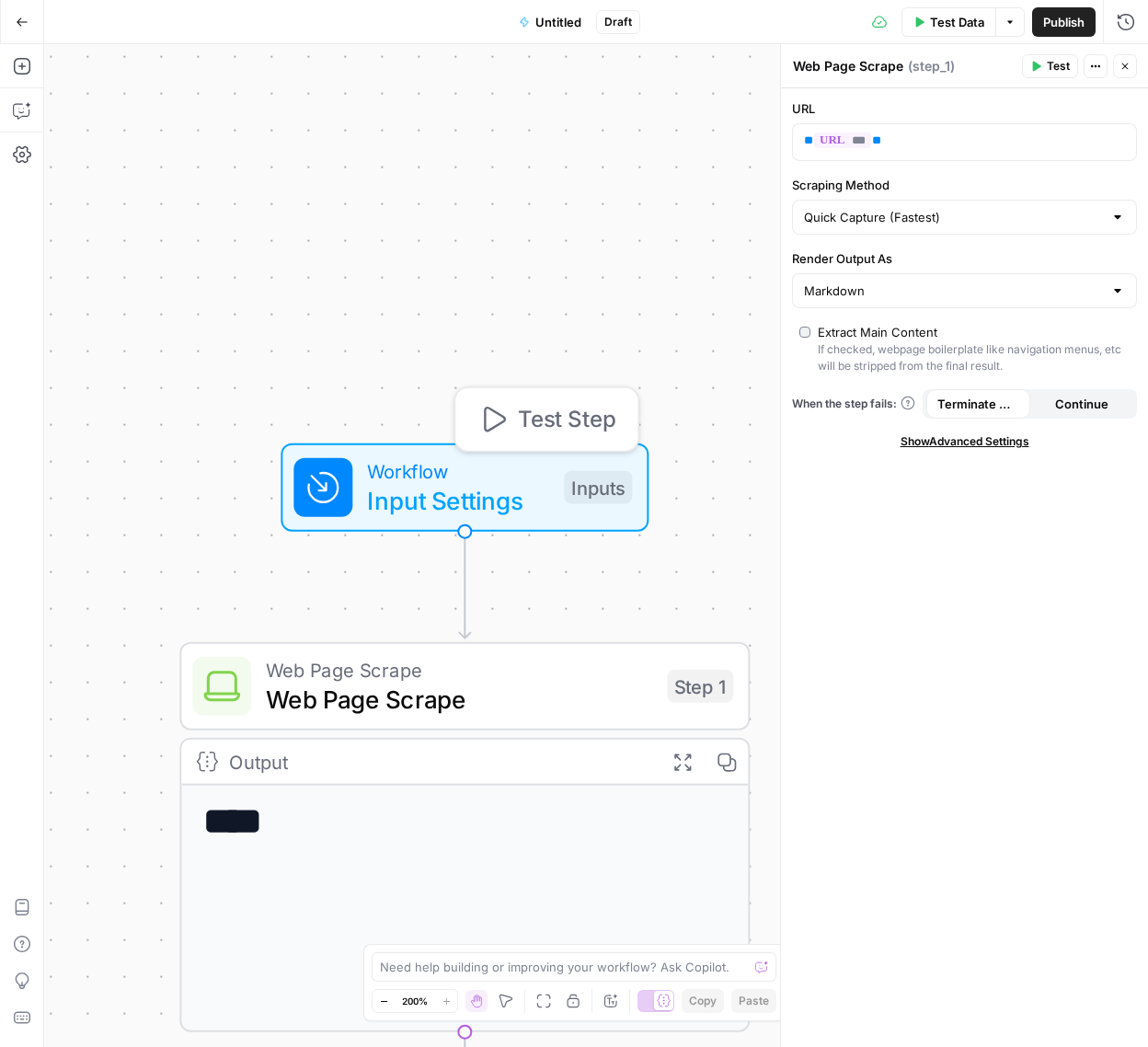
click at [554, 513] on div "Workflow Input Settings Inputs Test Step" at bounding box center [462, 487] width 338 height 62
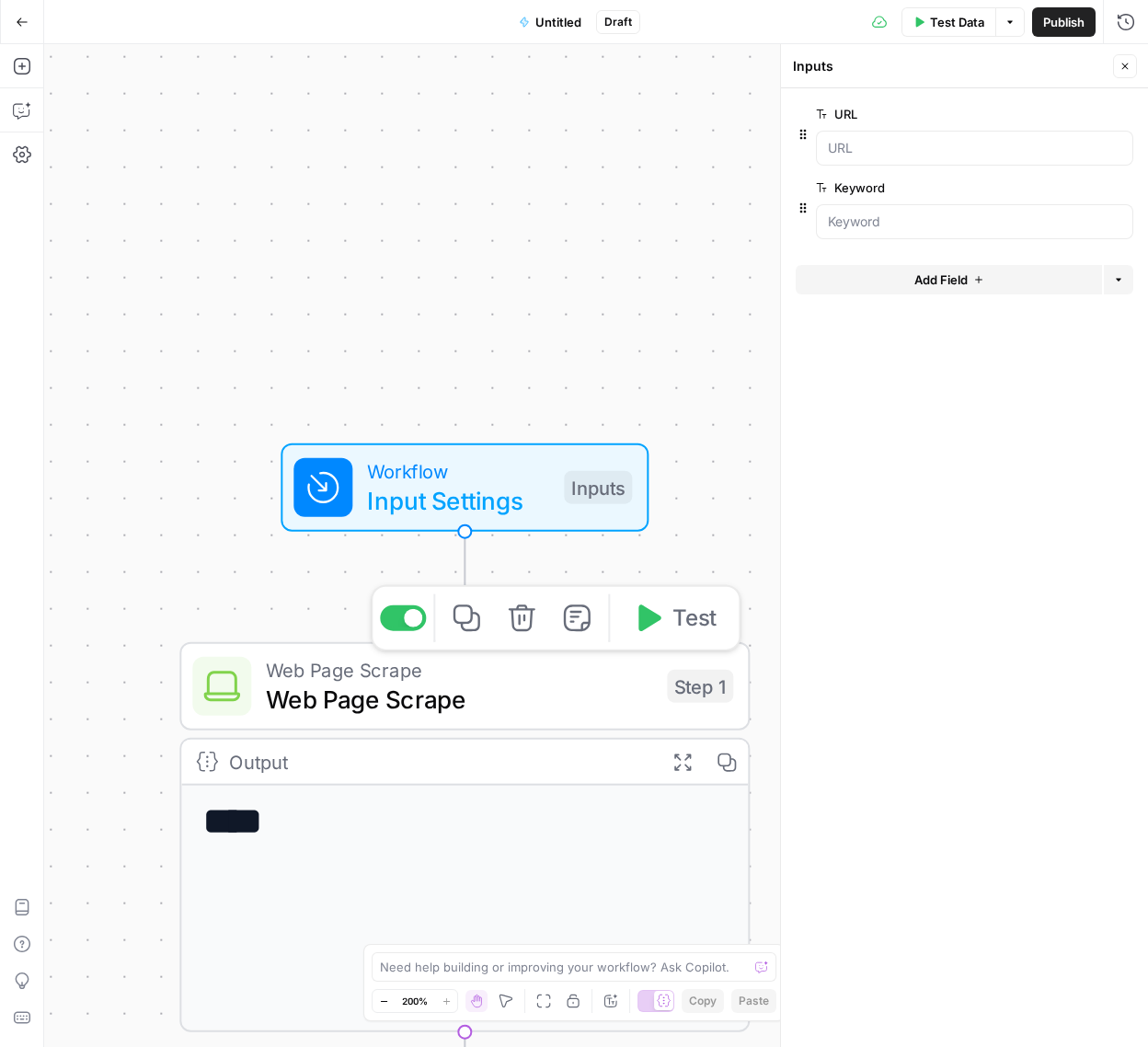
click at [495, 701] on span "Web Page Scrape" at bounding box center [459, 699] width 386 height 37
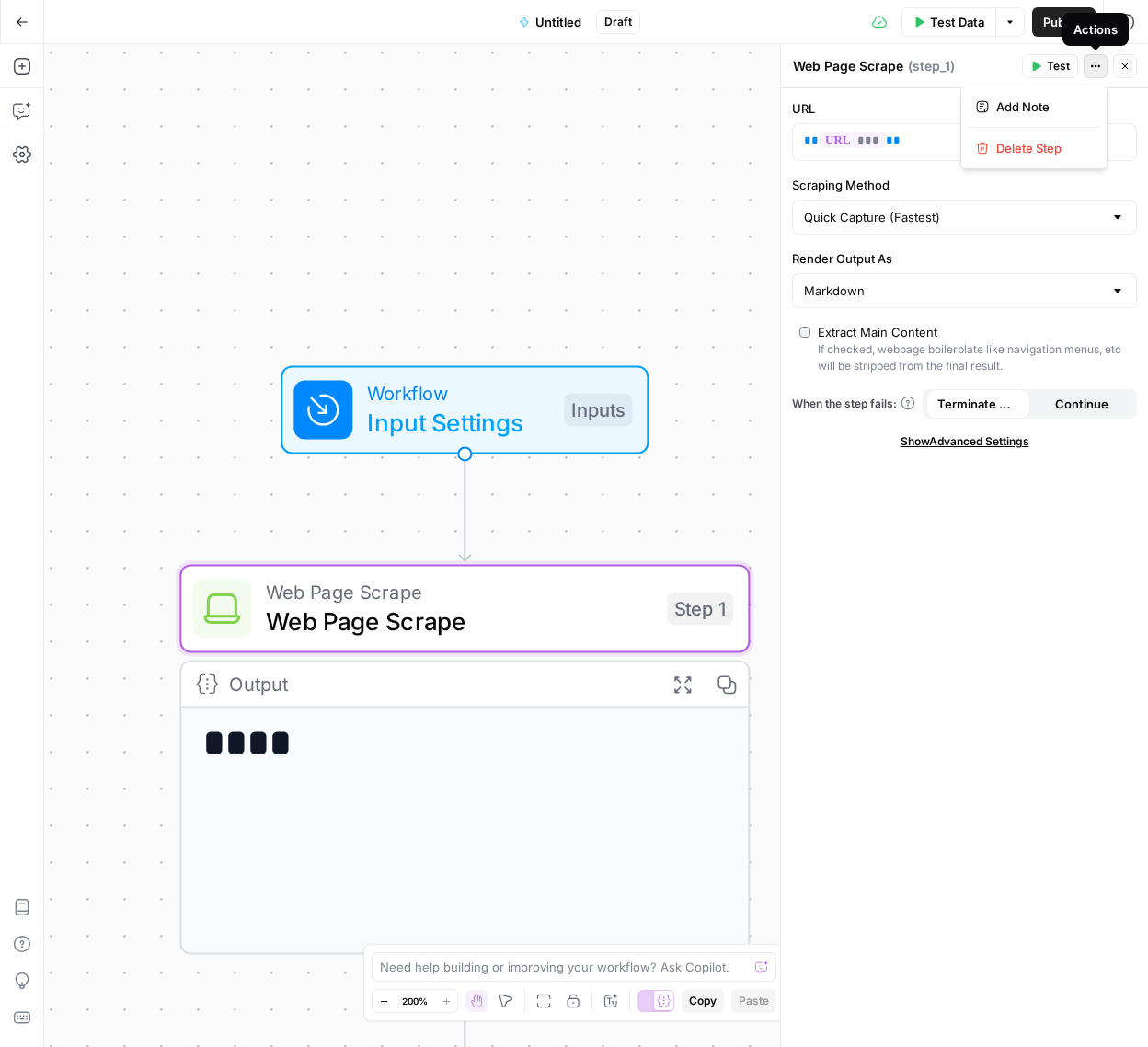
click at [1102, 72] on button "Actions" at bounding box center [1095, 65] width 24 height 24
click at [658, 266] on div "Workflow Input Settings Inputs Web Page Scrape Web Page Scrape Step 1 Output Ex…" at bounding box center [596, 546] width 1104 height 1003
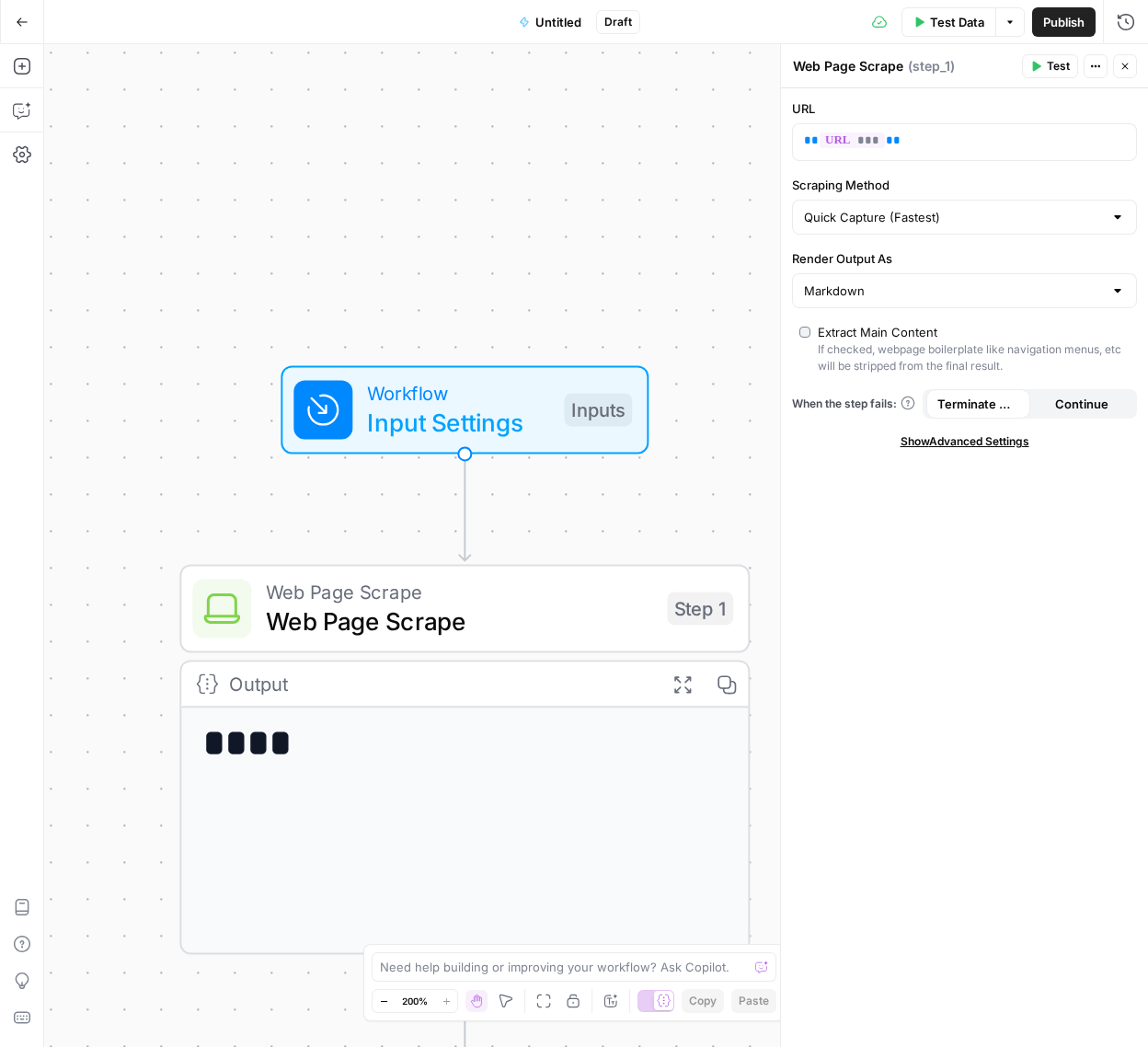
click at [530, 400] on span "Workflow" at bounding box center [458, 393] width 183 height 30
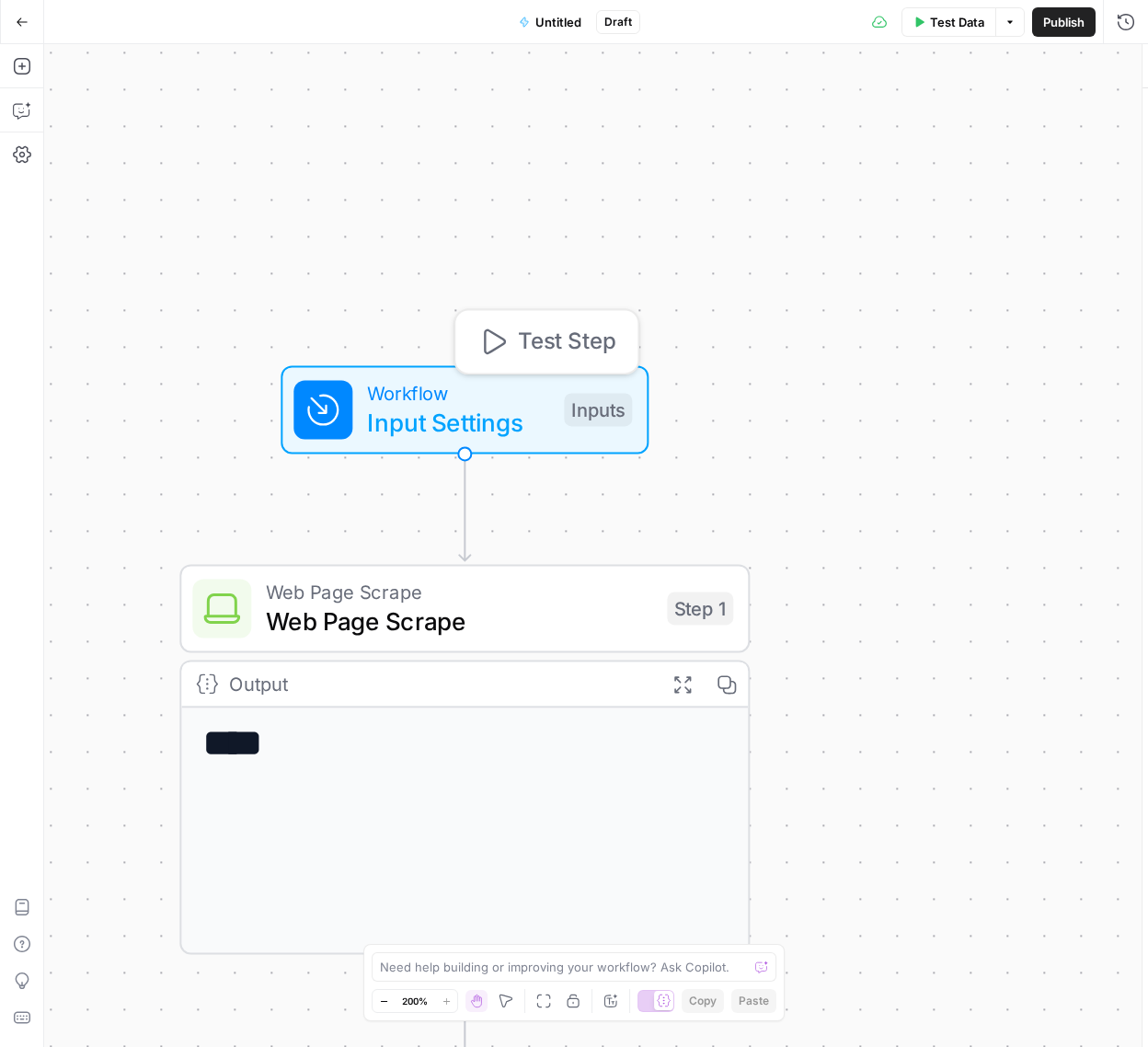
type textarea "Inputs"
click at [624, 406] on div "Inputs" at bounding box center [598, 409] width 68 height 33
click at [869, 167] on div at bounding box center [964, 170] width 337 height 11
click at [883, 153] on input "URL" at bounding box center [974, 148] width 293 height 18
click at [725, 215] on div "Workflow Input Settings Inputs Web Page Scrape Web Page Scrape Step 1 Output Ex…" at bounding box center [596, 546] width 1104 height 1003
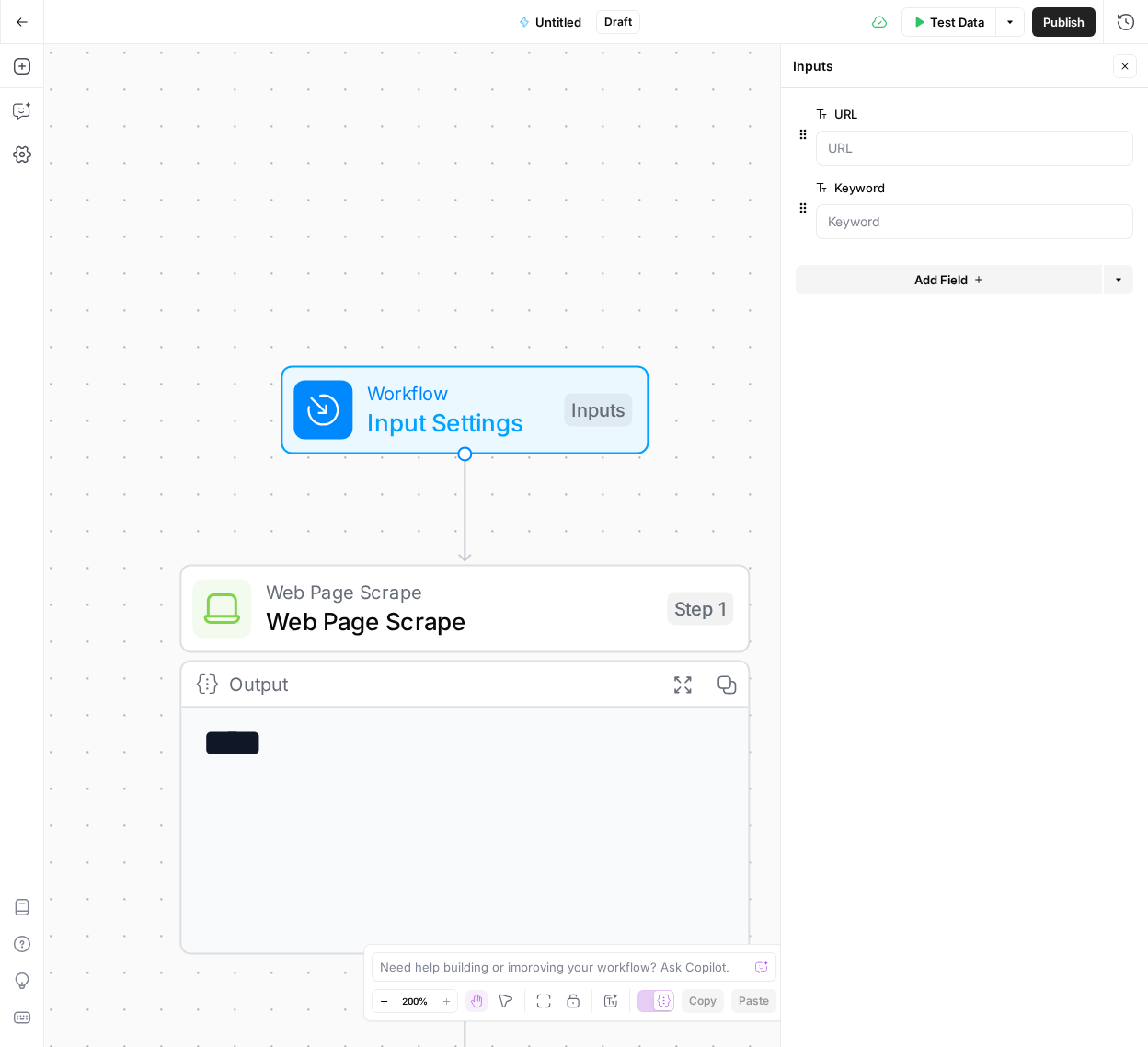
click at [681, 206] on div "Workflow Input Settings Inputs Web Page Scrape Web Page Scrape Step 1 Output Ex…" at bounding box center [596, 546] width 1104 height 1003
click at [1133, 66] on button "Close" at bounding box center [1125, 65] width 24 height 24
click at [413, 624] on span "Web Page Scrape" at bounding box center [459, 621] width 386 height 37
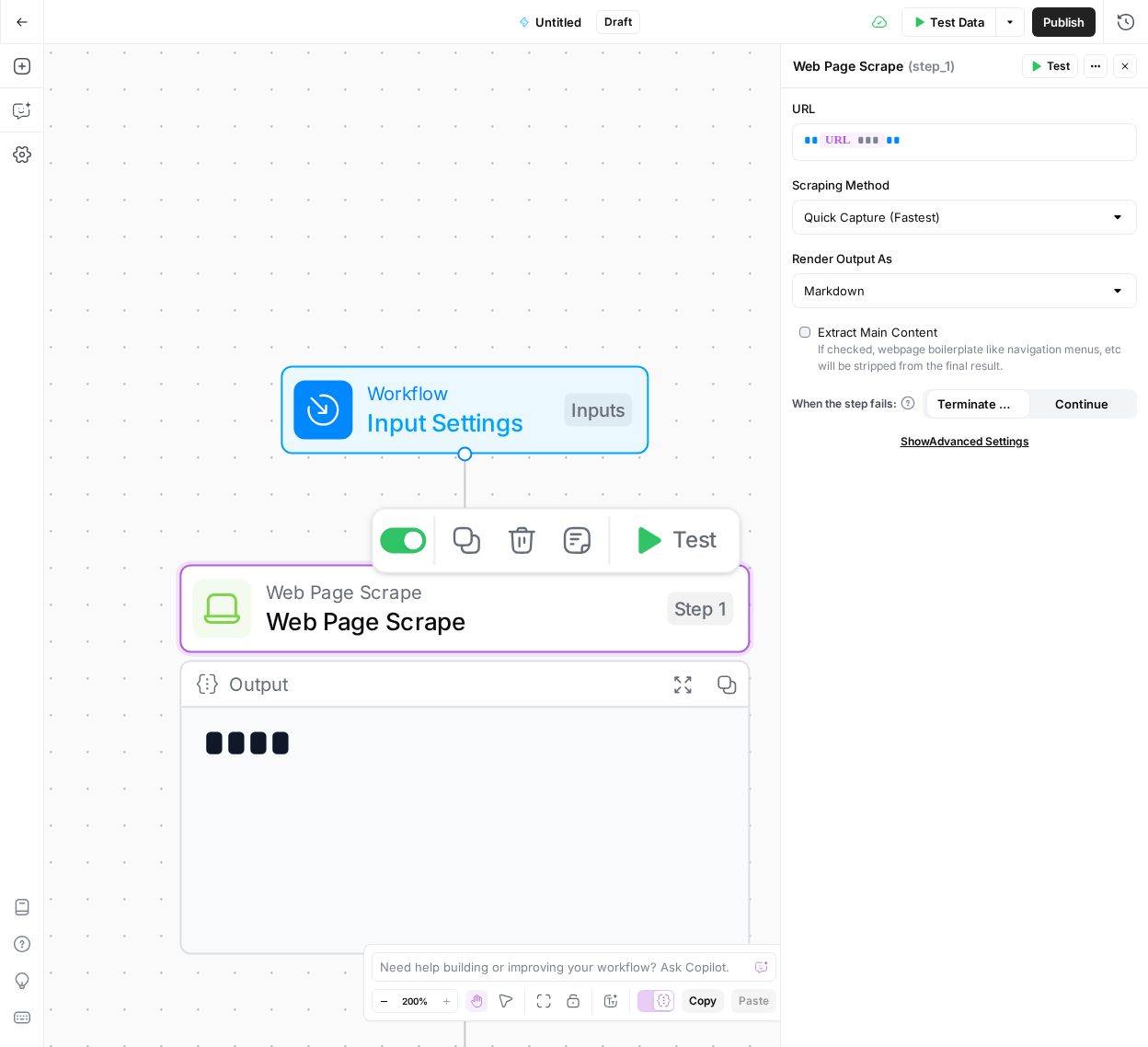
click at [427, 636] on span "Web Page Scrape" at bounding box center [459, 621] width 386 height 37
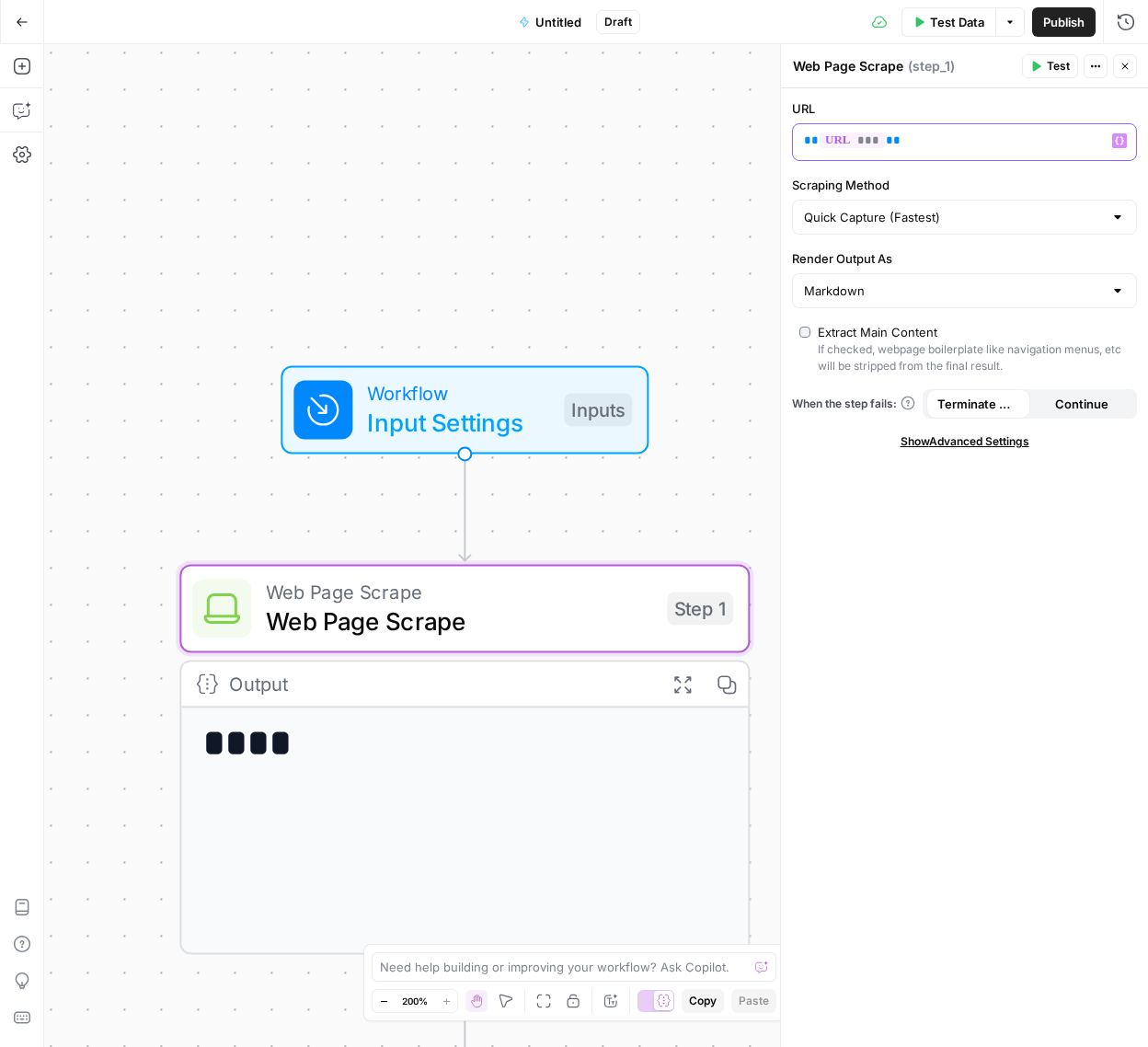
click at [915, 138] on p "** *** **" at bounding box center [950, 140] width 292 height 18
click at [472, 399] on span "Workflow" at bounding box center [458, 393] width 183 height 30
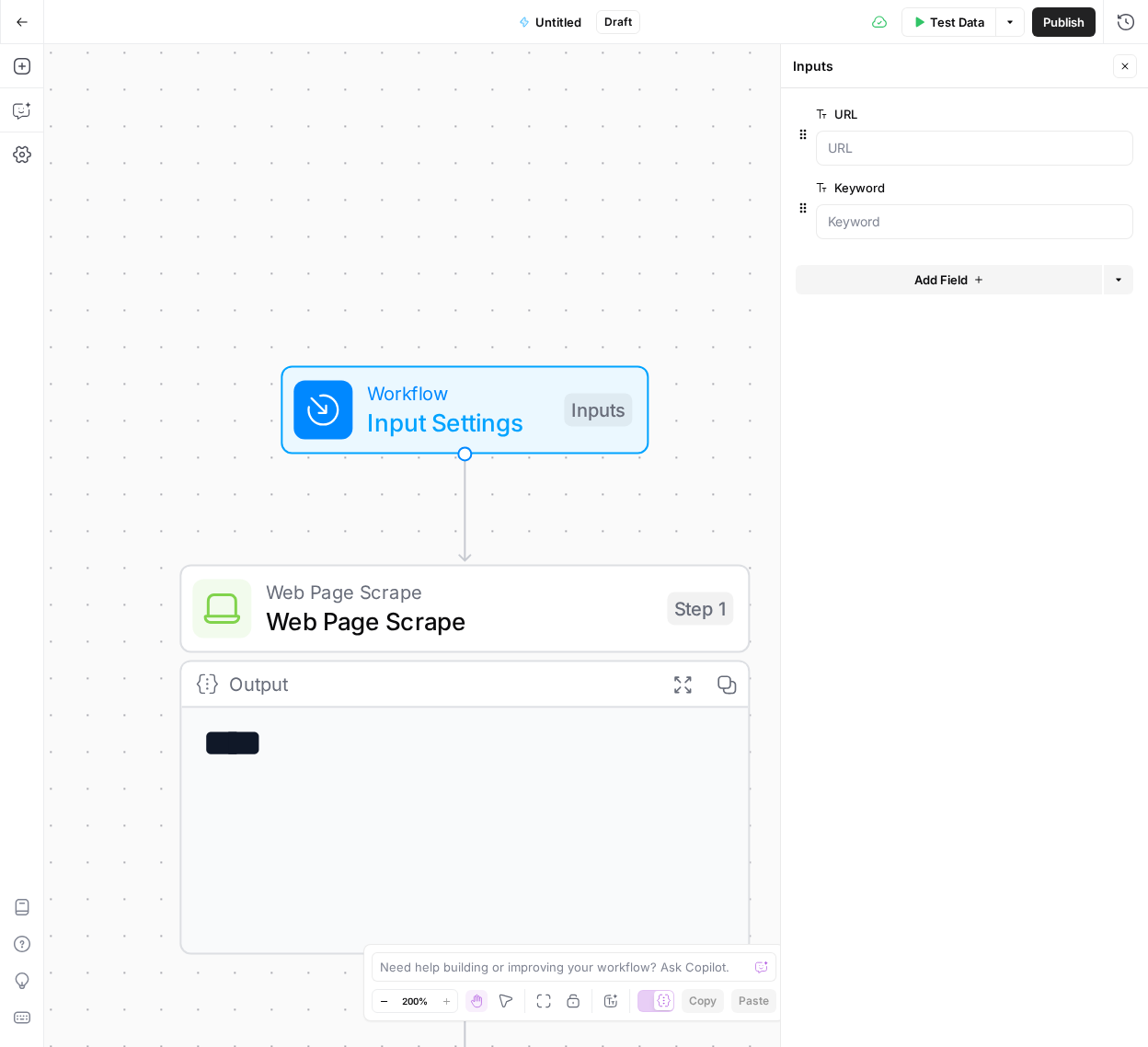
click at [822, 149] on div at bounding box center [974, 148] width 317 height 35
click at [1009, 22] on icon "button" at bounding box center [1010, 21] width 11 height 11
click at [1008, 23] on icon "button" at bounding box center [1010, 21] width 11 height 11
click at [920, 95] on span "View Last Test" at bounding box center [959, 90] width 81 height 18
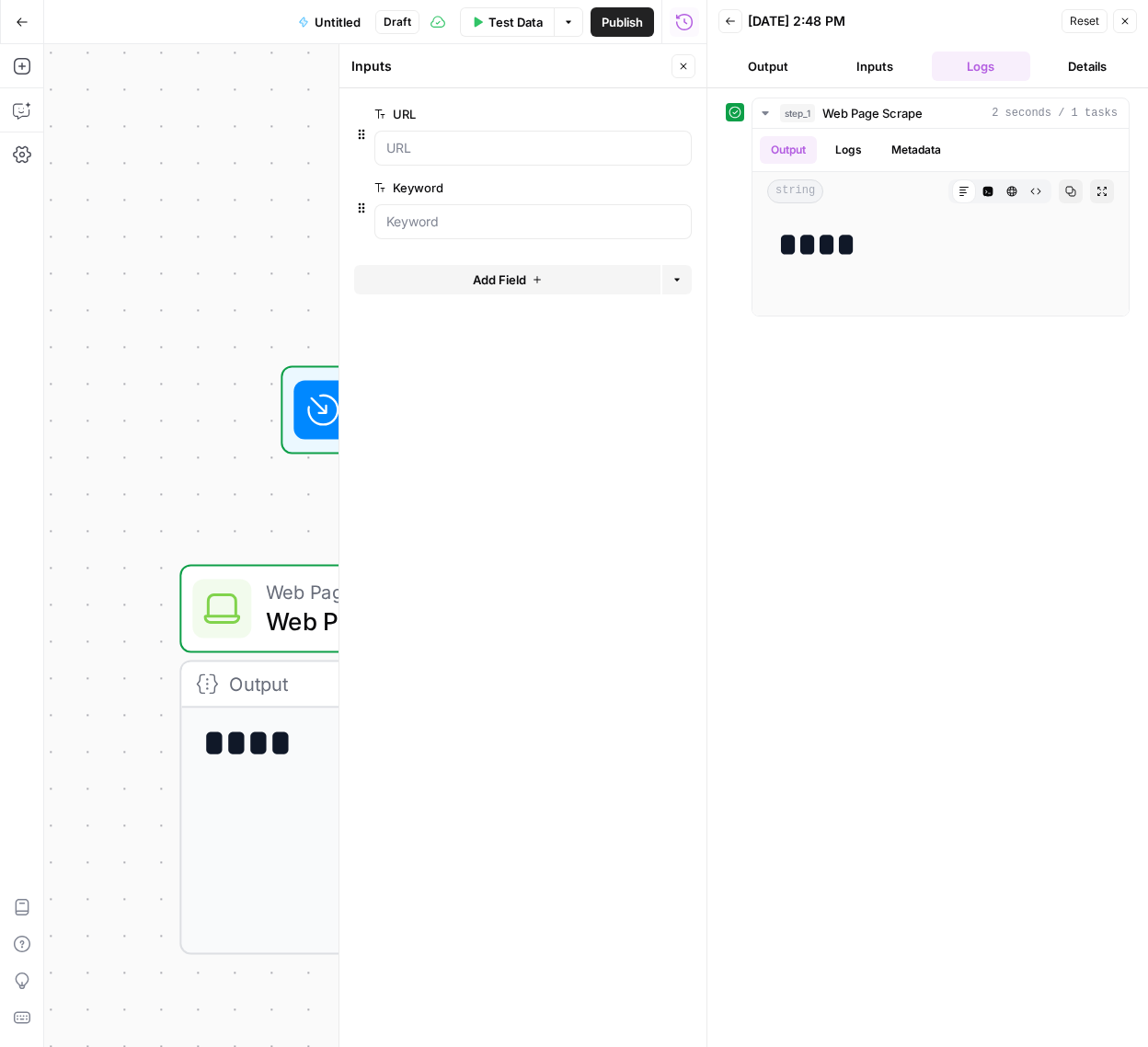
click at [867, 59] on button "Inputs" at bounding box center [874, 66] width 99 height 30
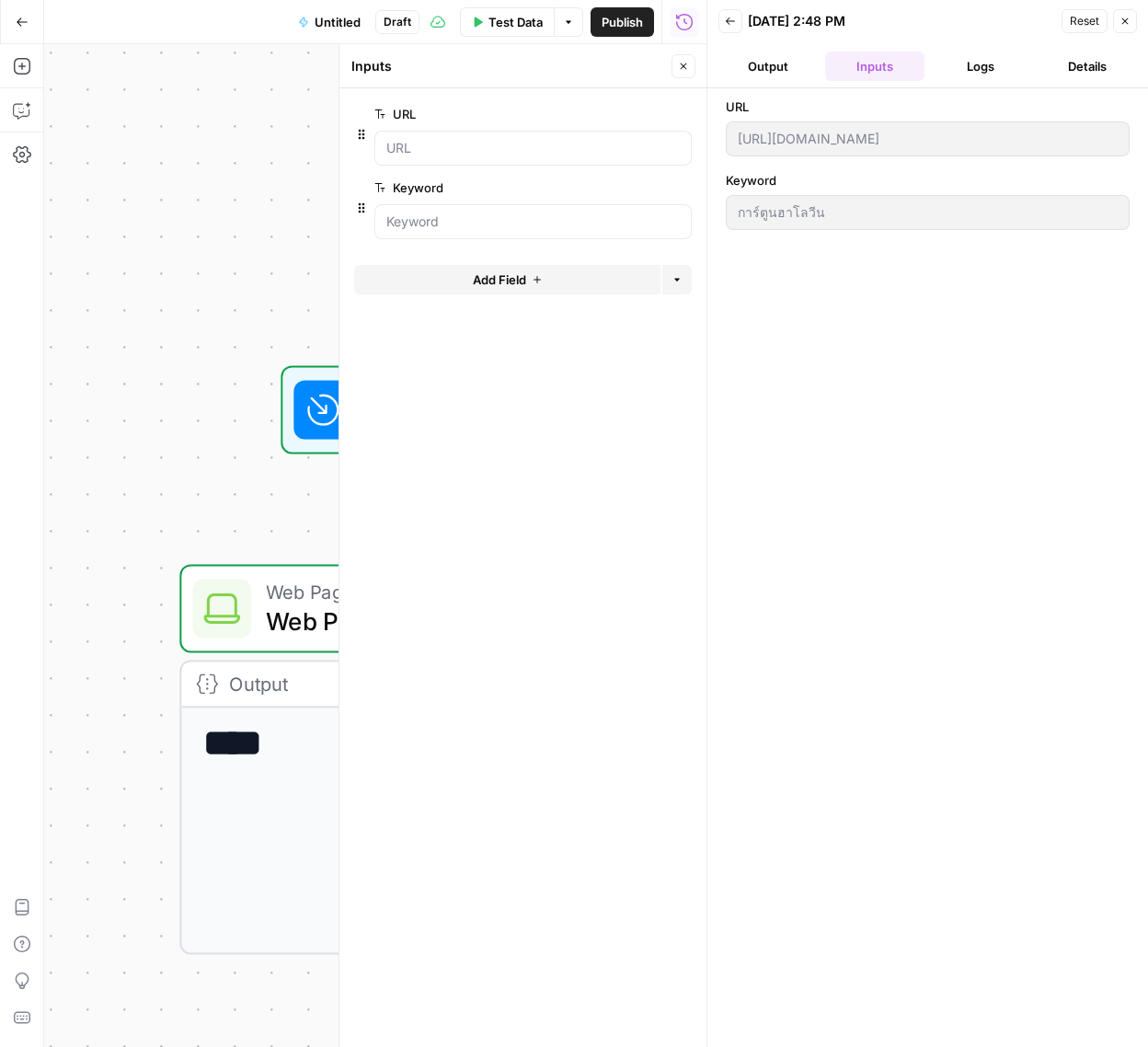
click at [1123, 24] on icon "button" at bounding box center [1124, 20] width 11 height 11
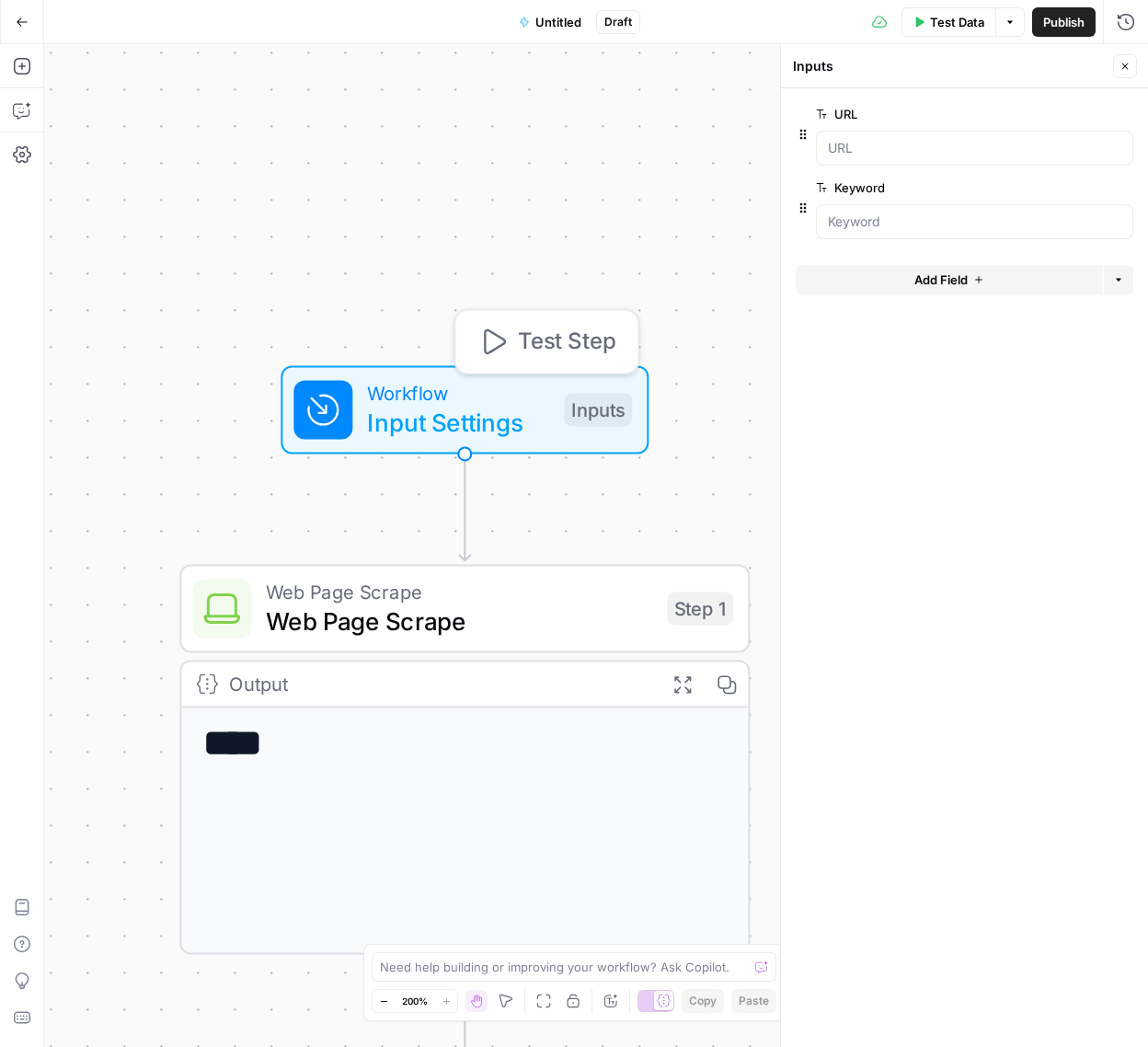
click at [356, 412] on div "Workflow Input Settings Inputs Test Step" at bounding box center [462, 409] width 338 height 62
click at [598, 336] on span "Test Step" at bounding box center [566, 341] width 97 height 33
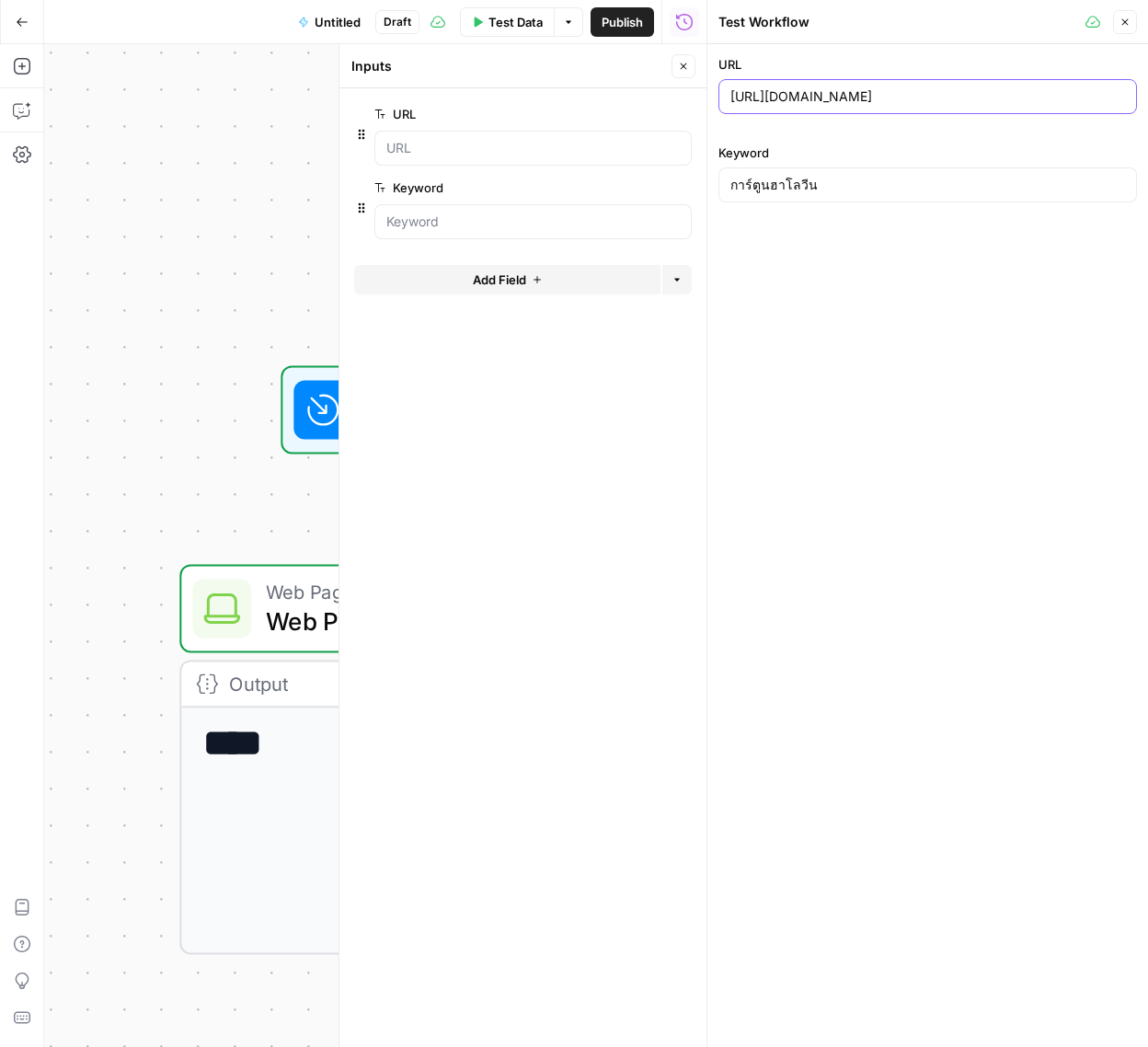
drag, startPoint x: 1107, startPoint y: 98, endPoint x: 862, endPoint y: 98, distance: 245.0
click at [862, 98] on input "https://www.twinkl.co.th/blog/halloween-animations-for-kids" at bounding box center [927, 96] width 395 height 18
drag, startPoint x: 861, startPoint y: 85, endPoint x: 678, endPoint y: 78, distance: 183.1
click at [678, 78] on body "Twinkl New Home Browse Insights Opportunities Your Data Recent Grids Resource I…" at bounding box center [574, 524] width 1148 height 1047
paste input "/about-us"
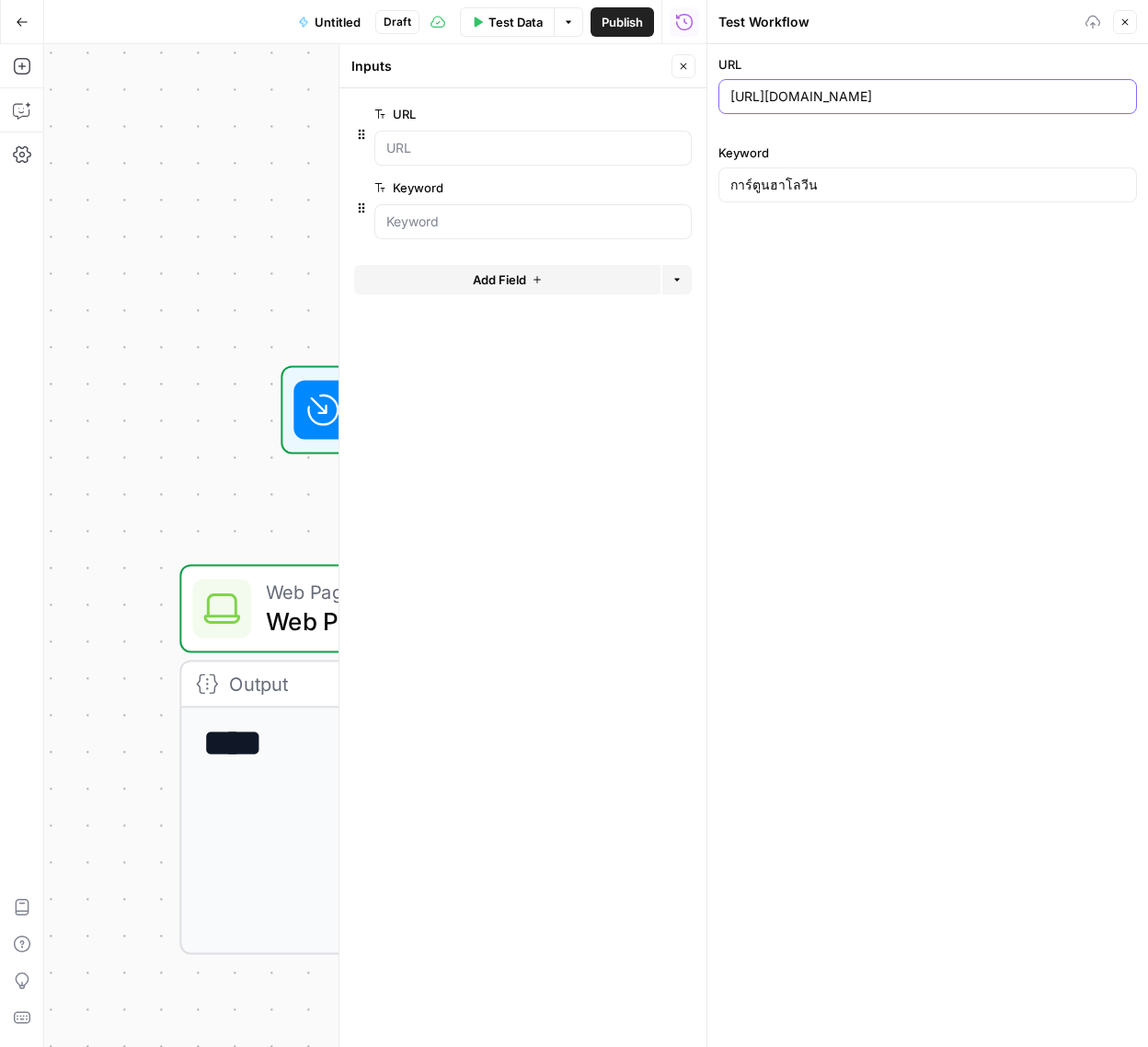
type input "https://www.twinkl.co.uk/about-us"
drag, startPoint x: 822, startPoint y: 184, endPoint x: 637, endPoint y: 176, distance: 185.2
click at [636, 175] on body "Twinkl New Home Browse Insights Opportunities Your Data Recent Grids Resource I…" at bounding box center [574, 524] width 1148 height 1047
type input "Twinkl"
click at [497, 22] on span "Test Data" at bounding box center [515, 21] width 54 height 18
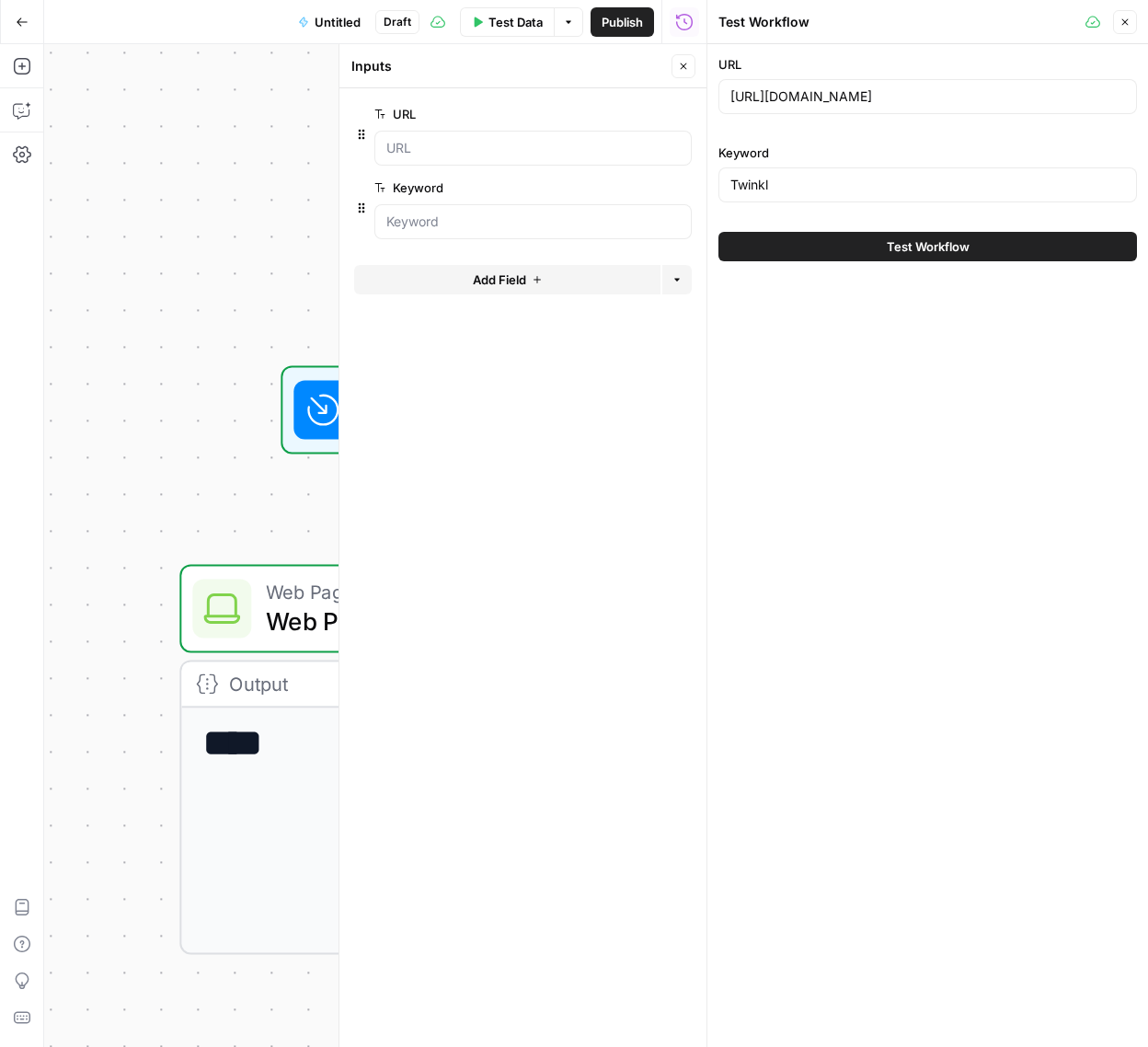
click at [967, 244] on span "Test Workflow" at bounding box center [928, 246] width 83 height 18
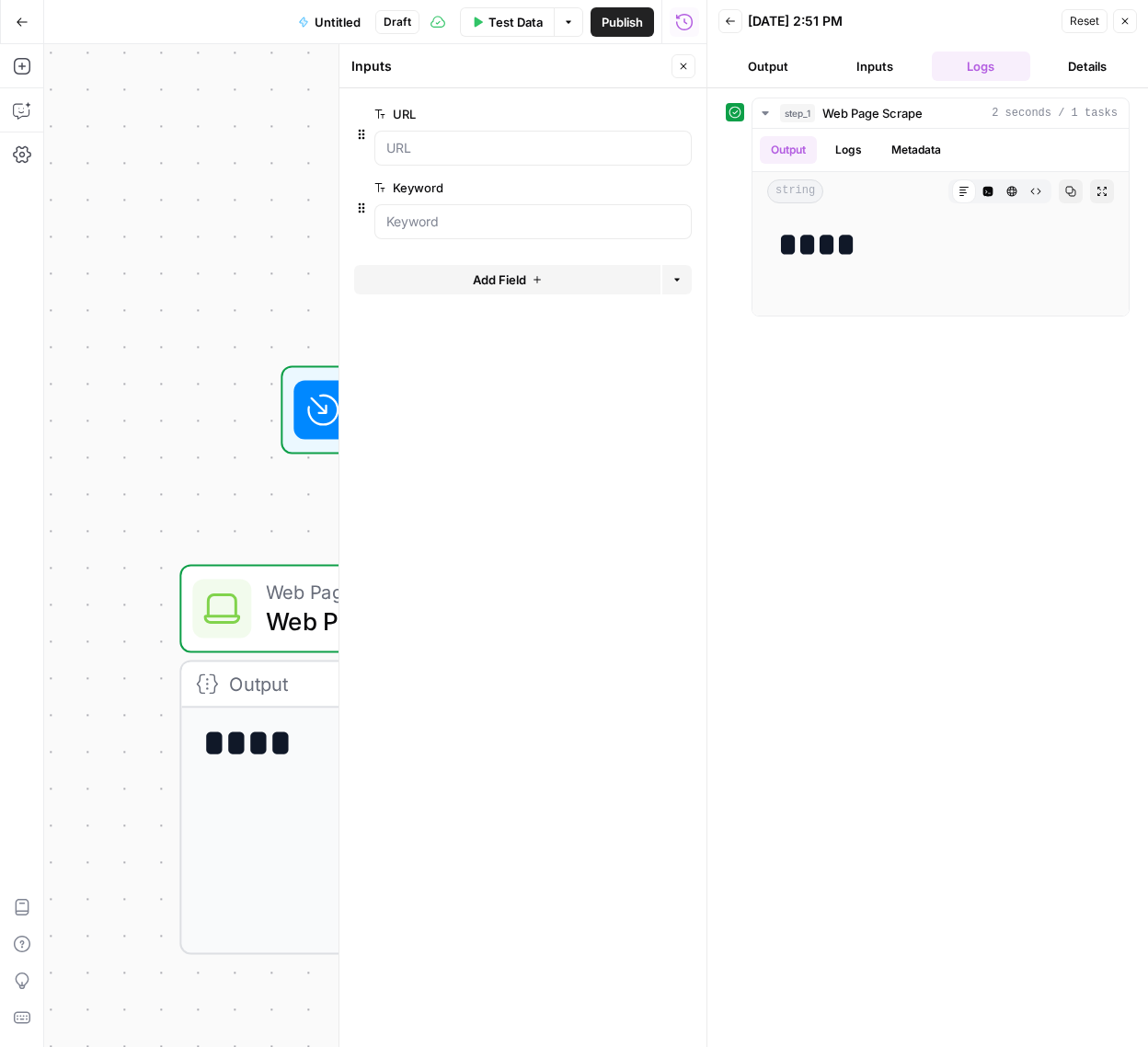
click at [778, 66] on button "Output" at bounding box center [768, 66] width 99 height 30
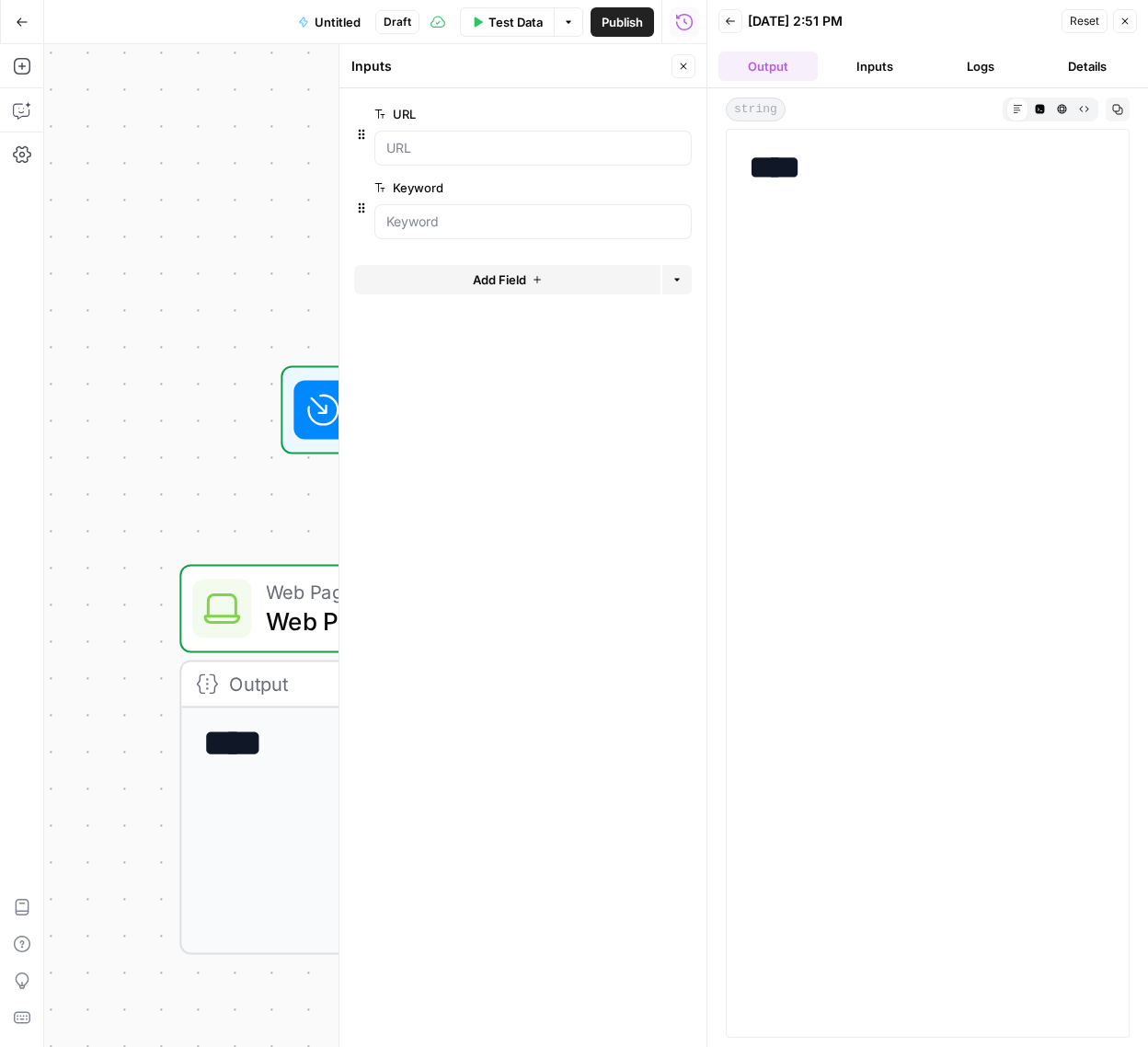
click at [867, 64] on button "Inputs" at bounding box center [874, 66] width 99 height 30
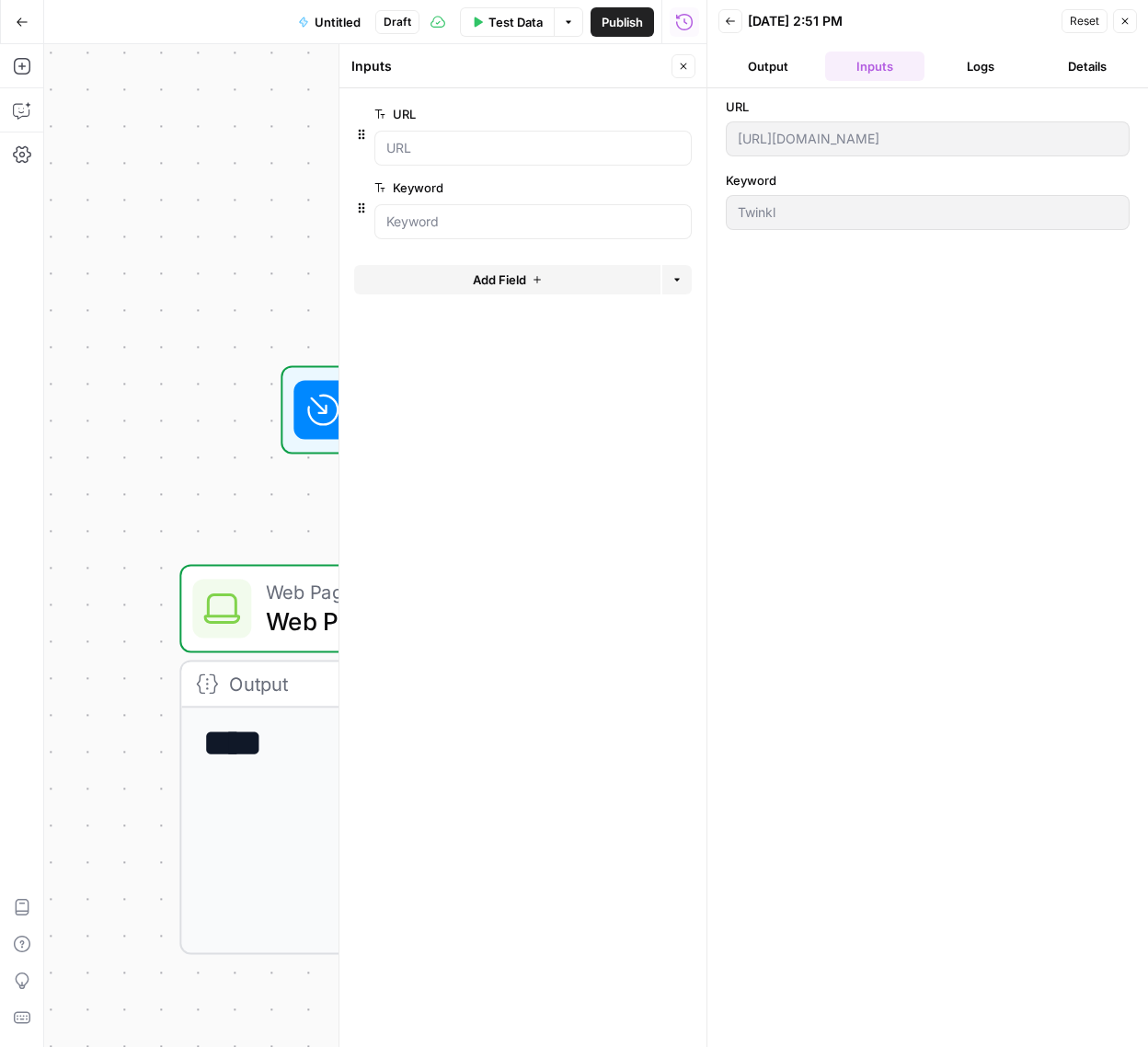
click at [968, 61] on button "Logs" at bounding box center [981, 66] width 99 height 30
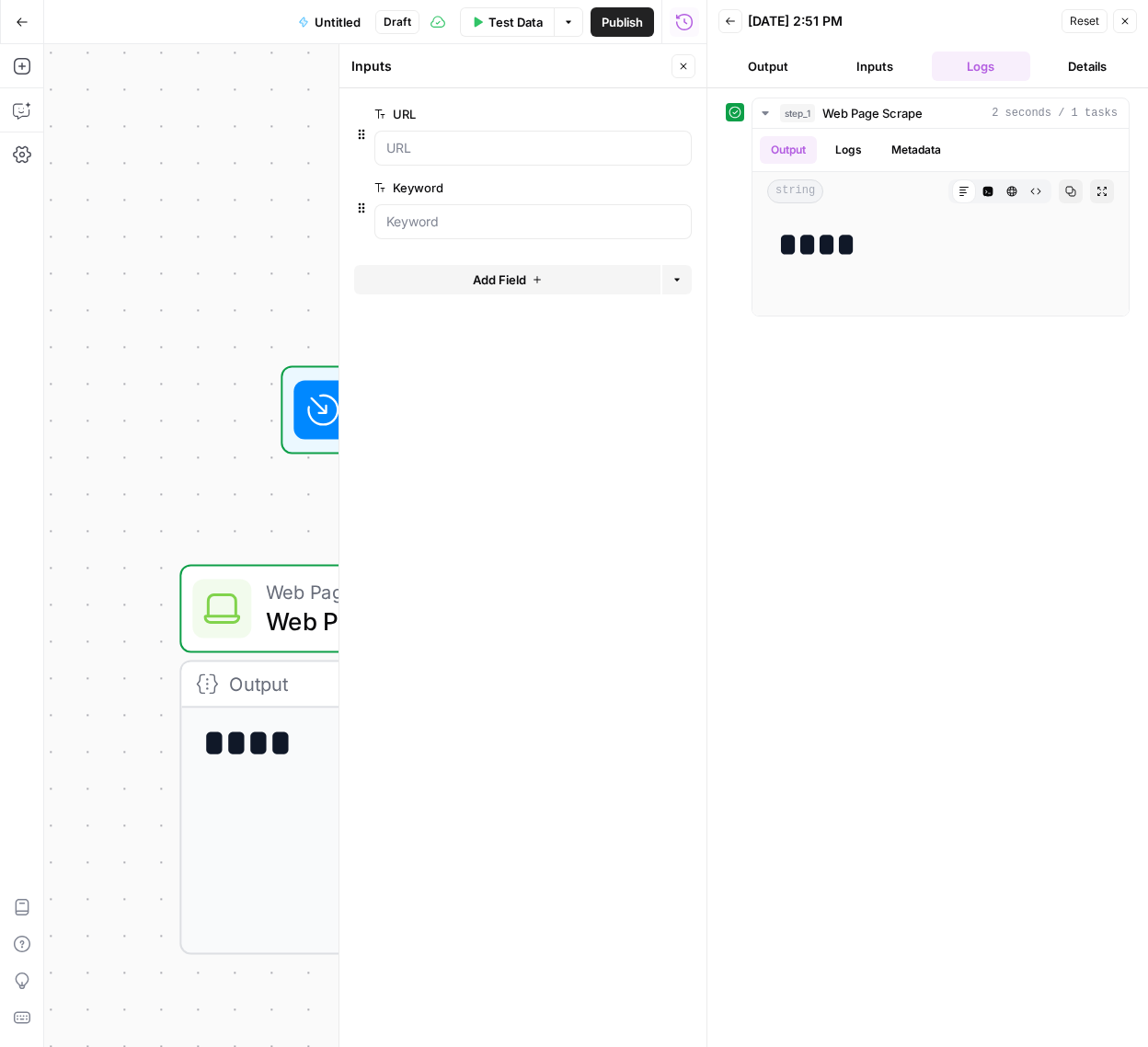
click at [1126, 24] on icon "button" at bounding box center [1124, 20] width 11 height 11
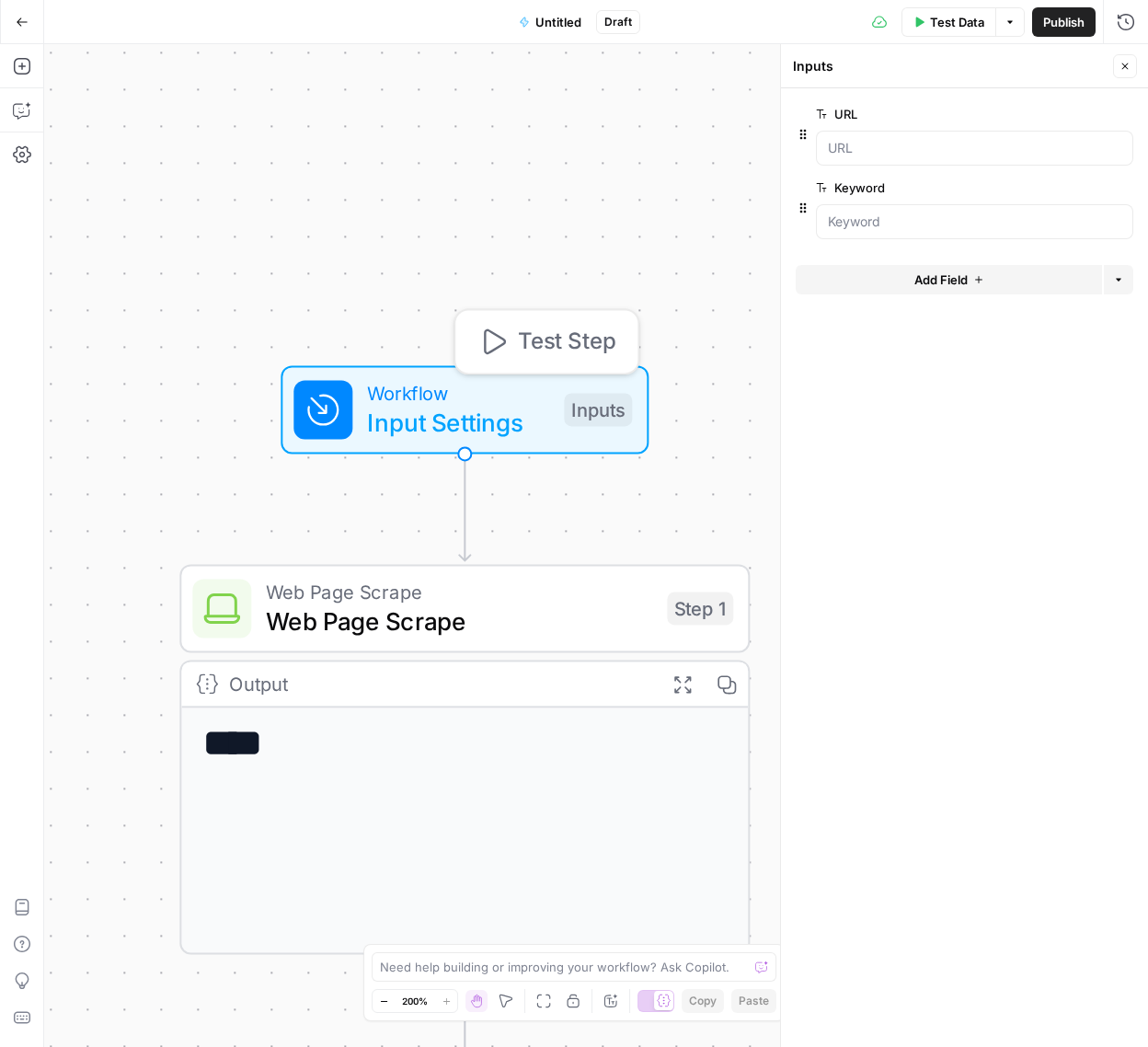
click at [650, 343] on div "Workflow Input Settings Inputs Test Step Web Page Scrape Web Page Scrape Step 1…" at bounding box center [596, 546] width 1104 height 1003
click at [558, 339] on span "Test Step" at bounding box center [566, 340] width 97 height 33
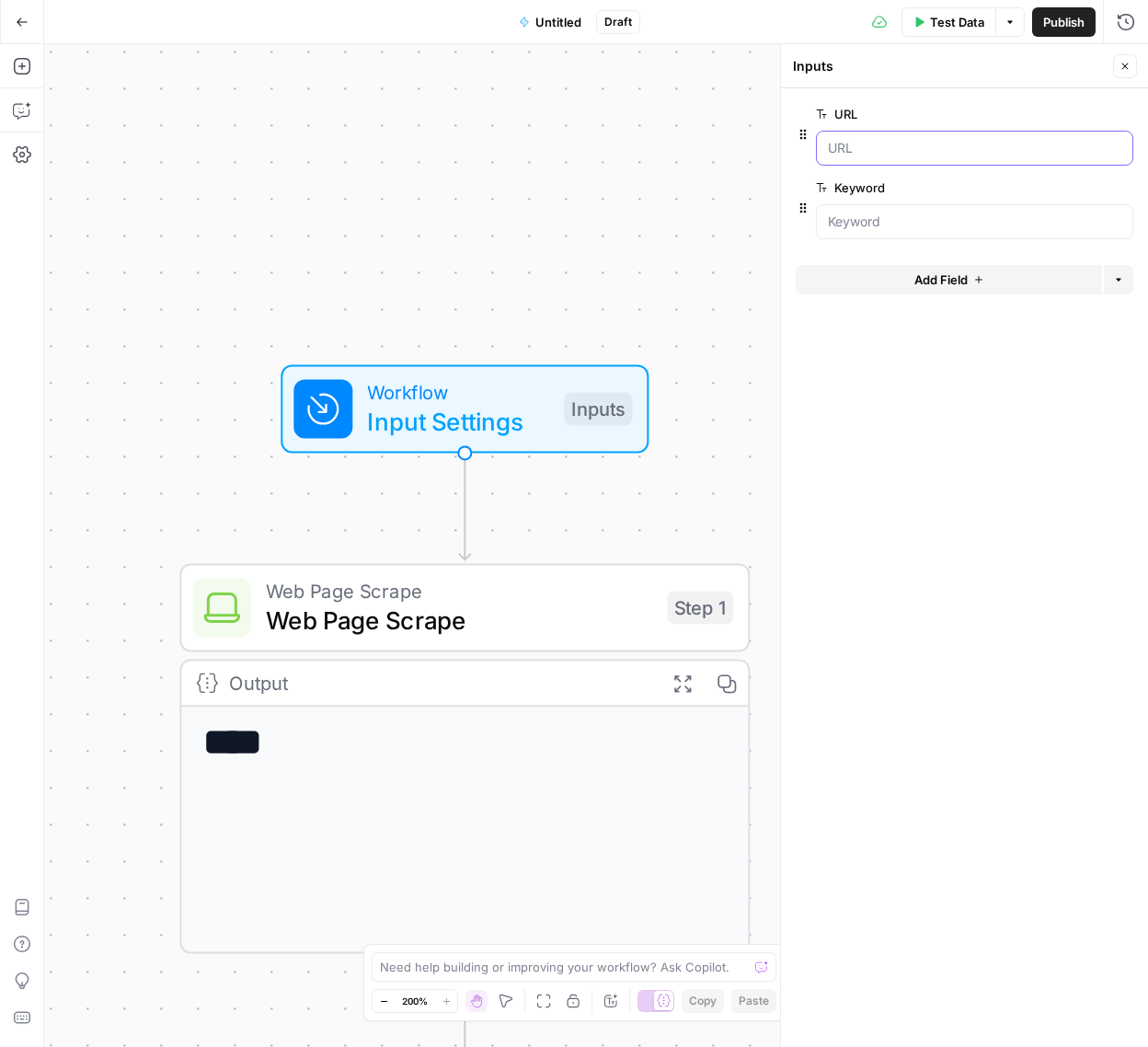
click at [895, 143] on input "URL" at bounding box center [974, 148] width 293 height 18
click at [886, 151] on input "URL" at bounding box center [974, 148] width 293 height 18
click at [866, 160] on div at bounding box center [974, 148] width 317 height 35
click at [907, 145] on input "URL" at bounding box center [974, 148] width 293 height 18
click at [870, 154] on input "URL" at bounding box center [974, 148] width 293 height 18
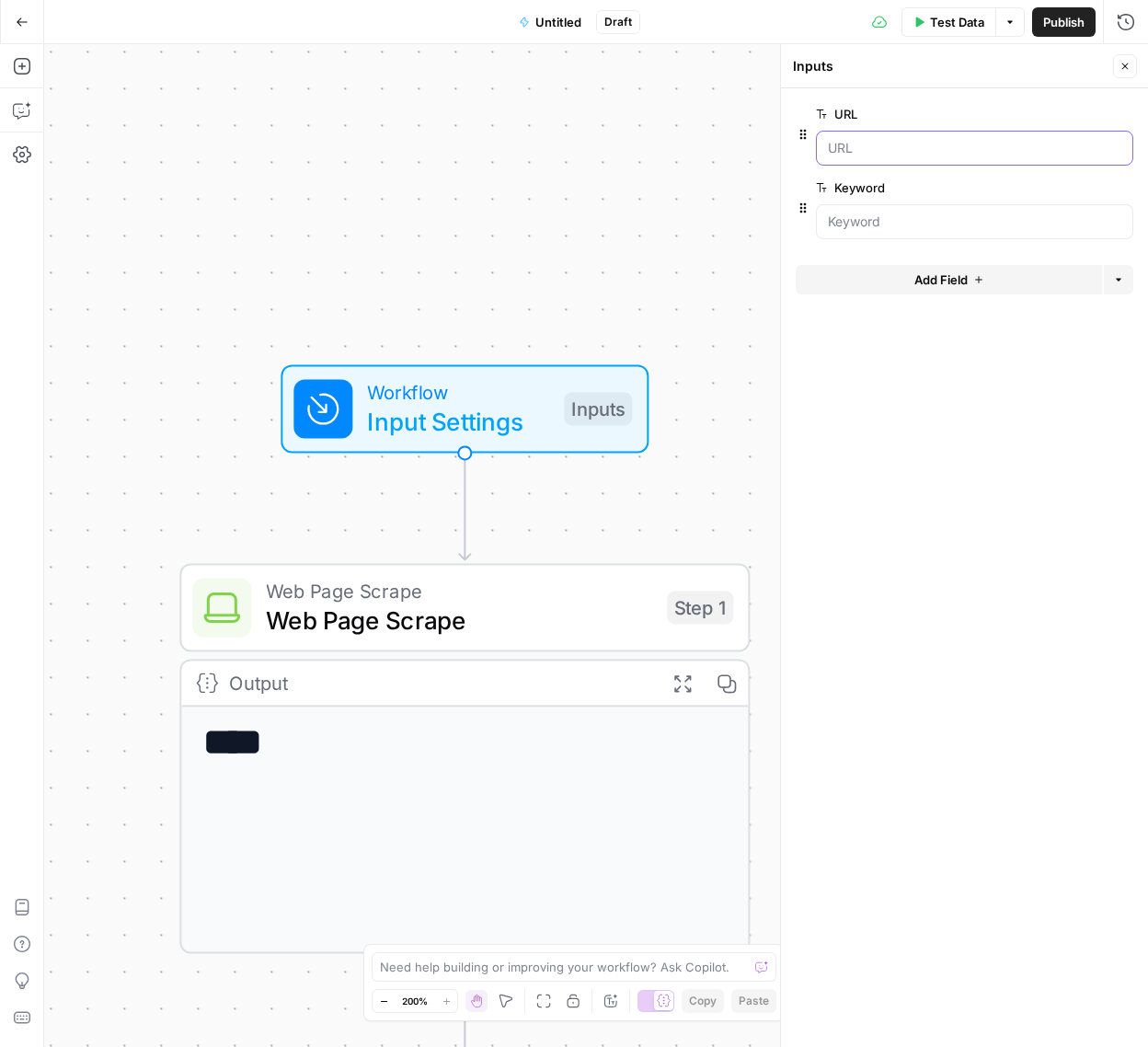
click at [870, 151] on input "URL" at bounding box center [974, 148] width 293 height 18
click at [1127, 70] on icon "button" at bounding box center [1124, 65] width 11 height 11
click at [17, 31] on button "Go Back" at bounding box center [22, 22] width 33 height 33
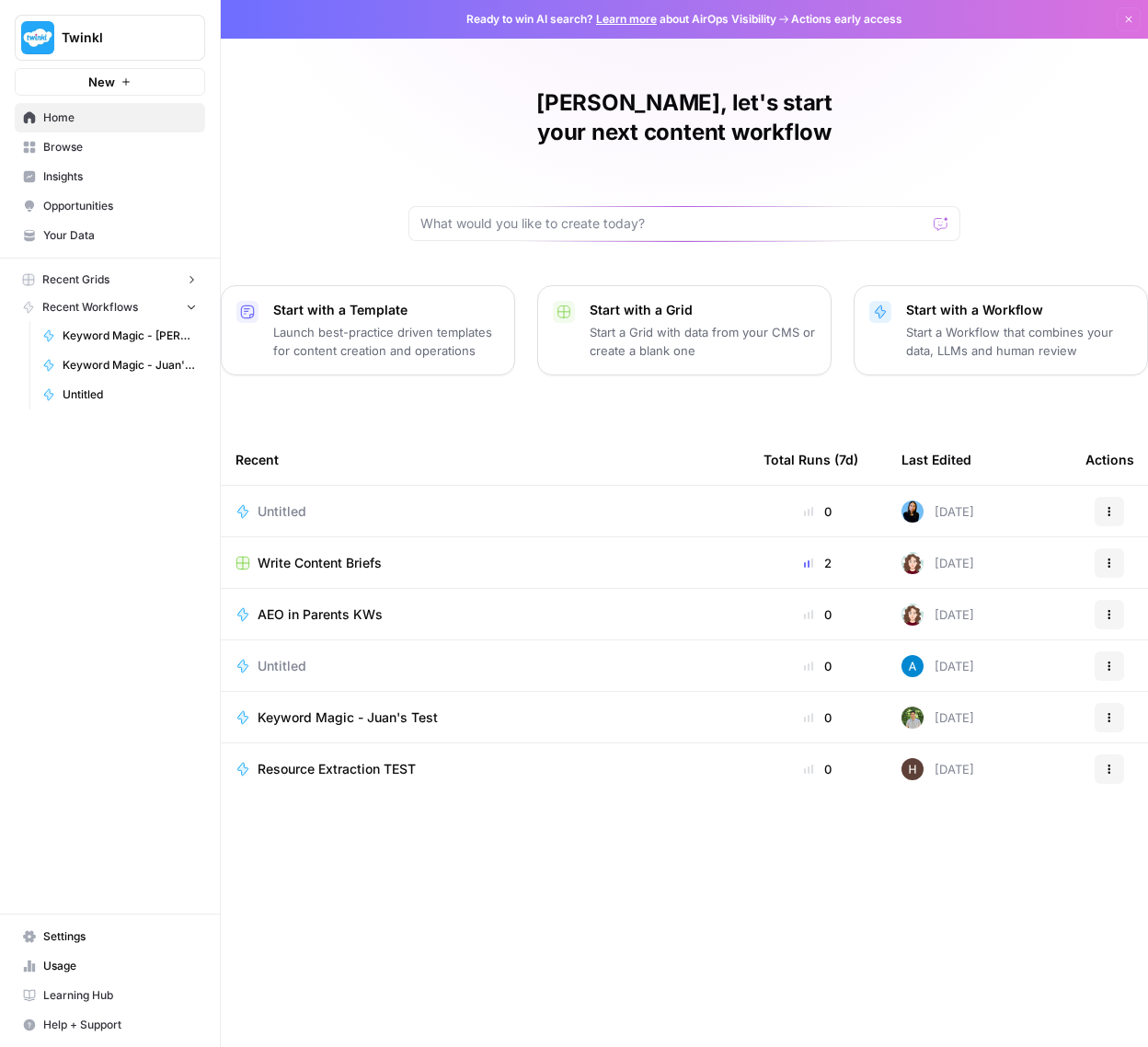
click at [1115, 497] on button "Actions" at bounding box center [1109, 511] width 30 height 30
click at [993, 572] on span "Delete" at bounding box center [1027, 566] width 147 height 18
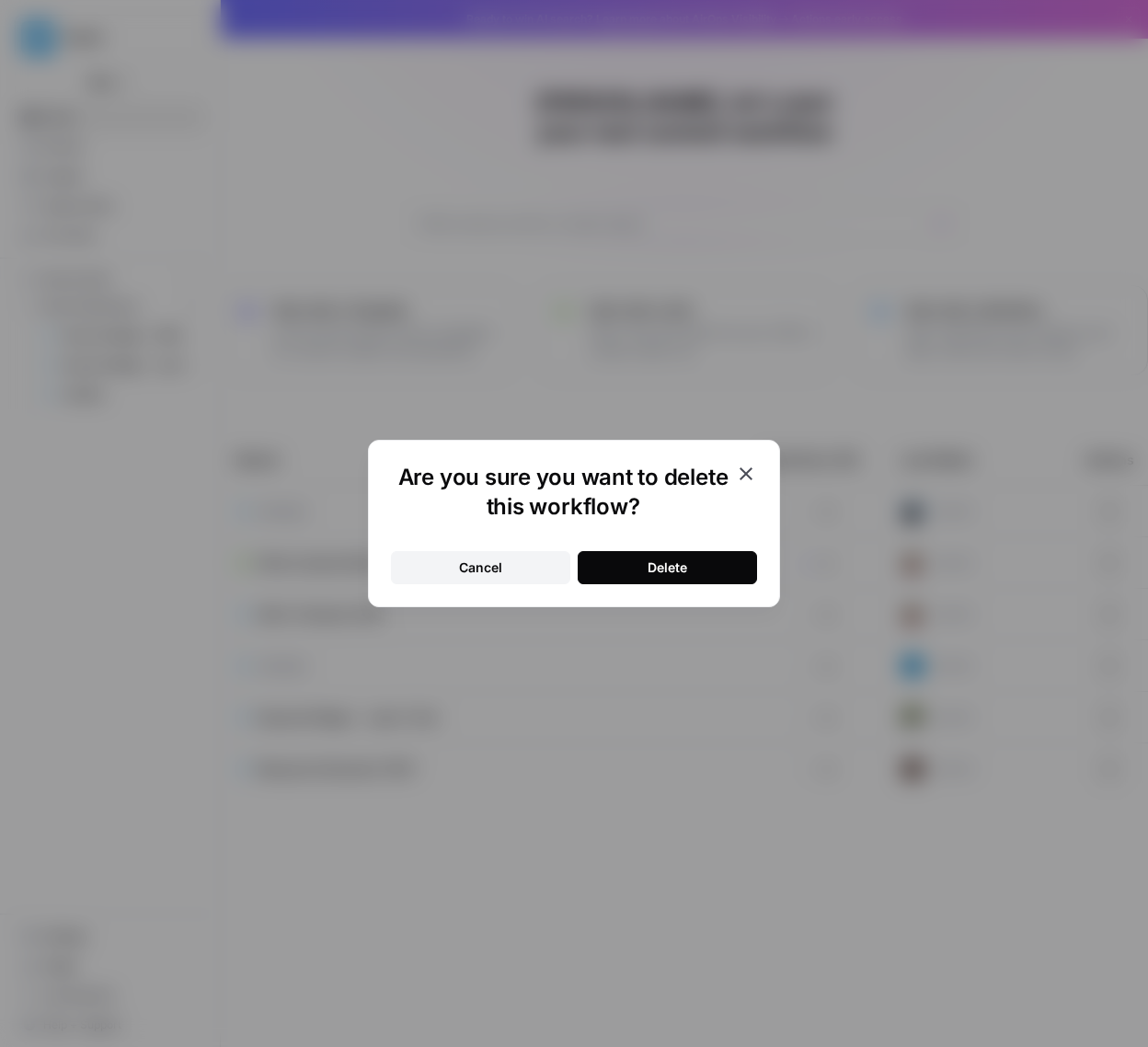
click at [636, 563] on button "Delete" at bounding box center [667, 568] width 180 height 33
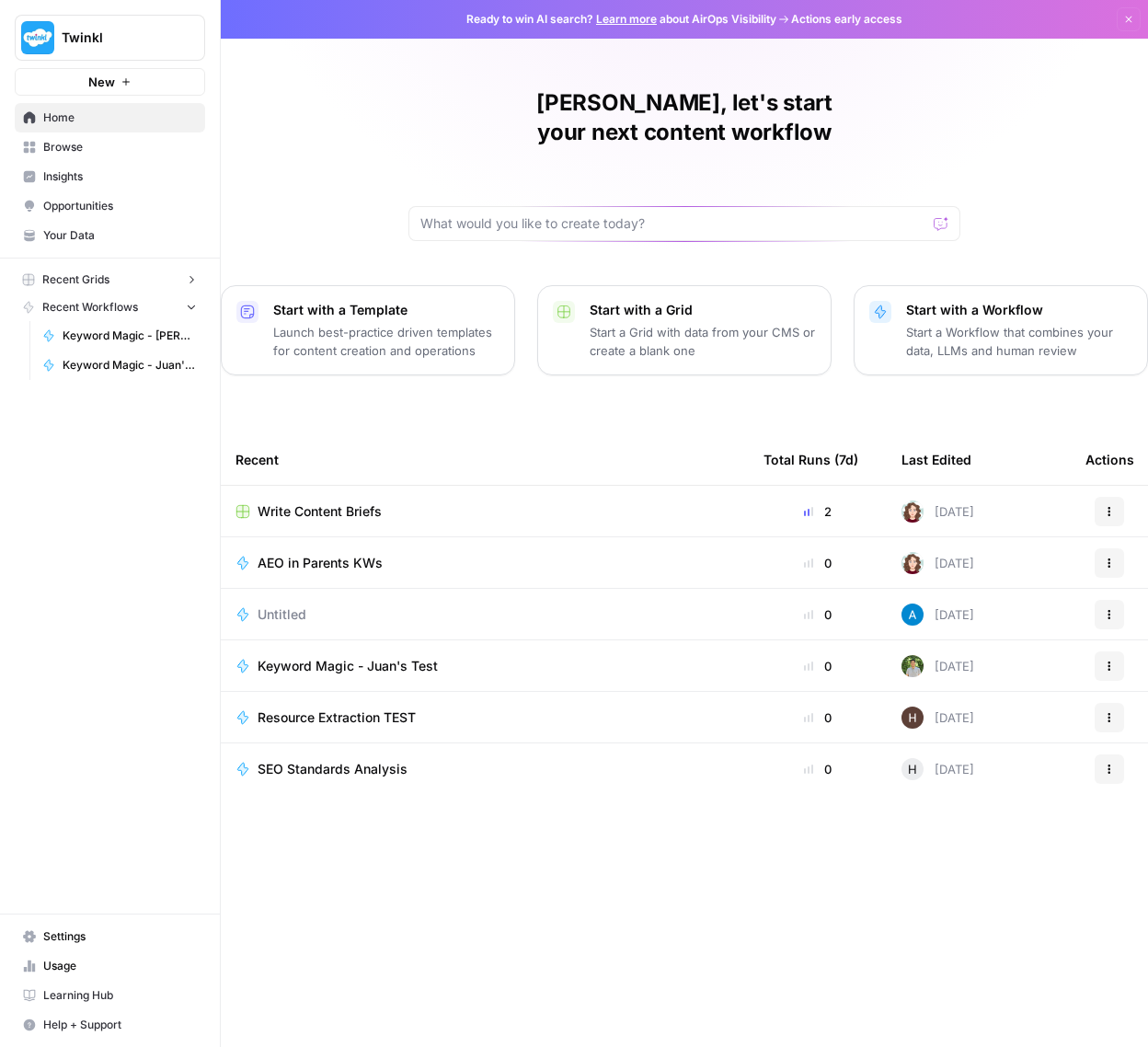
click at [344, 502] on span "Write Content Briefs" at bounding box center [319, 511] width 124 height 18
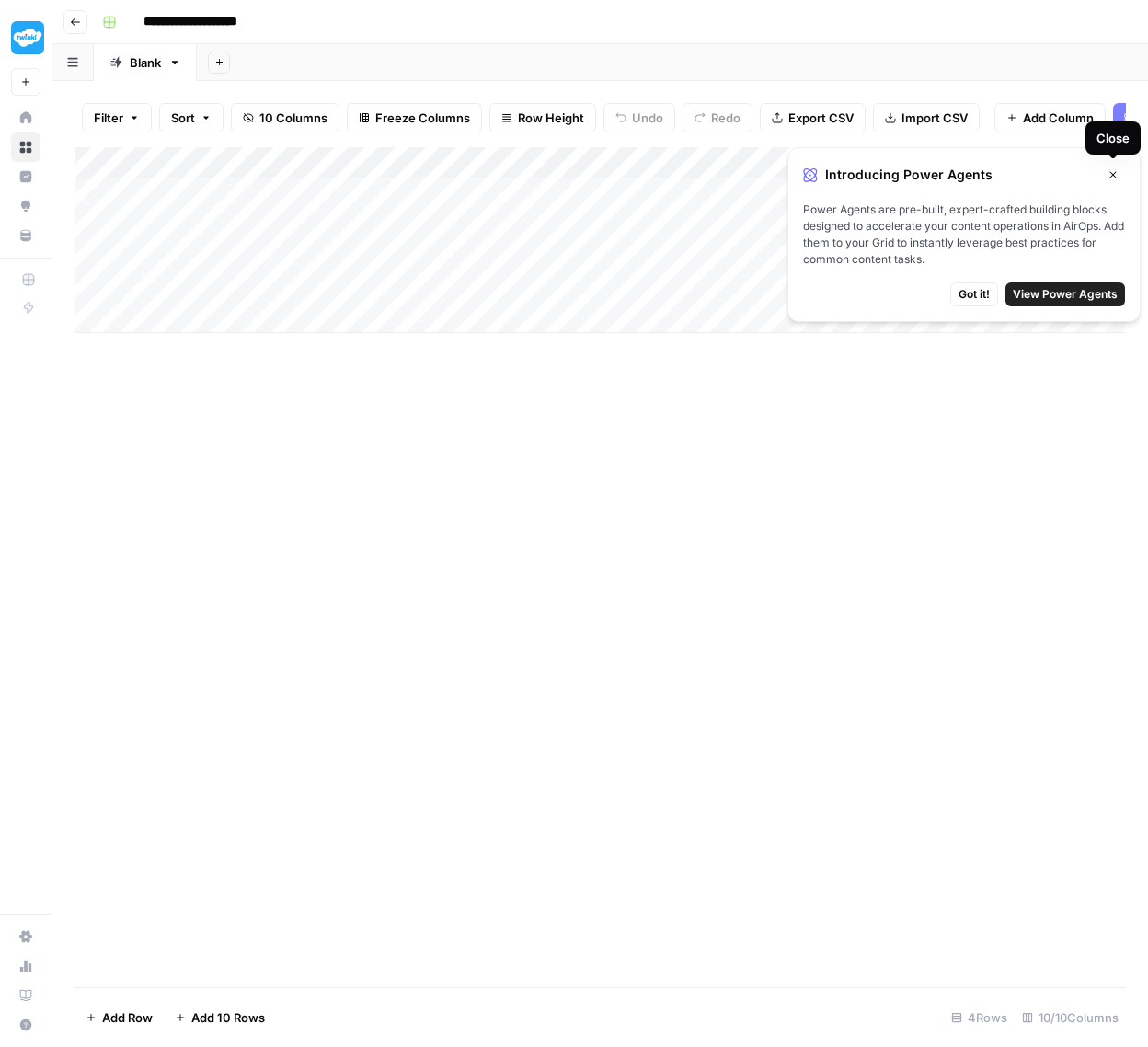
click at [1111, 171] on icon "button" at bounding box center [1112, 174] width 11 height 11
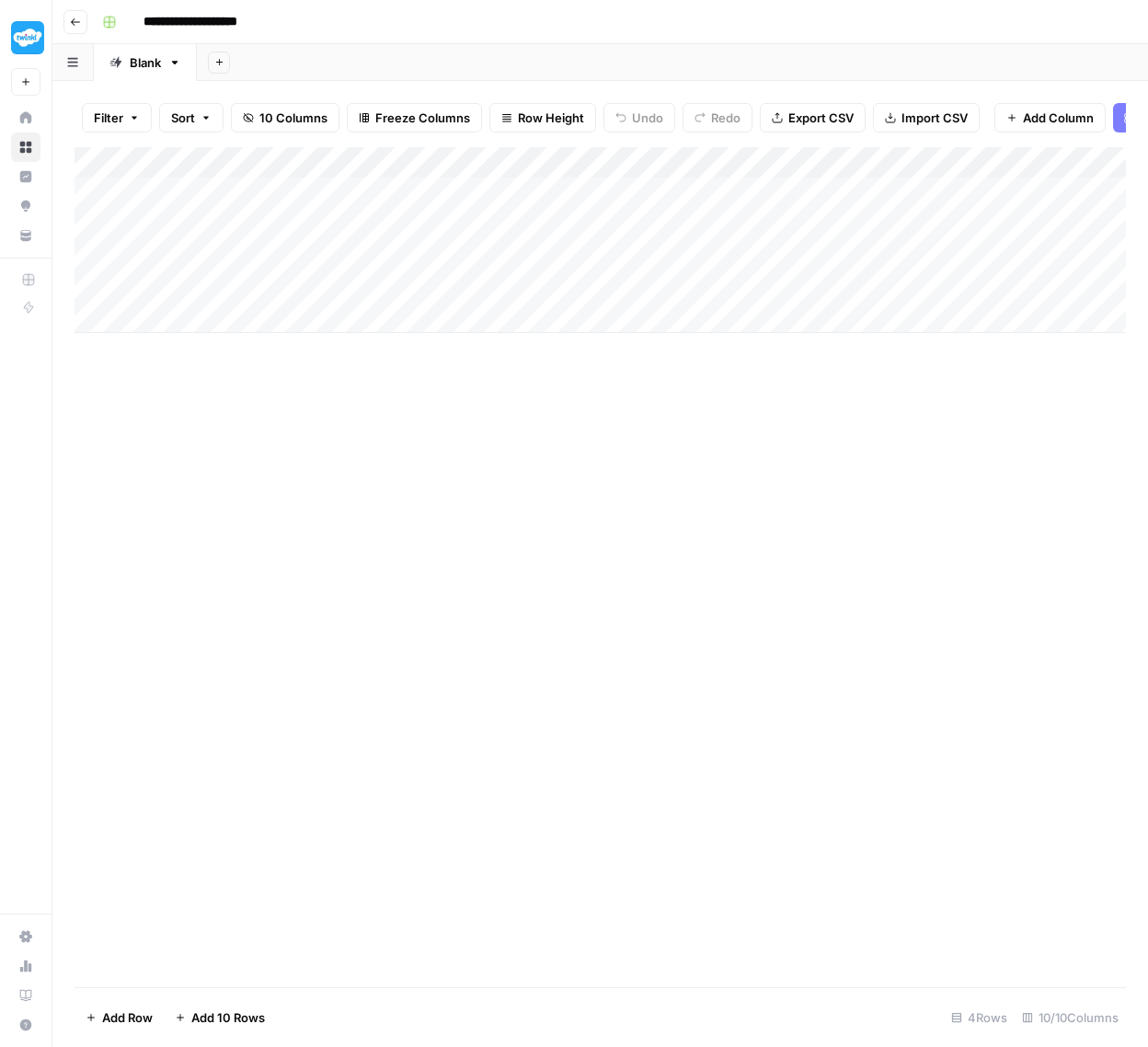
click at [72, 20] on icon "button" at bounding box center [76, 22] width 10 height 8
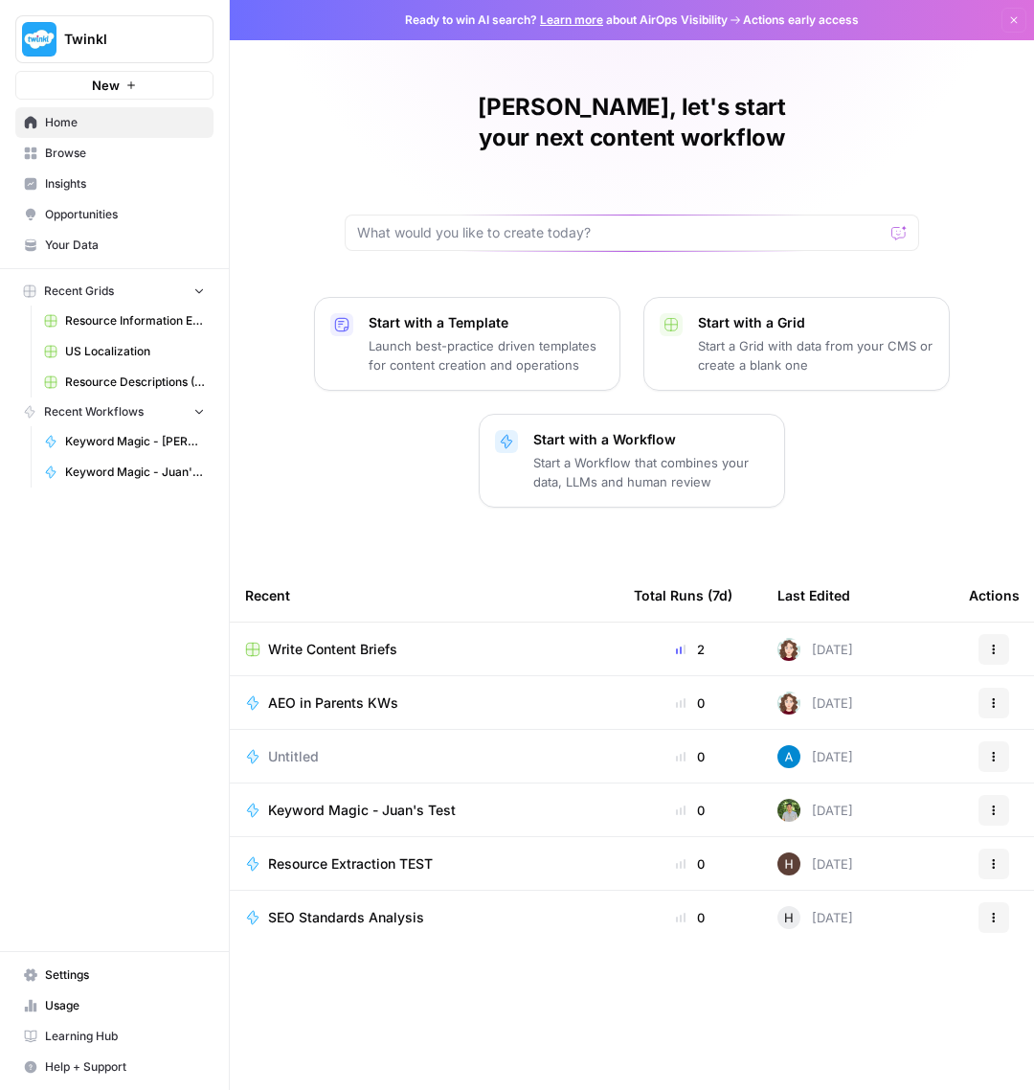
click at [317, 801] on span "Keyword Magic - Juan's Test" at bounding box center [362, 810] width 188 height 19
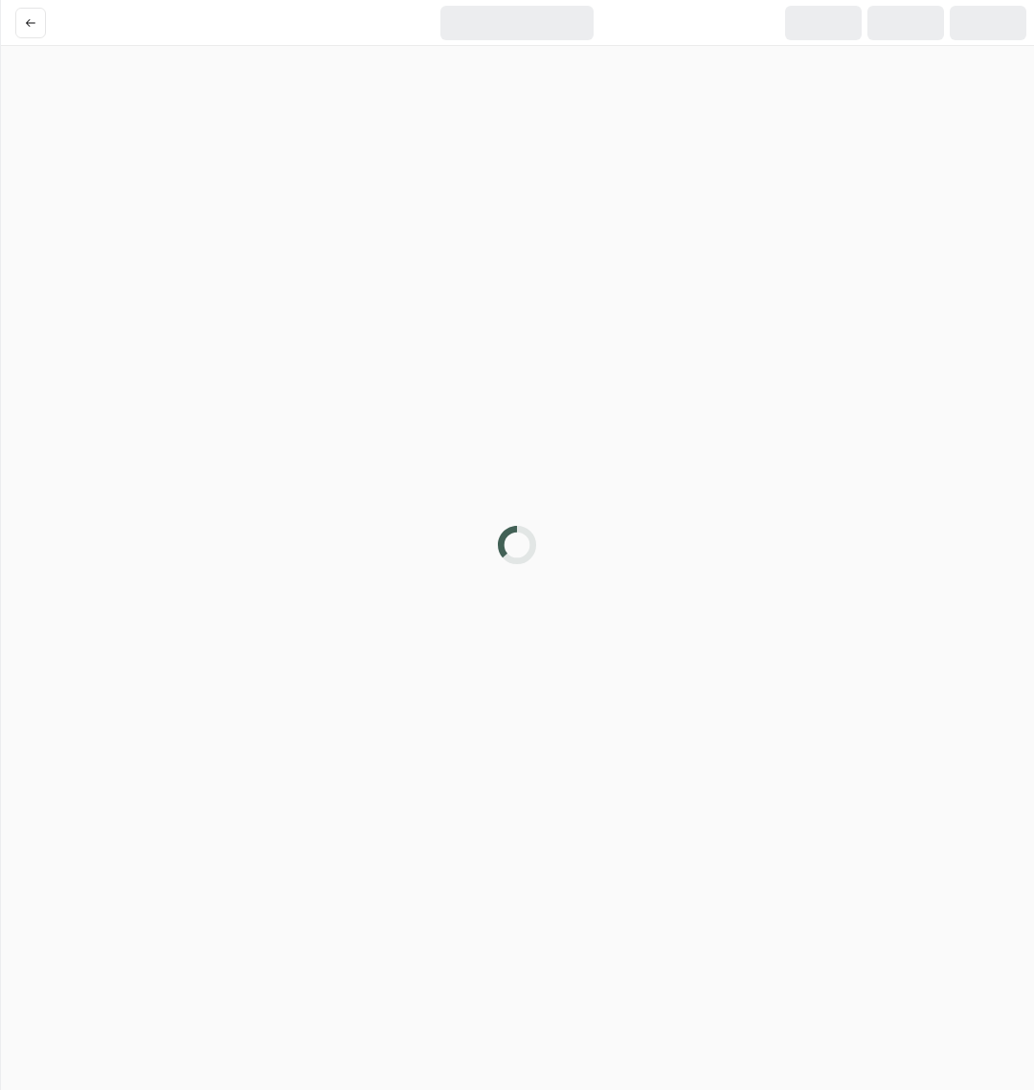
click at [317, 779] on div at bounding box center [517, 545] width 1034 height 1090
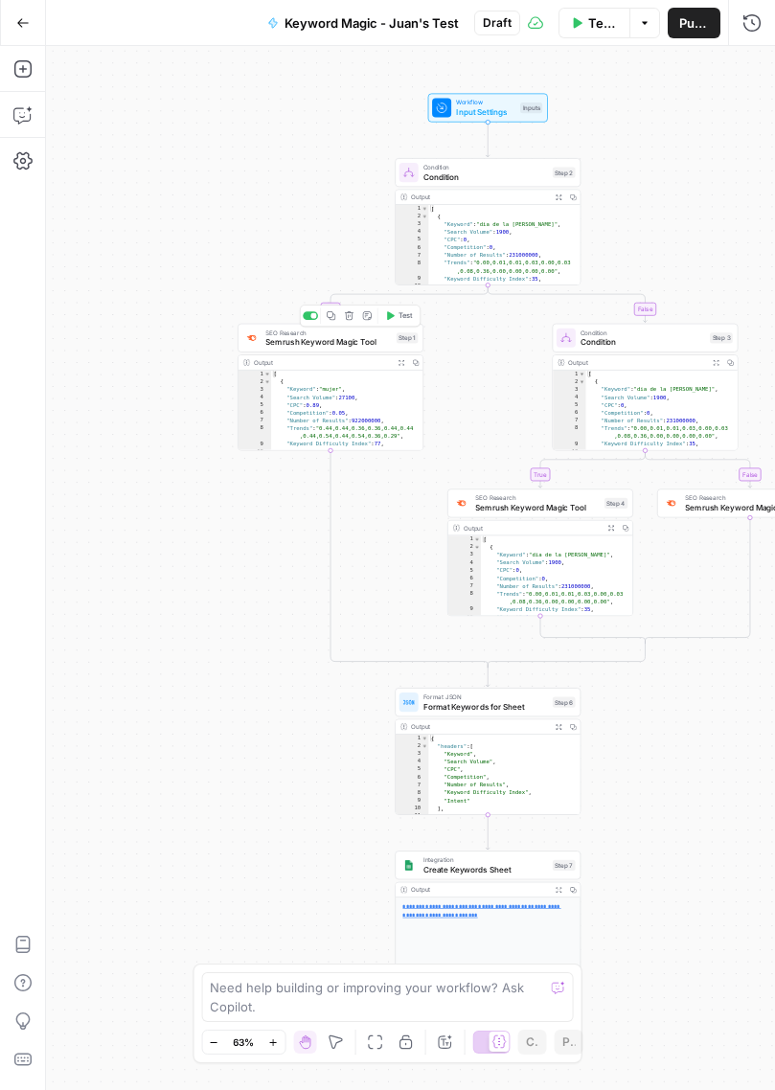
click at [316, 341] on span "Semrush Keyword Magic Tool" at bounding box center [327, 342] width 125 height 12
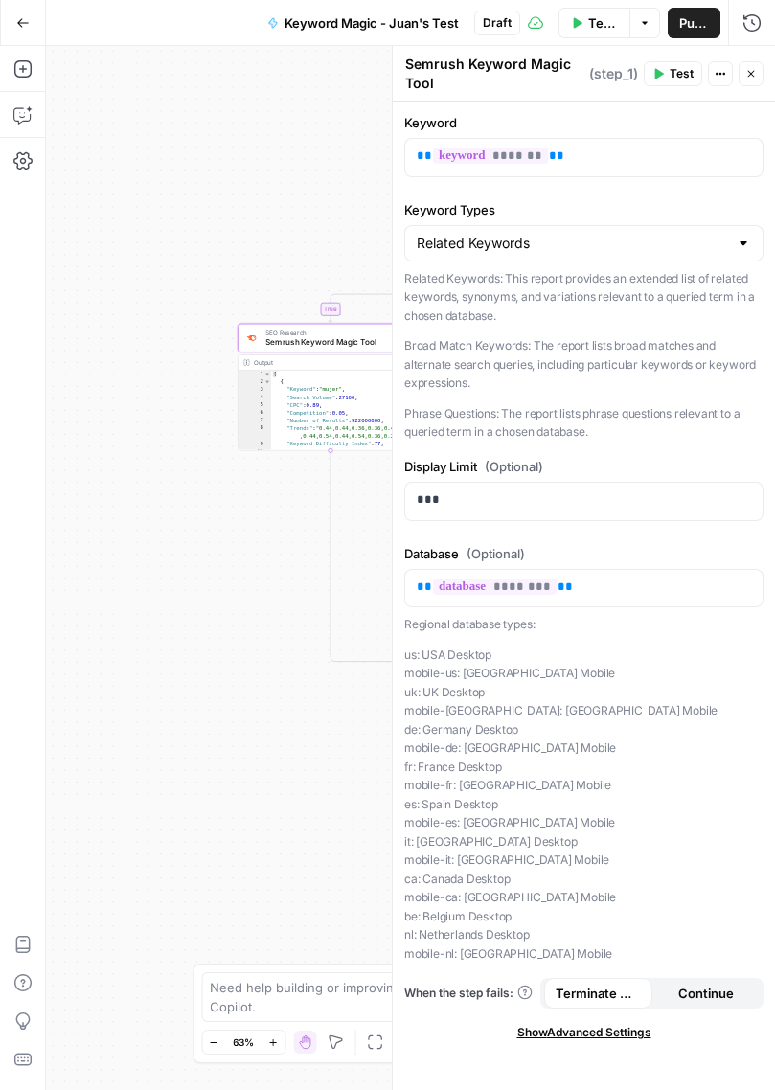
click at [755, 75] on icon "button" at bounding box center [750, 73] width 11 height 11
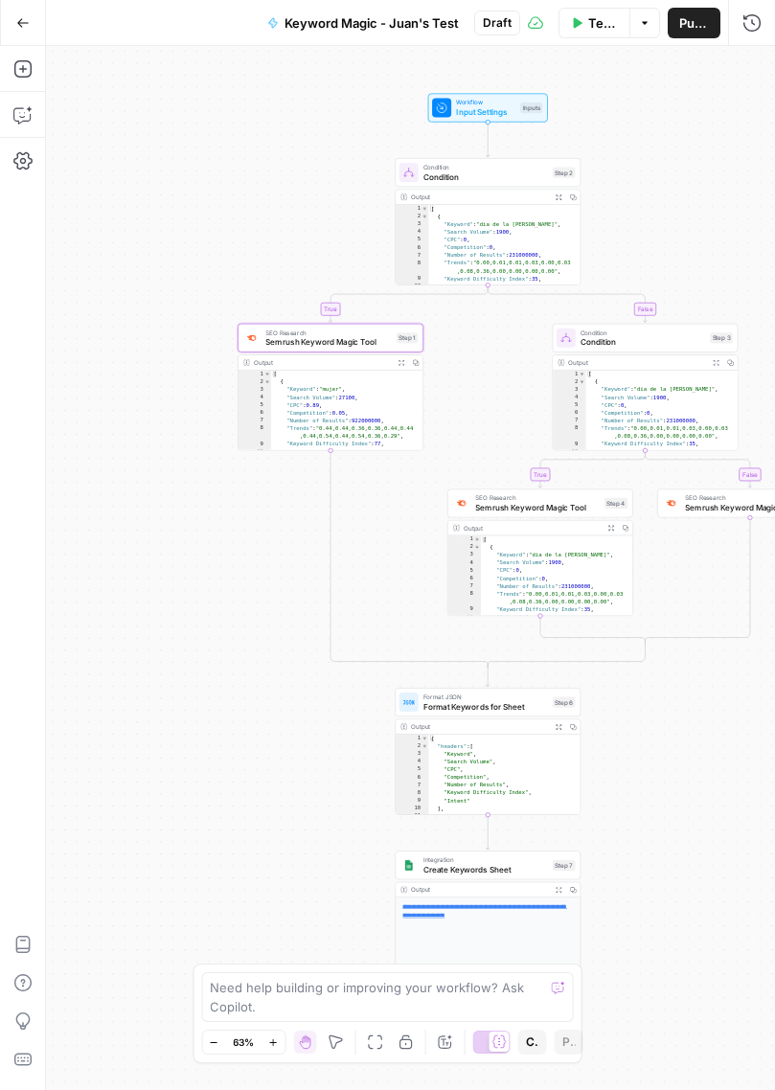
click at [16, 23] on icon "button" at bounding box center [22, 22] width 13 height 13
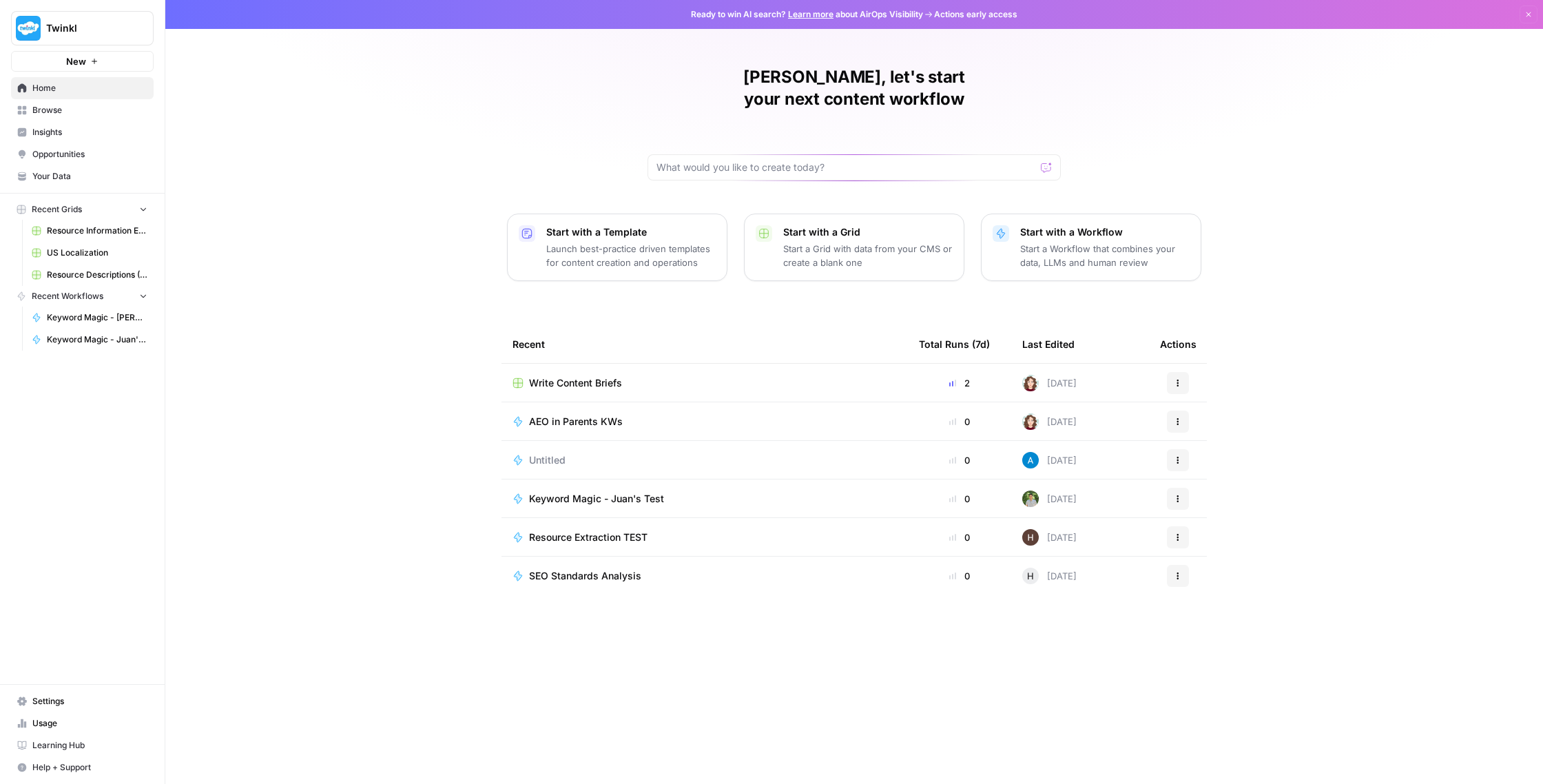
click at [70, 745] on span "Learning Hub" at bounding box center [90, 744] width 115 height 12
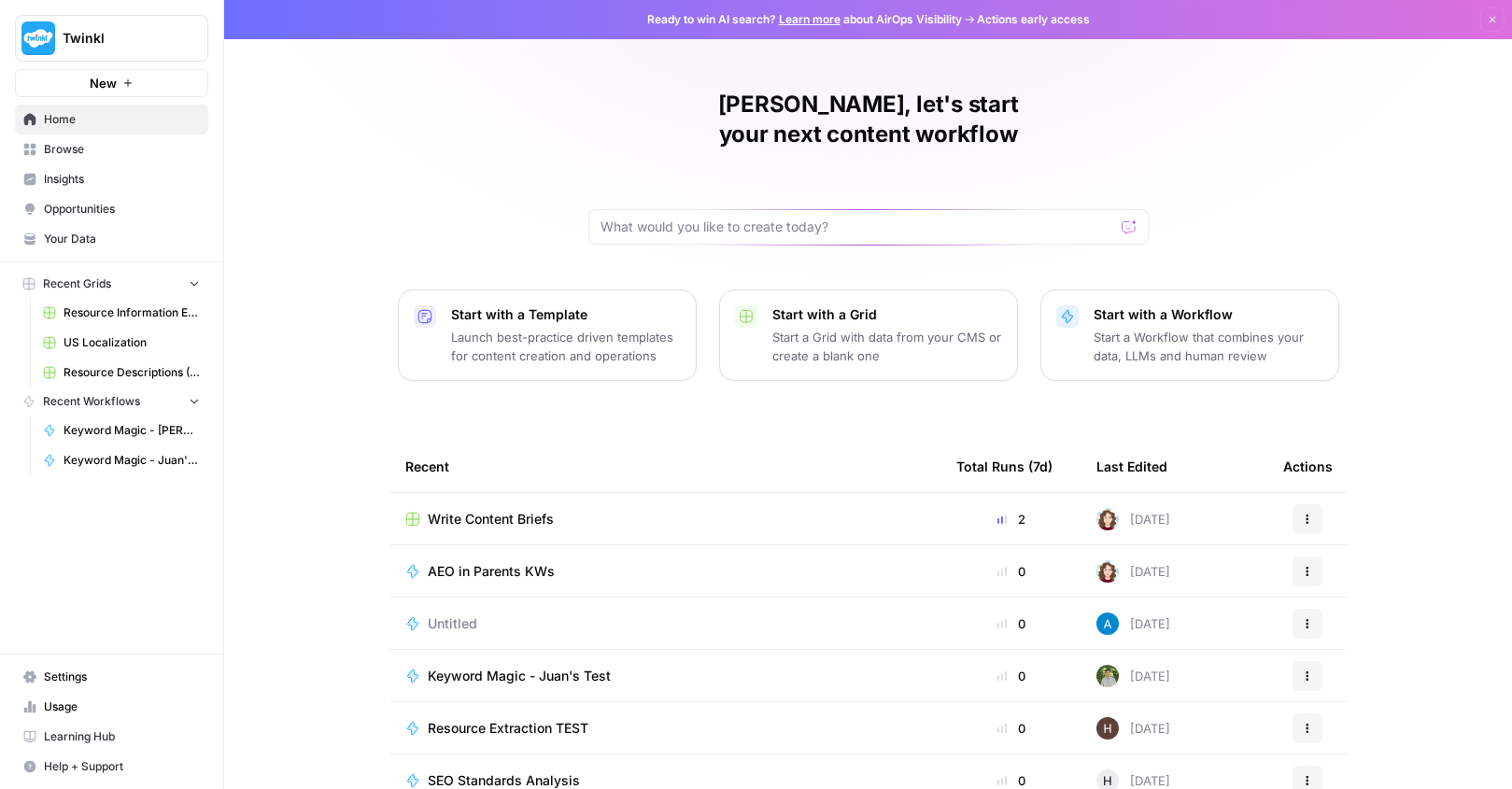
click at [1491, 24] on icon "button" at bounding box center [1492, 19] width 11 height 11
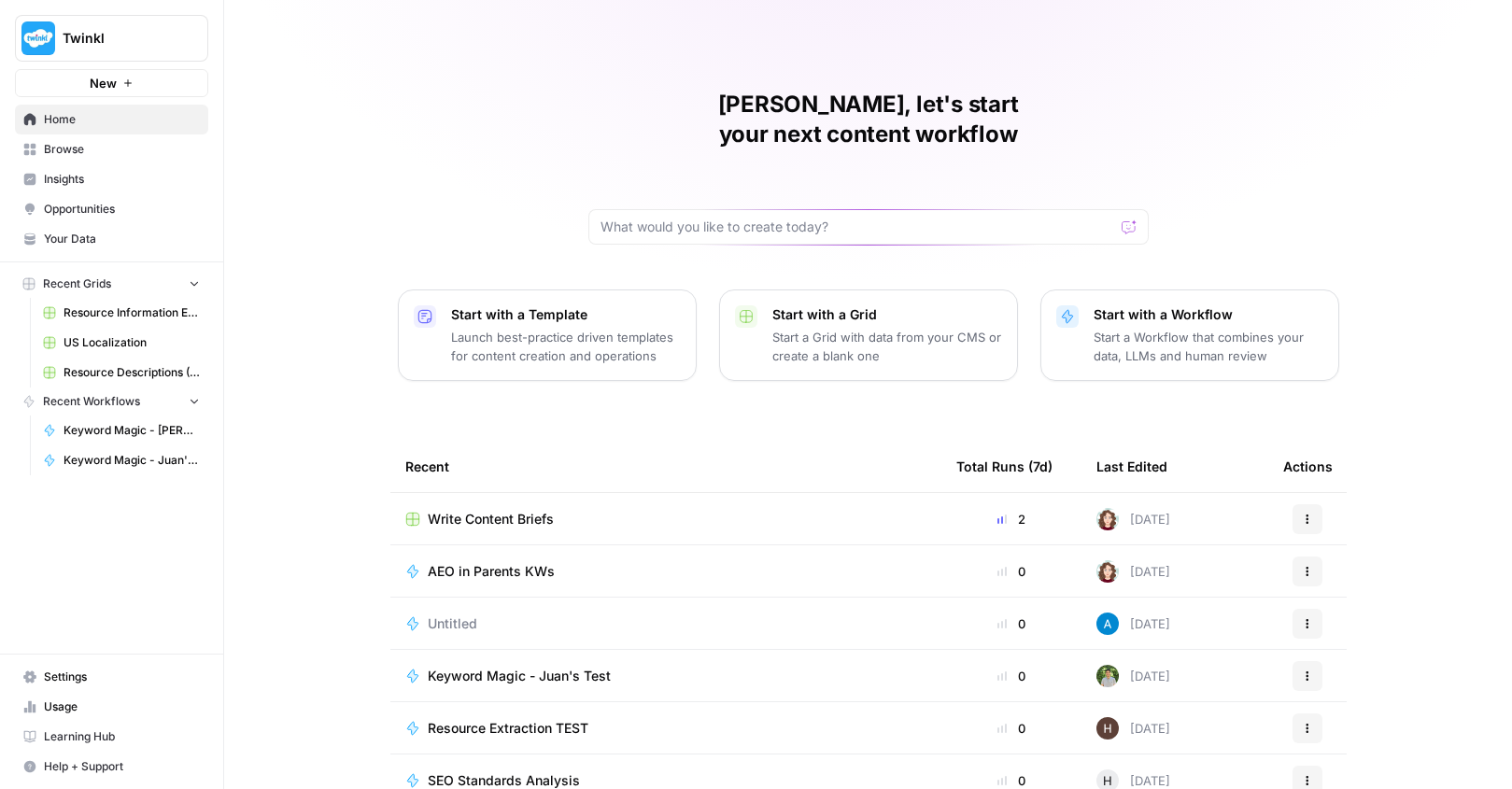
click at [98, 680] on span "Settings" at bounding box center [122, 677] width 156 height 17
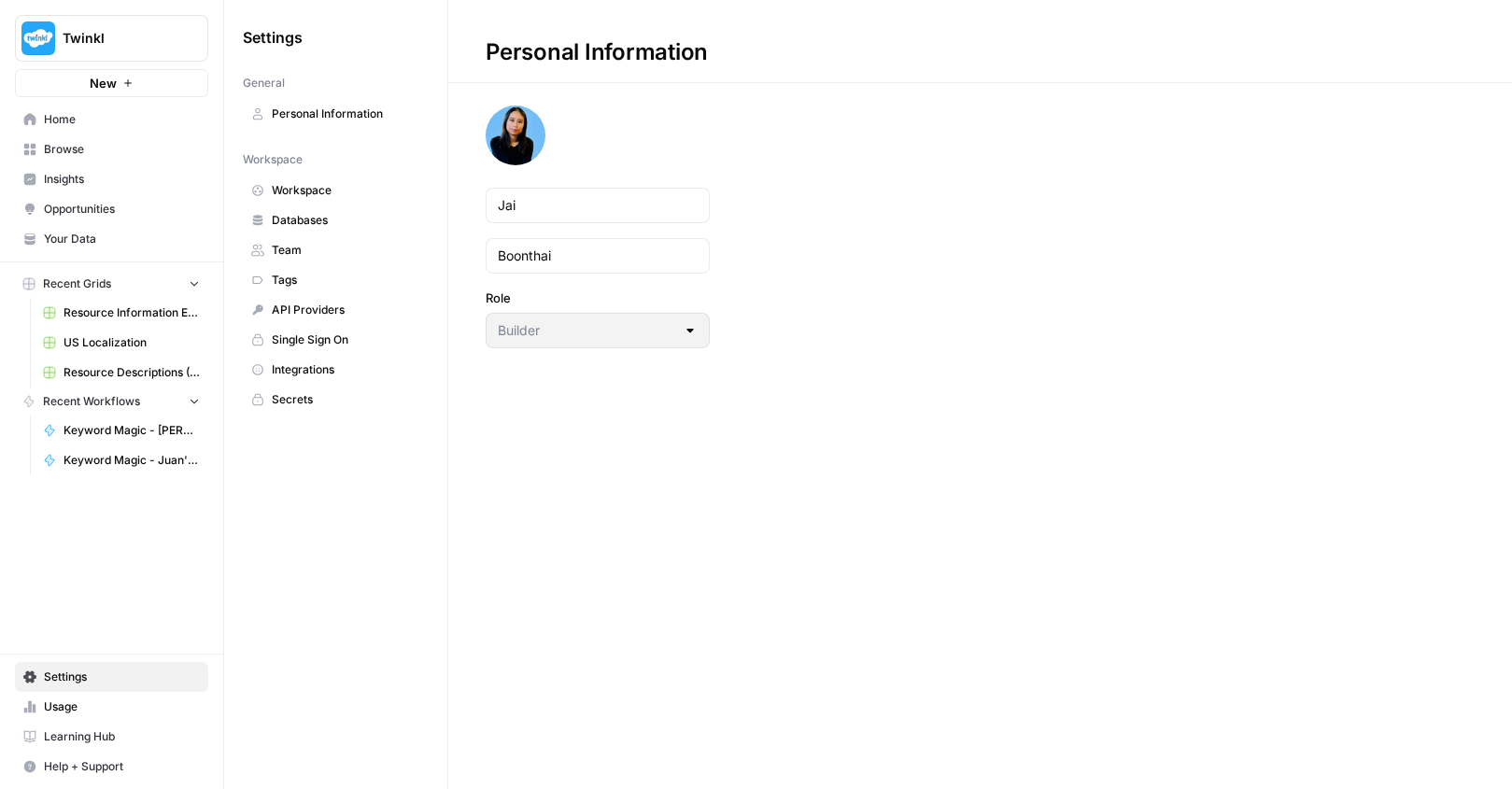
click at [88, 27] on button "Twinkl" at bounding box center [111, 38] width 193 height 47
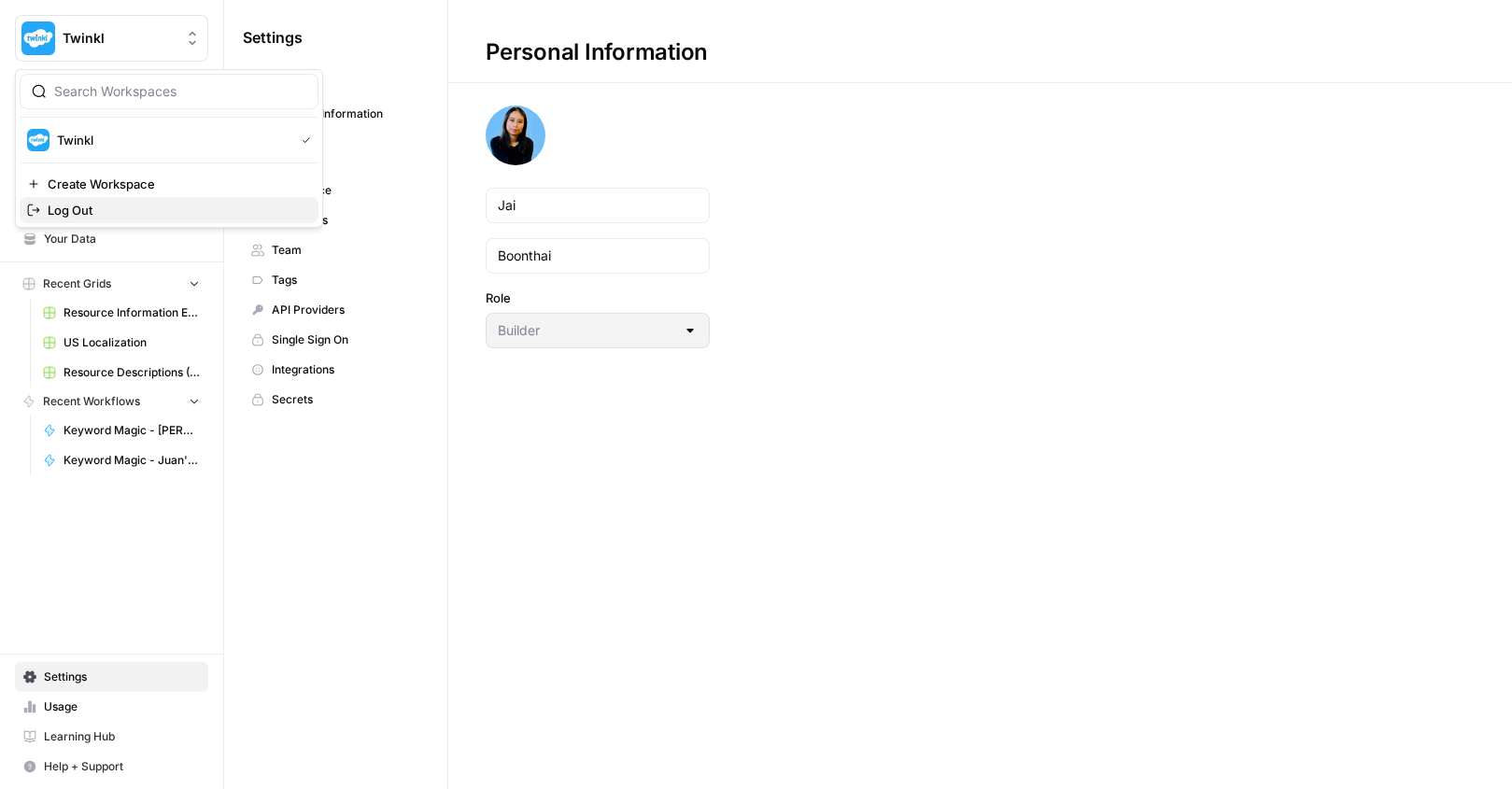
click at [131, 209] on span "Log Out" at bounding box center [176, 210] width 256 height 19
